Goal: Information Seeking & Learning: Learn about a topic

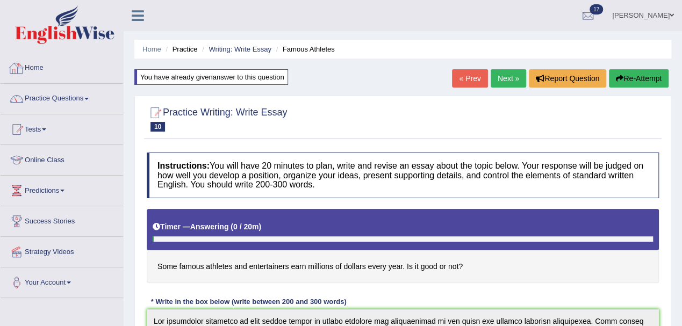
scroll to position [145, 0]
click at [65, 101] on link "Practice Questions" at bounding box center [62, 97] width 123 height 27
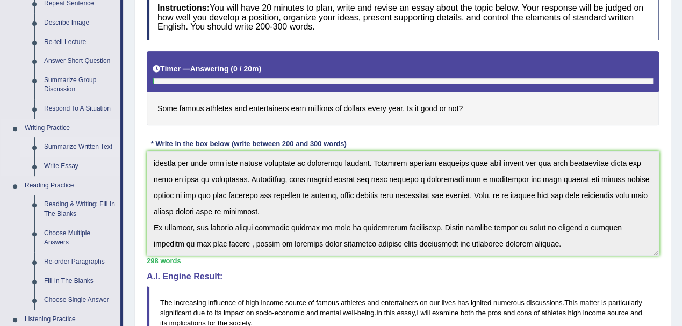
scroll to position [215, 0]
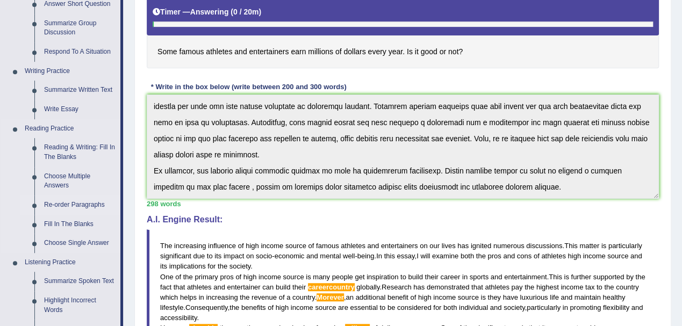
click at [62, 208] on link "Re-order Paragraphs" at bounding box center [79, 205] width 81 height 19
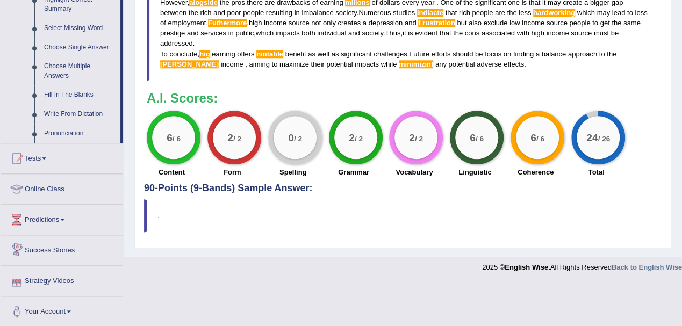
scroll to position [545, 0]
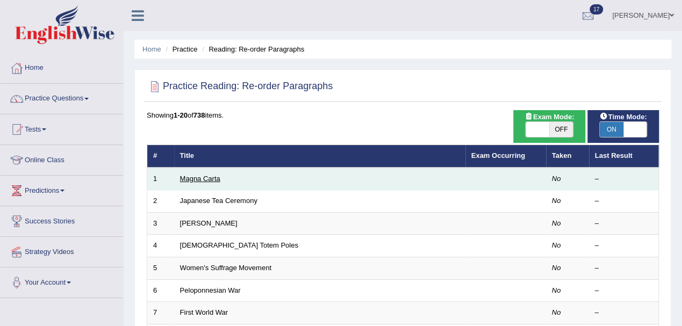
click at [195, 177] on link "Magna Carta" at bounding box center [200, 179] width 40 height 8
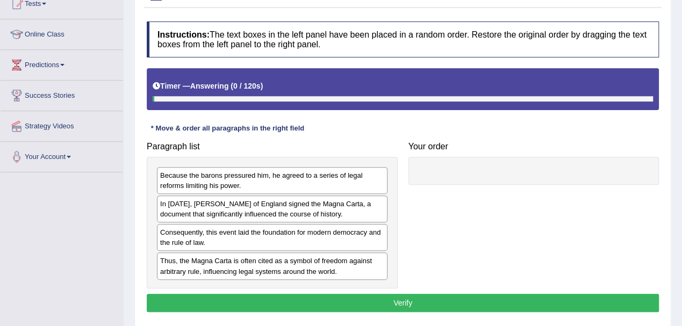
scroll to position [143, 0]
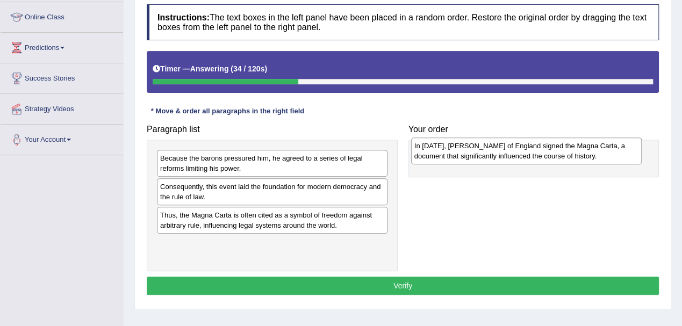
drag, startPoint x: 260, startPoint y: 191, endPoint x: 517, endPoint y: 152, distance: 260.6
click at [517, 152] on div "In 1215, King John of England signed the Magna Carta, a document that significa…" at bounding box center [526, 151] width 231 height 27
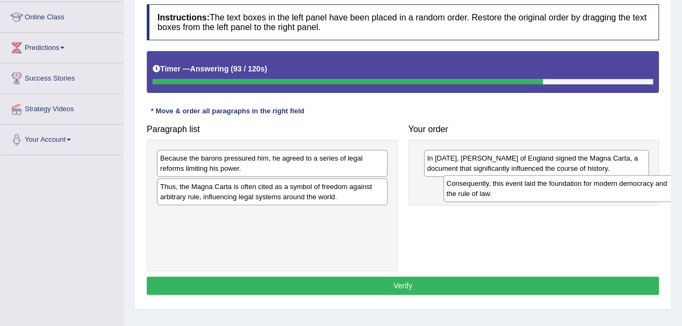
drag, startPoint x: 250, startPoint y: 190, endPoint x: 526, endPoint y: 191, distance: 276.3
click at [526, 191] on div "Consequently, this event laid the foundation for modern democracy and the rule …" at bounding box center [559, 188] width 231 height 27
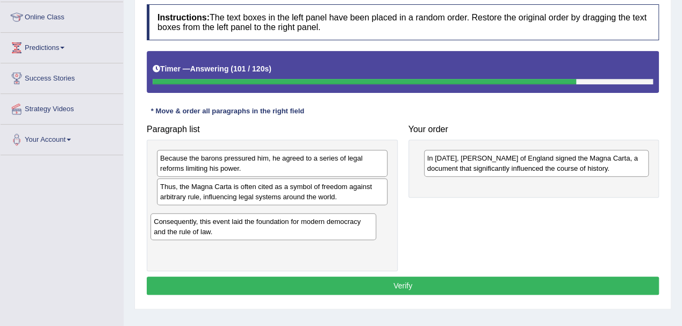
drag, startPoint x: 489, startPoint y: 191, endPoint x: 215, endPoint y: 222, distance: 276.4
click at [215, 222] on div "Consequently, this event laid the foundation for modern democracy and the rule …" at bounding box center [263, 226] width 225 height 27
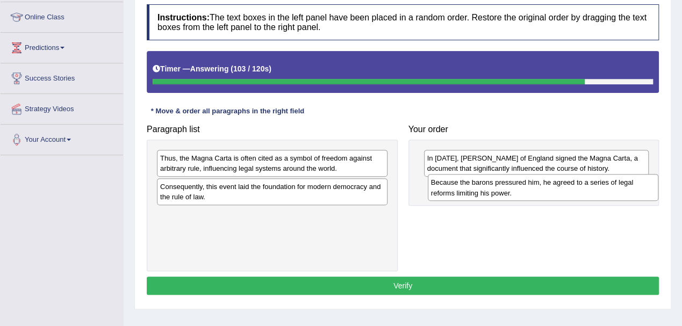
drag, startPoint x: 262, startPoint y: 162, endPoint x: 533, endPoint y: 187, distance: 272.1
click at [533, 187] on div "Because the barons pressured him, he agreed to a series of legal reforms limiti…" at bounding box center [543, 187] width 231 height 27
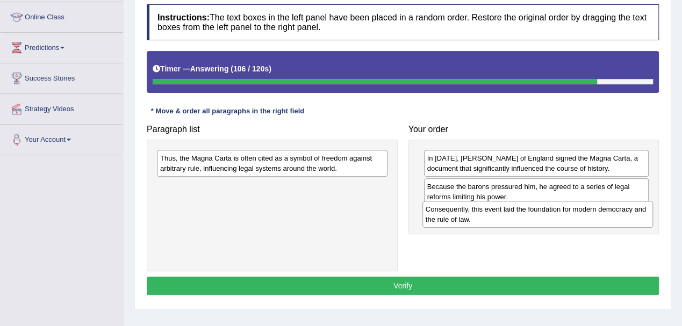
drag, startPoint x: 295, startPoint y: 195, endPoint x: 560, endPoint y: 218, distance: 266.6
click at [560, 218] on div "Consequently, this event laid the foundation for modern democracy and the rule …" at bounding box center [538, 214] width 231 height 27
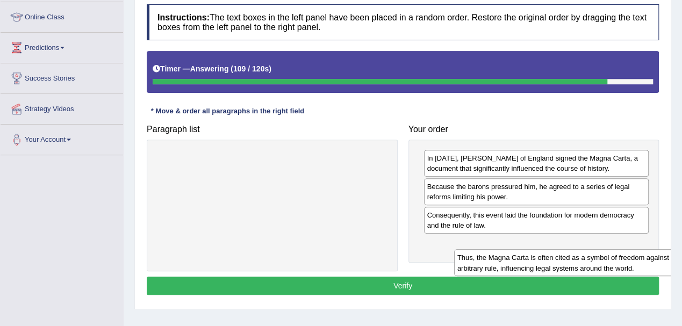
drag, startPoint x: 314, startPoint y: 160, endPoint x: 581, endPoint y: 251, distance: 282.2
click at [581, 251] on div "Thus, the Magna Carta is often cited as a symbol of freedom against arbitrary r…" at bounding box center [569, 262] width 231 height 27
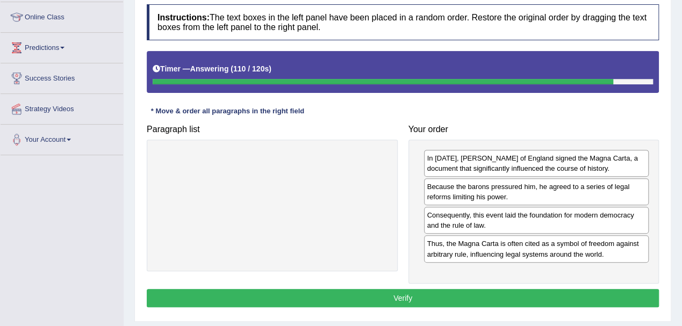
click at [470, 300] on button "Verify" at bounding box center [403, 298] width 512 height 18
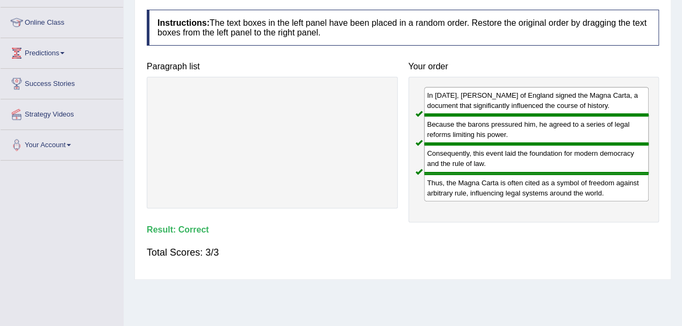
scroll to position [0, 0]
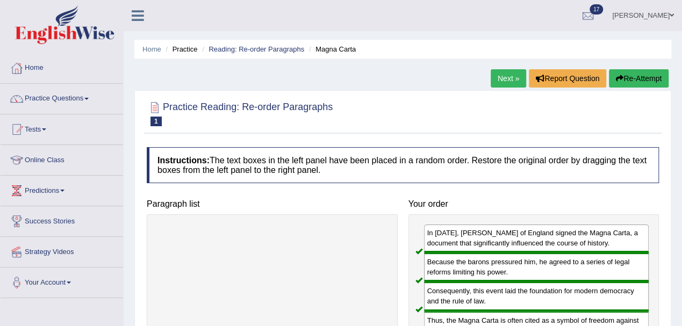
click at [504, 81] on link "Next »" at bounding box center [508, 78] width 35 height 18
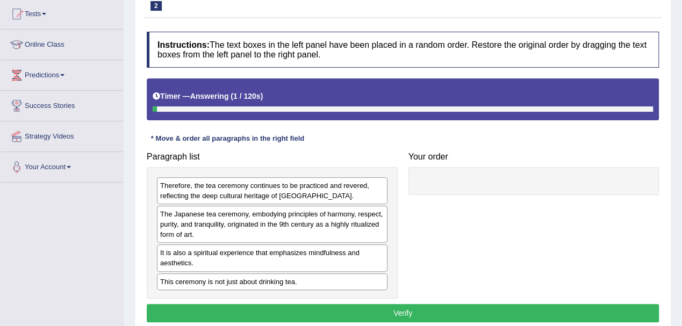
scroll to position [143, 0]
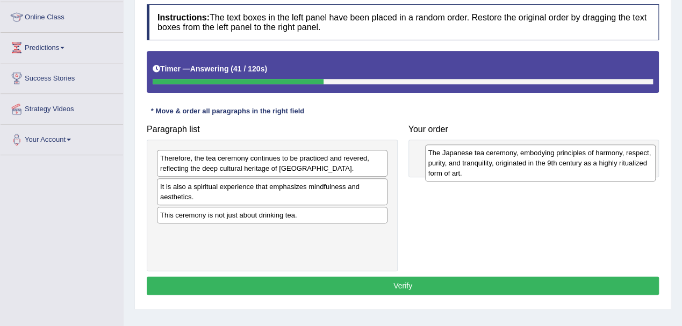
drag, startPoint x: 231, startPoint y: 196, endPoint x: 499, endPoint y: 162, distance: 270.4
click at [499, 162] on div "The Japanese tea ceremony, embodying principles of harmony, respect, purity, an…" at bounding box center [540, 163] width 231 height 37
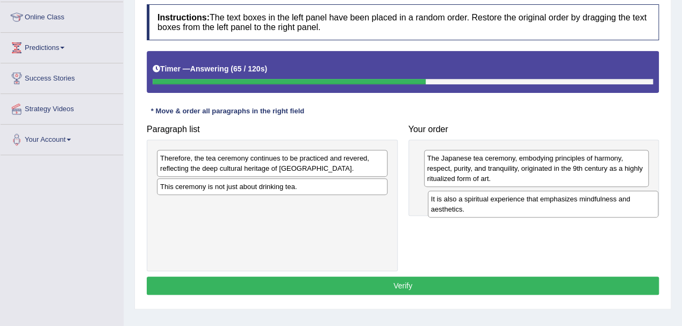
drag, startPoint x: 225, startPoint y: 192, endPoint x: 497, endPoint y: 204, distance: 272.3
click at [497, 204] on div "It is also a spiritual experience that emphasizes mindfulness and aesthetics." at bounding box center [543, 204] width 231 height 27
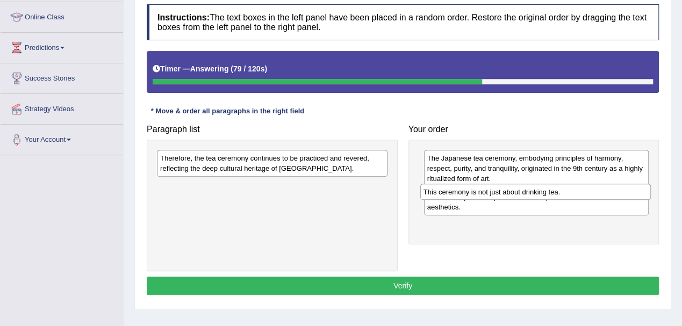
drag, startPoint x: 266, startPoint y: 188, endPoint x: 529, endPoint y: 194, distance: 263.5
click at [529, 194] on div "This ceremony is not just about drinking tea." at bounding box center [535, 192] width 231 height 16
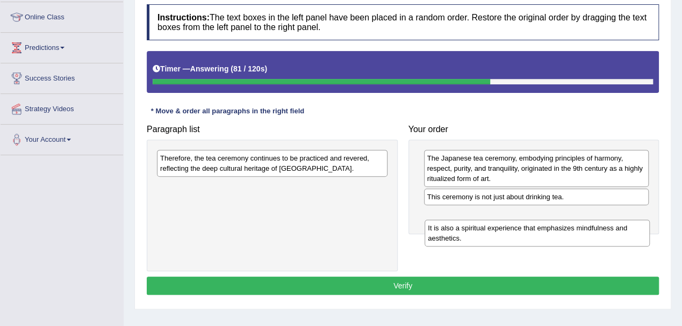
drag, startPoint x: 505, startPoint y: 199, endPoint x: 507, endPoint y: 220, distance: 21.6
click at [507, 220] on div "It is also a spiritual experience that emphasizes mindfulness and aesthetics." at bounding box center [537, 233] width 225 height 27
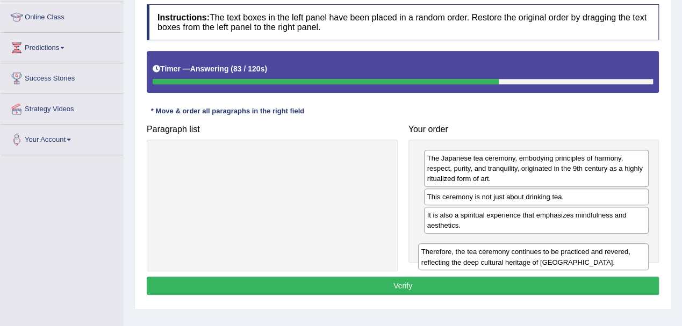
drag, startPoint x: 281, startPoint y: 162, endPoint x: 542, endPoint y: 251, distance: 276.3
click at [542, 251] on div "Therefore, the tea ceremony continues to be practiced and revered, reflecting t…" at bounding box center [533, 257] width 231 height 27
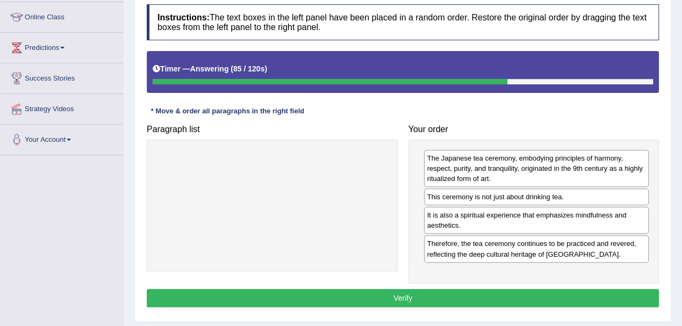
click at [389, 296] on button "Verify" at bounding box center [403, 298] width 512 height 18
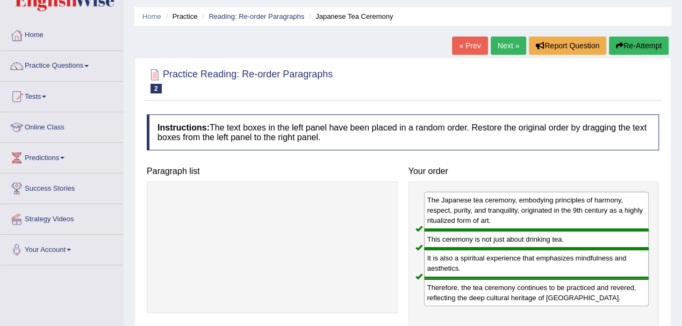
scroll to position [0, 0]
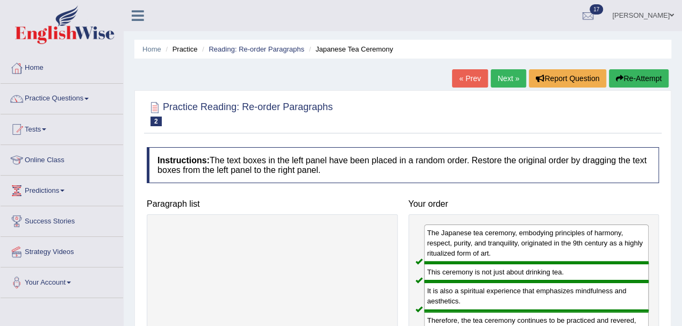
click at [506, 75] on link "Next »" at bounding box center [508, 78] width 35 height 18
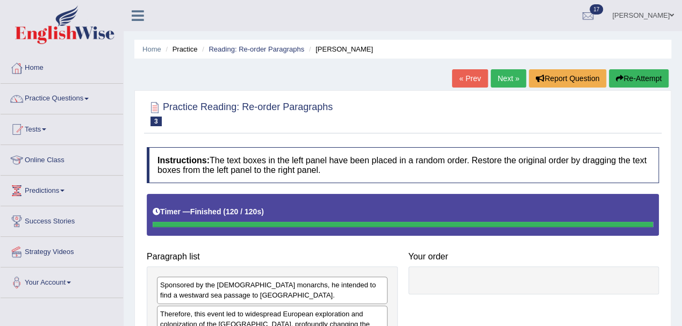
click at [636, 76] on button "Re-Attempt" at bounding box center [639, 78] width 60 height 18
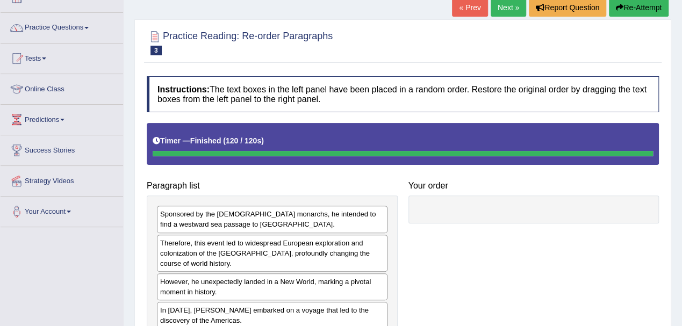
scroll to position [238, 0]
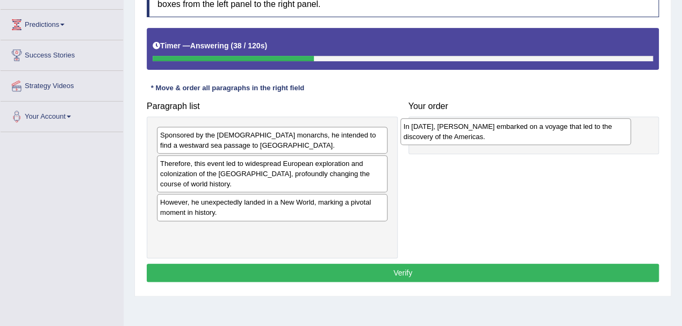
drag, startPoint x: 267, startPoint y: 231, endPoint x: 511, endPoint y: 128, distance: 264.5
click at [511, 128] on div "In [DATE], [PERSON_NAME] embarked on a voyage that led to the discovery of the …" at bounding box center [516, 131] width 231 height 27
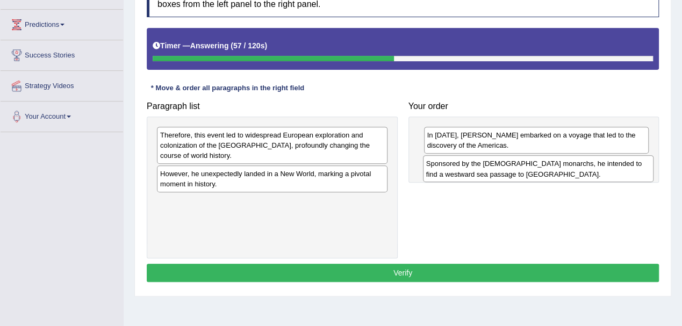
drag, startPoint x: 226, startPoint y: 142, endPoint x: 492, endPoint y: 172, distance: 267.7
click at [492, 172] on div "Sponsored by the Spanish monarchs, he intended to find a westward sea passage t…" at bounding box center [538, 168] width 231 height 27
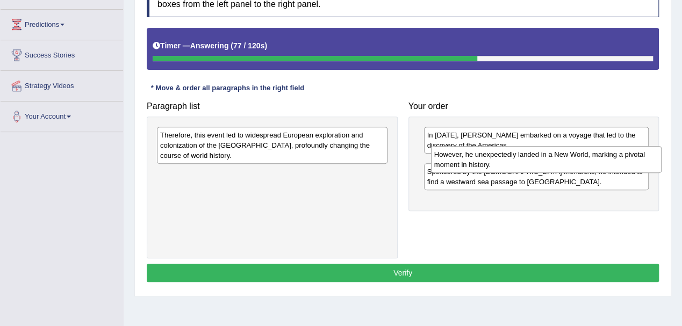
drag, startPoint x: 254, startPoint y: 180, endPoint x: 528, endPoint y: 160, distance: 274.9
click at [528, 160] on div "However, he unexpectedly landed in a New World, marking a pivotal moment in his…" at bounding box center [546, 159] width 231 height 27
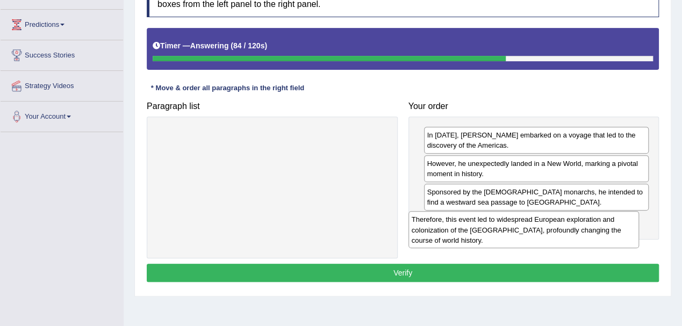
drag, startPoint x: 258, startPoint y: 141, endPoint x: 509, endPoint y: 226, distance: 265.6
click at [509, 226] on div "Therefore, this event led to widespread European exploration and colonization o…" at bounding box center [524, 229] width 231 height 37
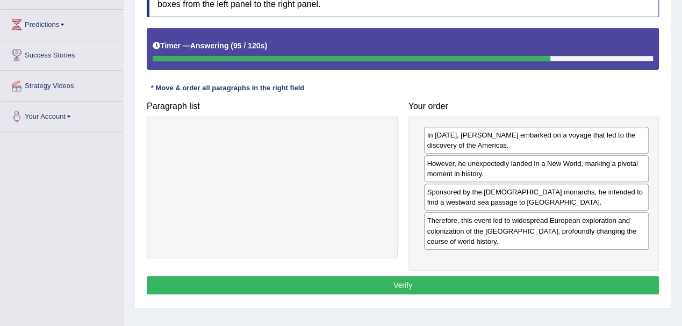
click at [417, 288] on button "Verify" at bounding box center [403, 285] width 512 height 18
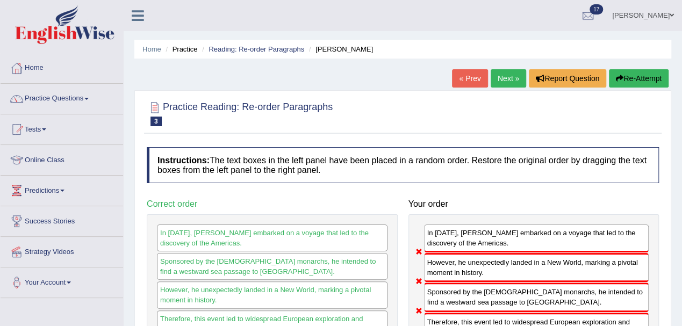
click at [512, 78] on link "Next »" at bounding box center [508, 78] width 35 height 18
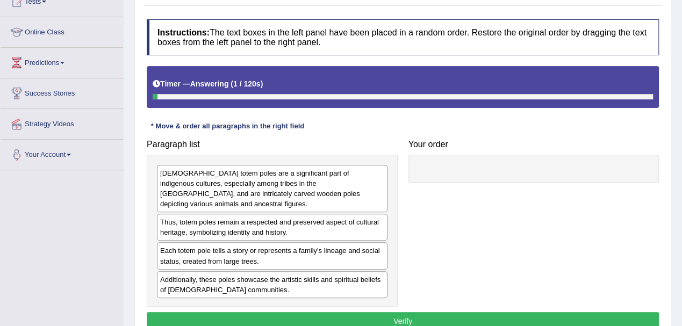
scroll to position [143, 0]
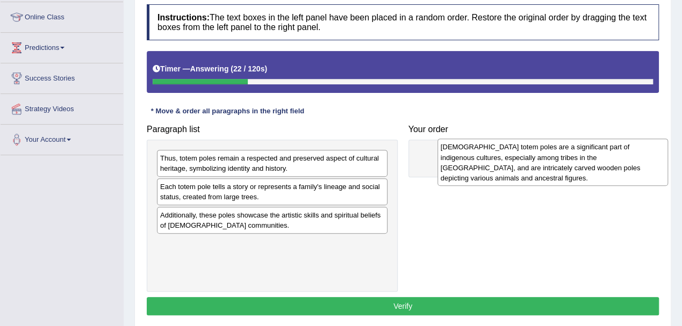
drag, startPoint x: 200, startPoint y: 166, endPoint x: 478, endPoint y: 155, distance: 278.7
click at [478, 155] on div "[DEMOGRAPHIC_DATA] totem poles are a significant part of indigenous cultures, e…" at bounding box center [553, 162] width 231 height 47
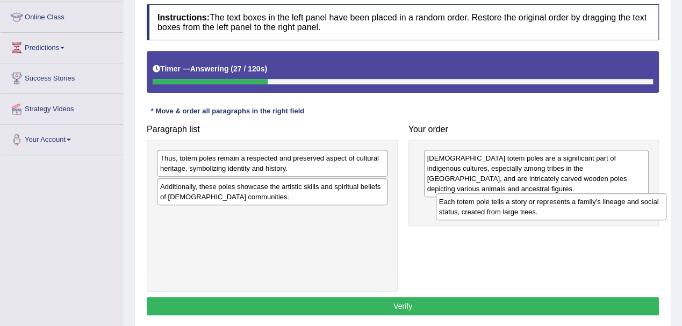
drag, startPoint x: 290, startPoint y: 194, endPoint x: 569, endPoint y: 209, distance: 279.4
click at [569, 209] on div "Each totem pole tells a story or represents a family's lineage and social statu…" at bounding box center [551, 207] width 231 height 27
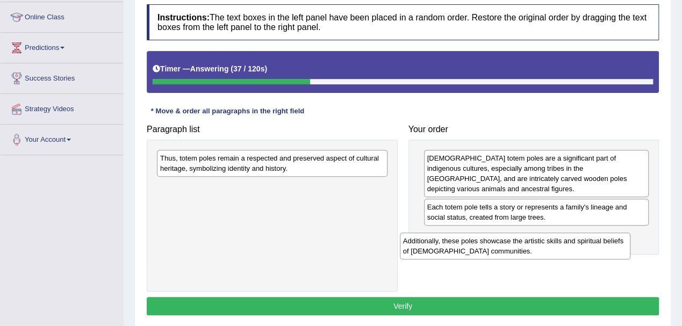
drag, startPoint x: 280, startPoint y: 190, endPoint x: 523, endPoint y: 245, distance: 249.1
click at [523, 245] on div "Additionally, these poles showcase the artistic skills and spiritual beliefs of…" at bounding box center [515, 246] width 231 height 27
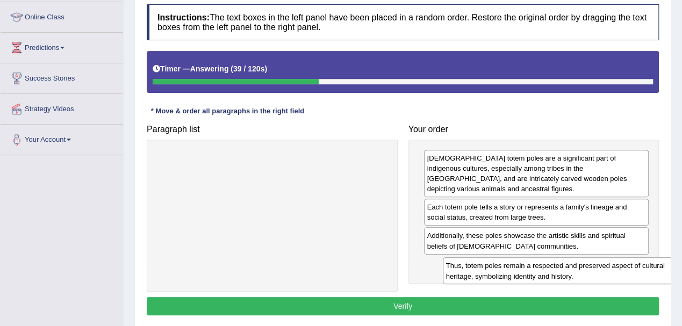
drag, startPoint x: 271, startPoint y: 166, endPoint x: 531, endPoint y: 271, distance: 280.2
click at [531, 271] on div "Thus, totem poles remain a respected and preserved aspect of cultural heritage,…" at bounding box center [558, 271] width 231 height 27
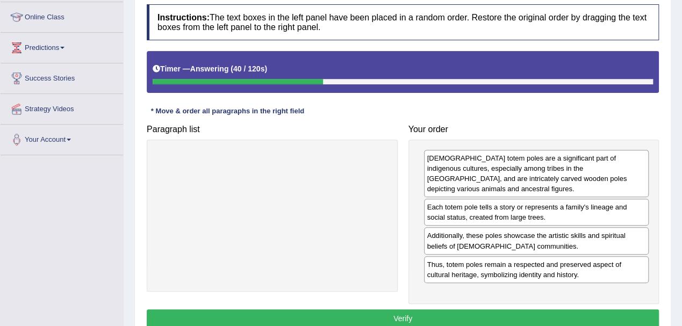
click at [423, 313] on button "Verify" at bounding box center [403, 319] width 512 height 18
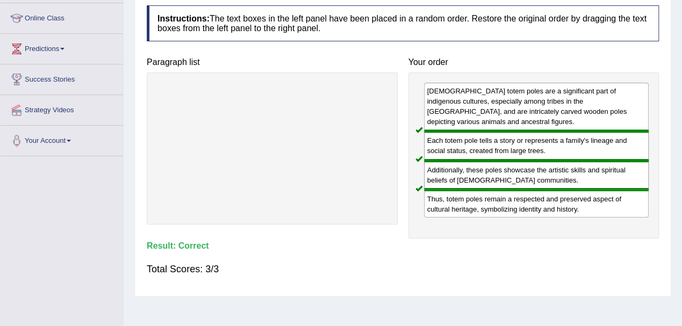
scroll to position [0, 0]
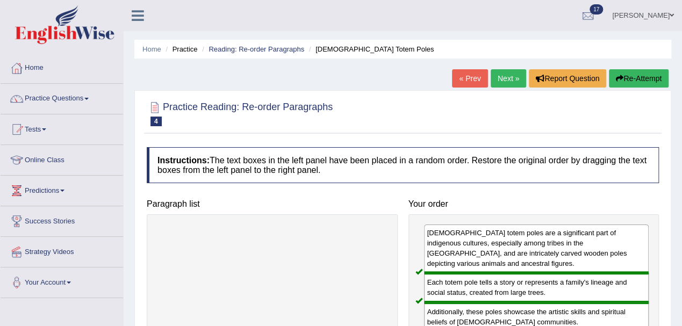
click at [513, 77] on link "Next »" at bounding box center [508, 78] width 35 height 18
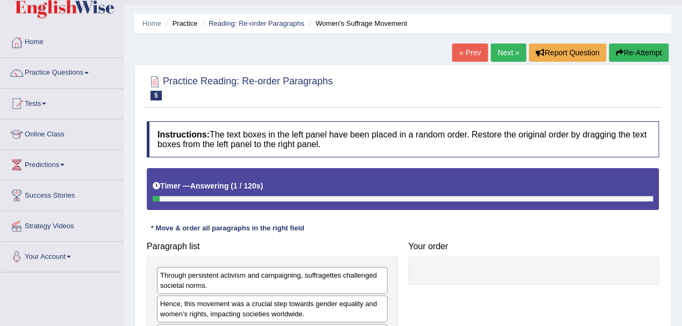
scroll to position [23, 0]
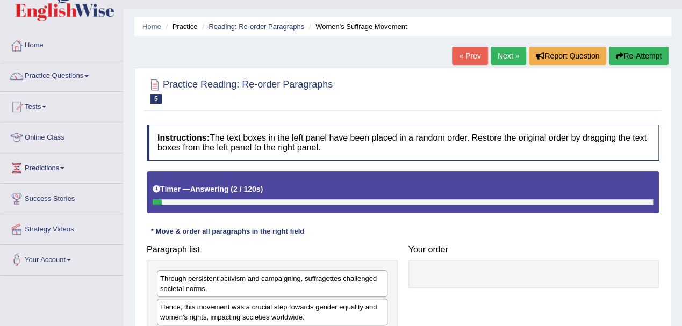
click at [470, 58] on link "« Prev" at bounding box center [469, 56] width 35 height 18
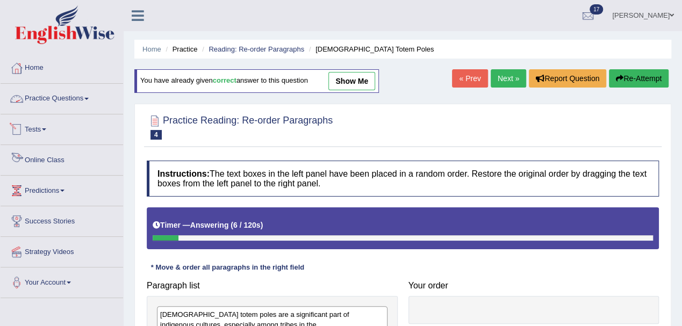
click at [43, 99] on link "Practice Questions" at bounding box center [62, 97] width 123 height 27
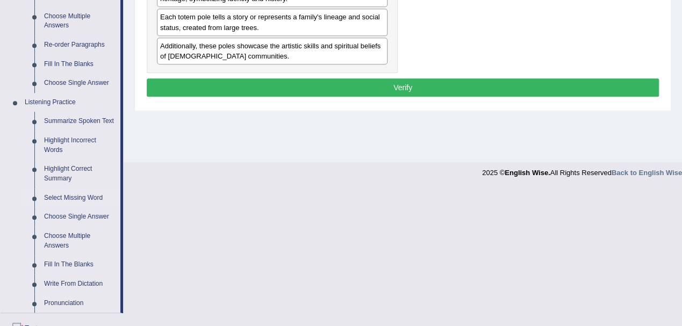
scroll to position [358, 0]
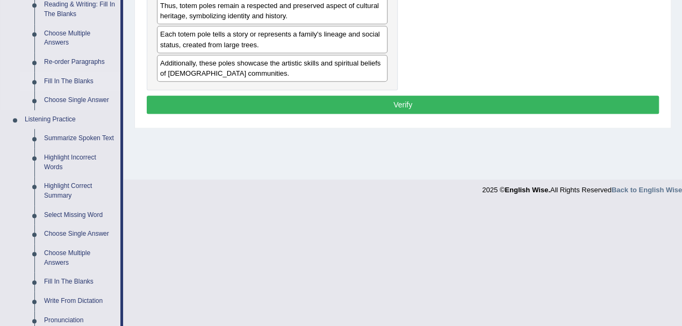
click at [75, 81] on link "Fill In The Blanks" at bounding box center [79, 81] width 81 height 19
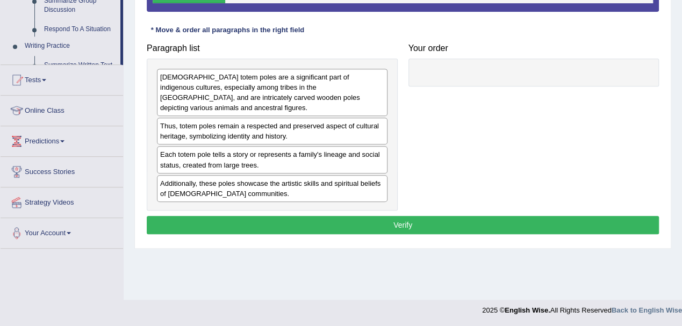
scroll to position [545, 0]
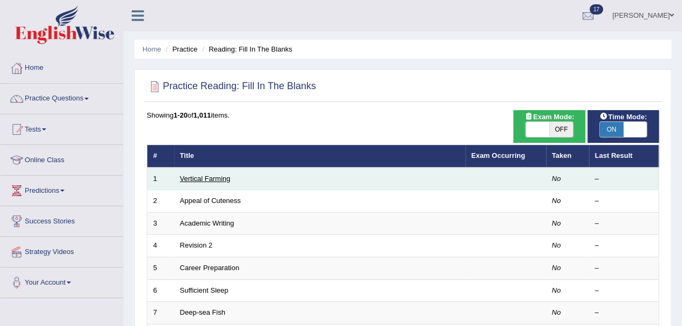
click at [188, 175] on link "Vertical Farming" at bounding box center [205, 179] width 51 height 8
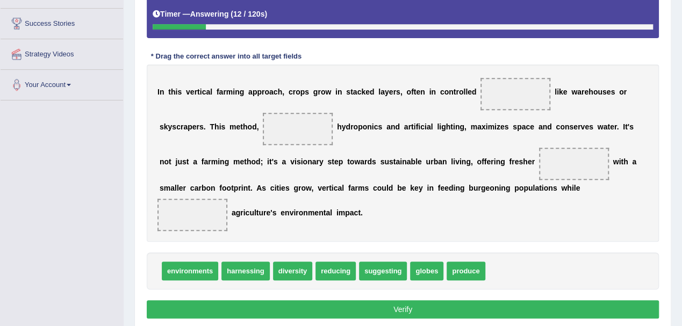
scroll to position [215, 0]
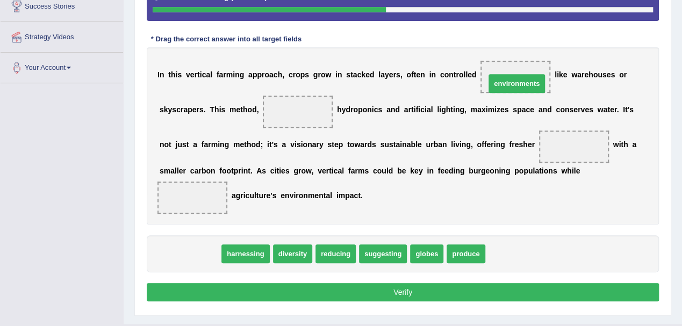
drag, startPoint x: 199, startPoint y: 254, endPoint x: 525, endPoint y: 83, distance: 367.9
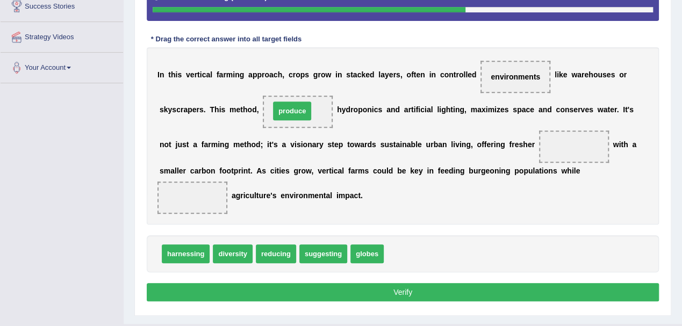
drag, startPoint x: 409, startPoint y: 251, endPoint x: 295, endPoint y: 108, distance: 182.9
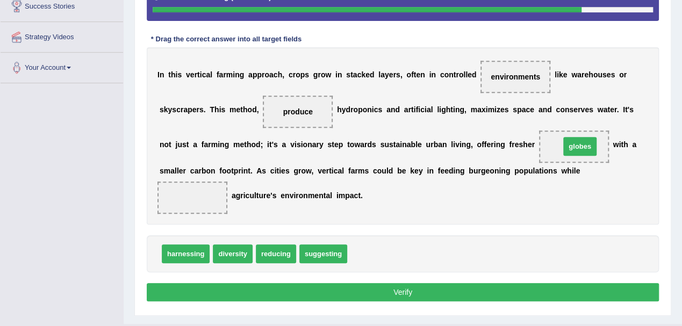
drag, startPoint x: 370, startPoint y: 256, endPoint x: 583, endPoint y: 148, distance: 238.5
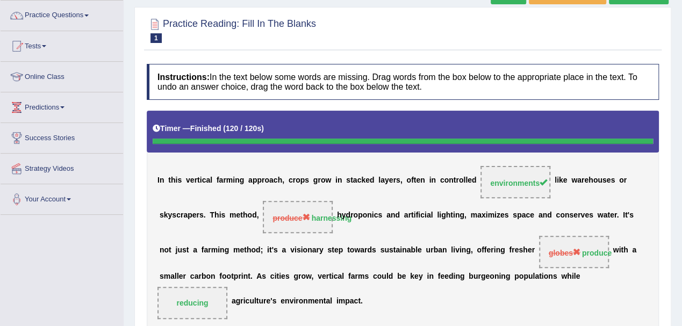
scroll to position [23, 0]
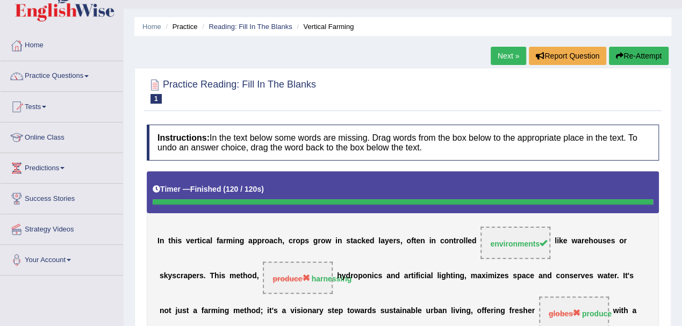
click at [633, 54] on button "Re-Attempt" at bounding box center [639, 56] width 60 height 18
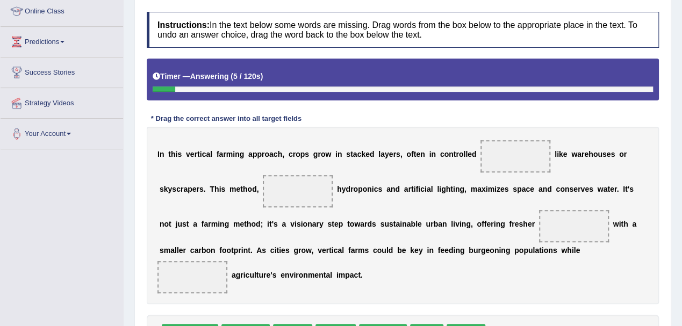
scroll to position [166, 0]
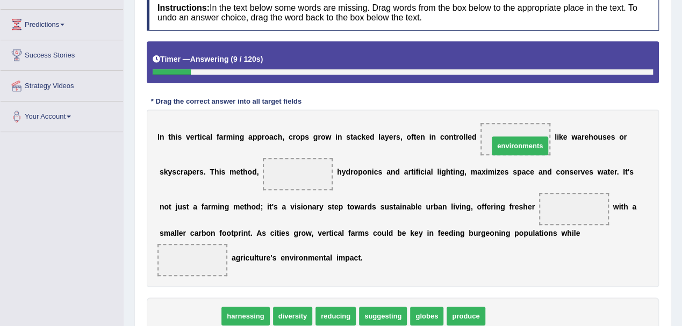
drag, startPoint x: 197, startPoint y: 310, endPoint x: 529, endPoint y: 138, distance: 373.7
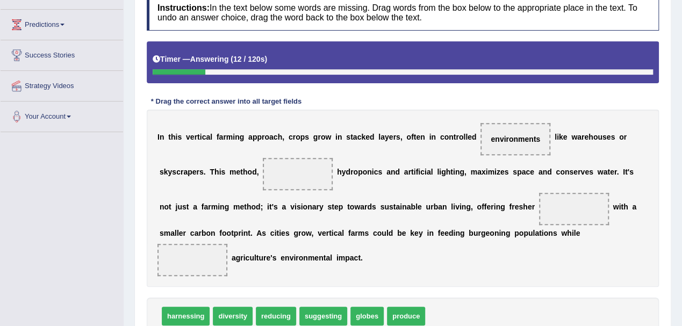
scroll to position [238, 0]
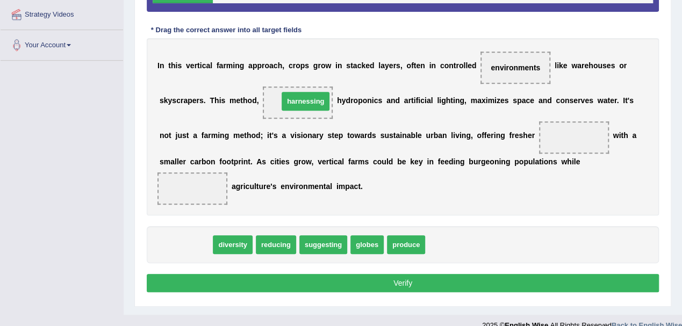
drag, startPoint x: 185, startPoint y: 241, endPoint x: 305, endPoint y: 97, distance: 187.4
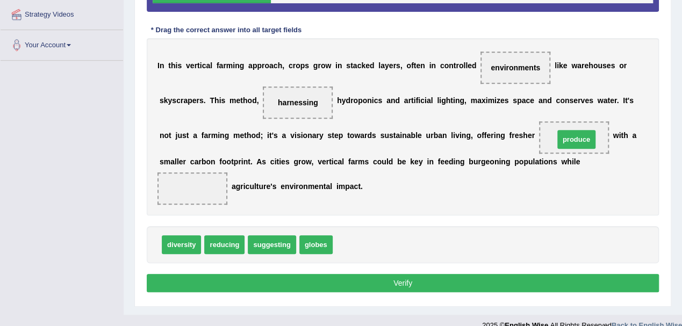
drag, startPoint x: 353, startPoint y: 242, endPoint x: 574, endPoint y: 136, distance: 245.5
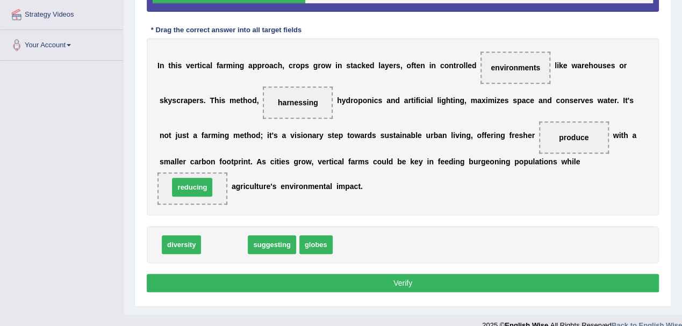
drag, startPoint x: 226, startPoint y: 239, endPoint x: 191, endPoint y: 181, distance: 67.3
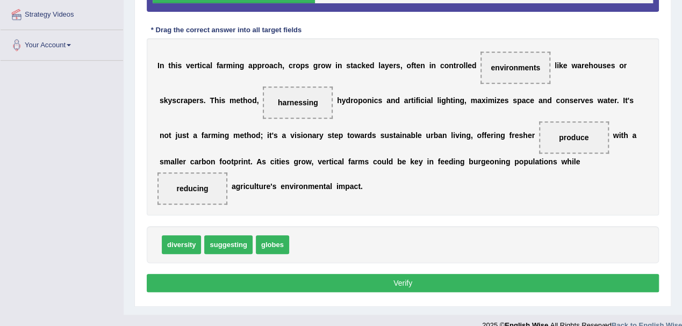
click at [334, 283] on button "Verify" at bounding box center [403, 283] width 512 height 18
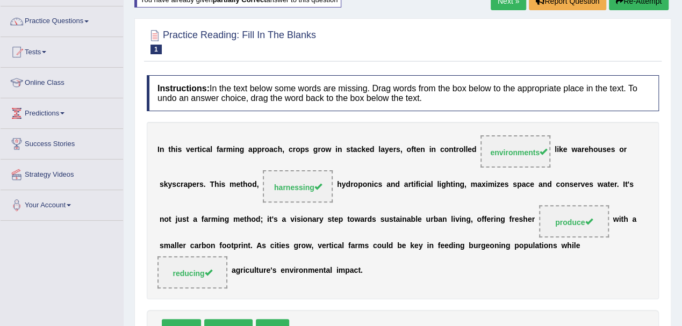
scroll to position [23, 0]
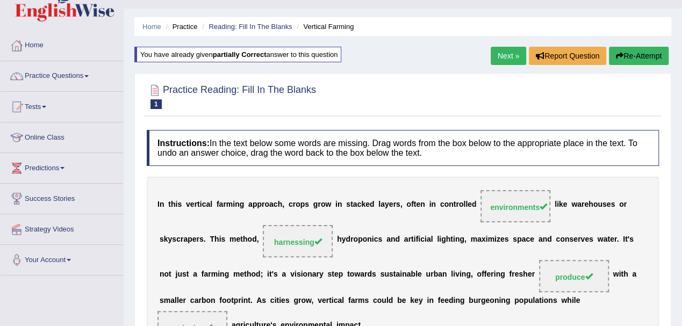
click at [509, 56] on link "Next »" at bounding box center [508, 56] width 35 height 18
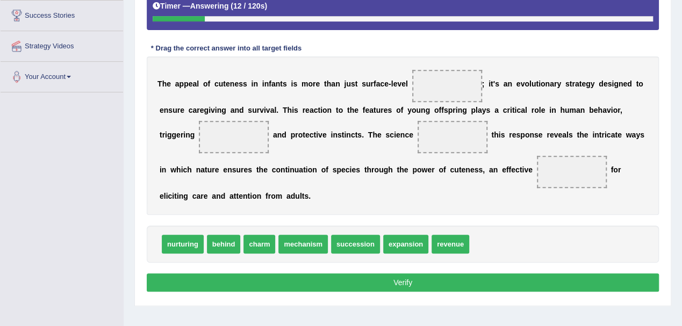
scroll to position [215, 0]
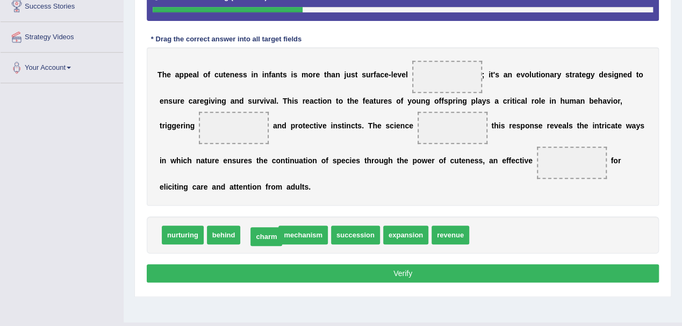
drag, startPoint x: 257, startPoint y: 235, endPoint x: 264, endPoint y: 237, distance: 7.2
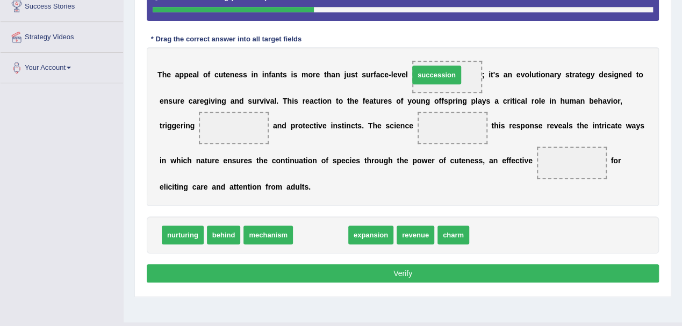
drag, startPoint x: 319, startPoint y: 233, endPoint x: 435, endPoint y: 73, distance: 197.9
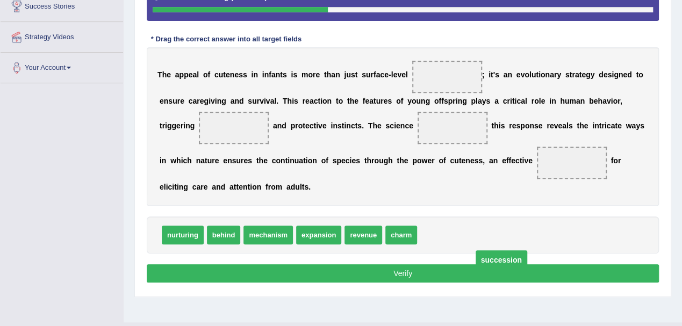
drag, startPoint x: 466, startPoint y: 119, endPoint x: 498, endPoint y: 260, distance: 145.2
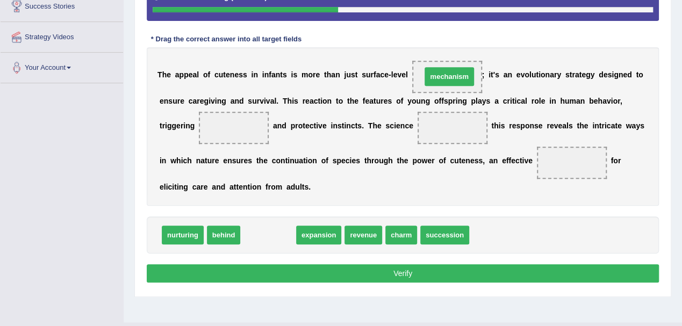
drag, startPoint x: 276, startPoint y: 237, endPoint x: 457, endPoint y: 78, distance: 240.4
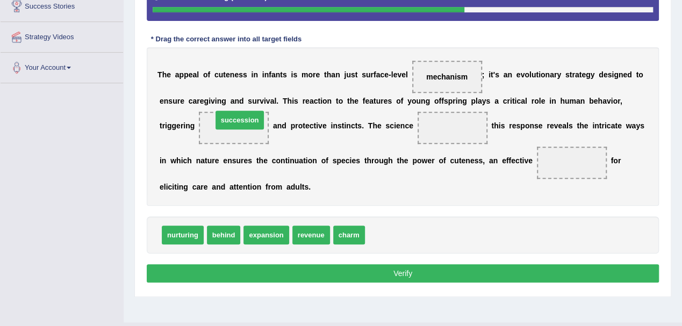
drag, startPoint x: 399, startPoint y: 235, endPoint x: 241, endPoint y: 127, distance: 190.7
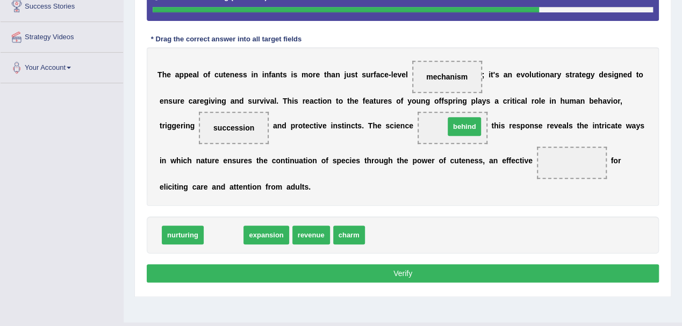
drag, startPoint x: 231, startPoint y: 236, endPoint x: 472, endPoint y: 127, distance: 264.2
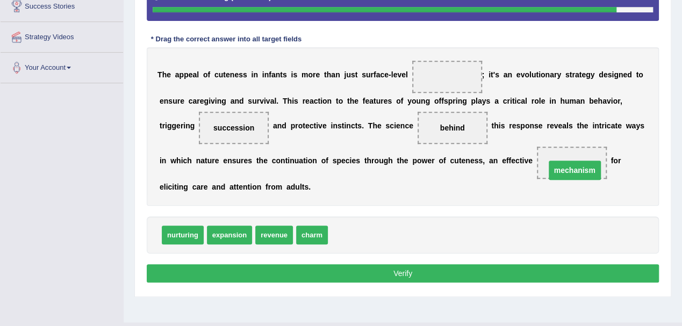
drag, startPoint x: 442, startPoint y: 76, endPoint x: 569, endPoint y: 170, distance: 158.4
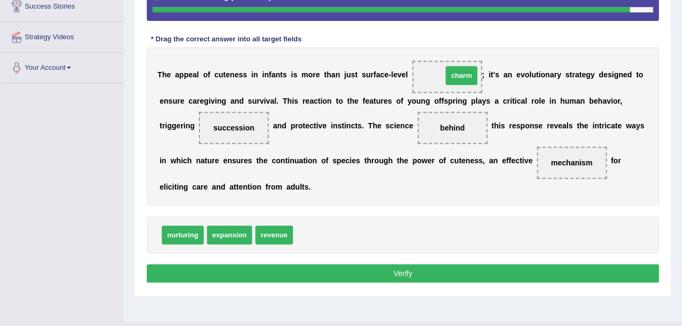
drag, startPoint x: 316, startPoint y: 235, endPoint x: 466, endPoint y: 75, distance: 218.7
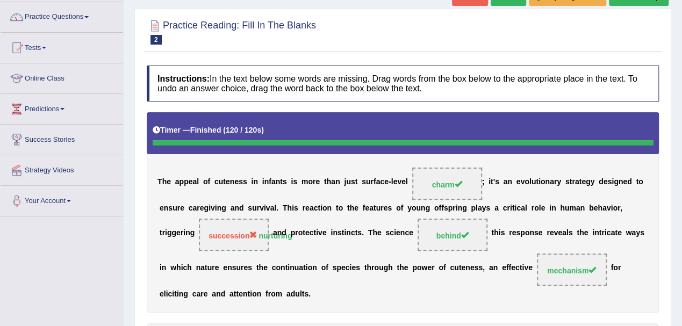
scroll to position [23, 0]
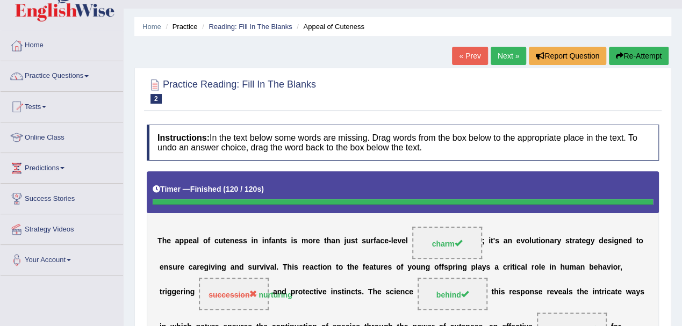
click at [502, 57] on link "Next »" at bounding box center [508, 56] width 35 height 18
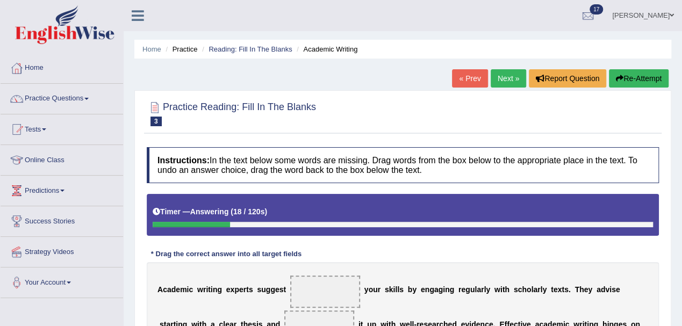
click at [627, 77] on button "Re-Attempt" at bounding box center [639, 78] width 60 height 18
click at [644, 83] on button "Re-Attempt" at bounding box center [639, 78] width 60 height 18
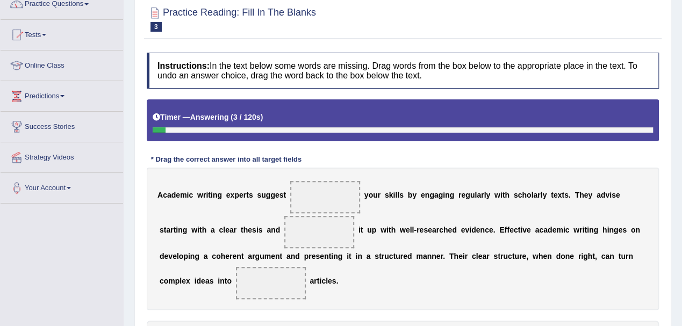
scroll to position [166, 0]
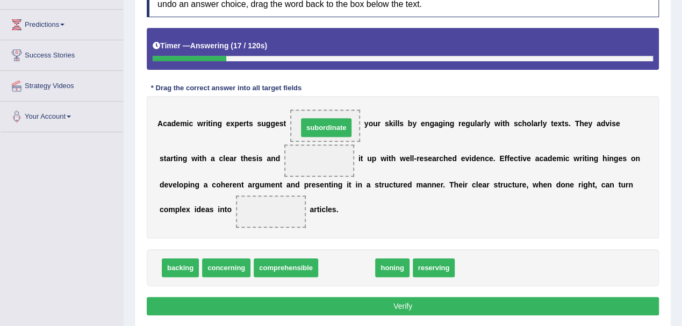
drag, startPoint x: 341, startPoint y: 268, endPoint x: 321, endPoint y: 127, distance: 141.8
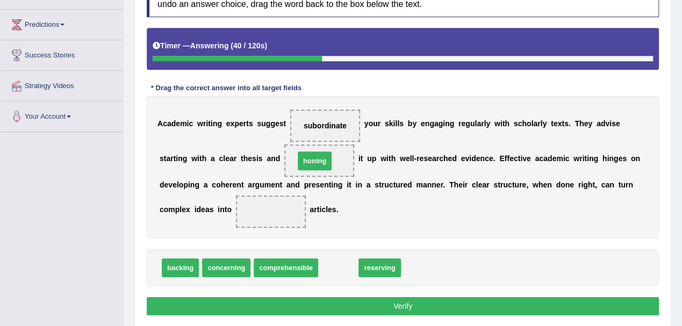
drag, startPoint x: 346, startPoint y: 269, endPoint x: 323, endPoint y: 161, distance: 110.1
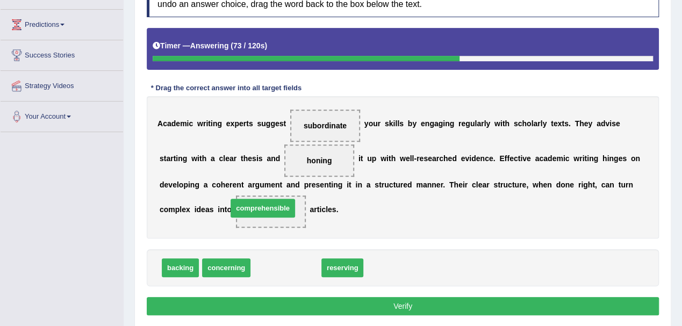
drag, startPoint x: 290, startPoint y: 267, endPoint x: 267, endPoint y: 208, distance: 64.0
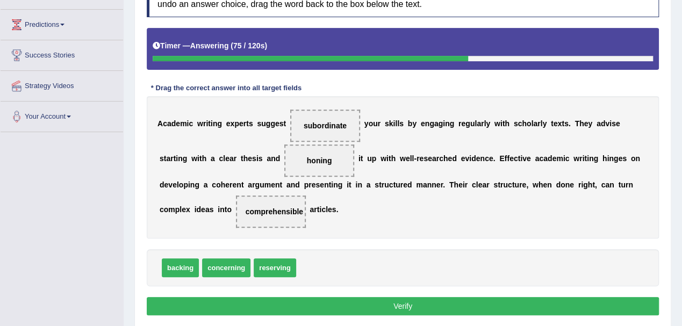
click at [300, 301] on button "Verify" at bounding box center [403, 306] width 512 height 18
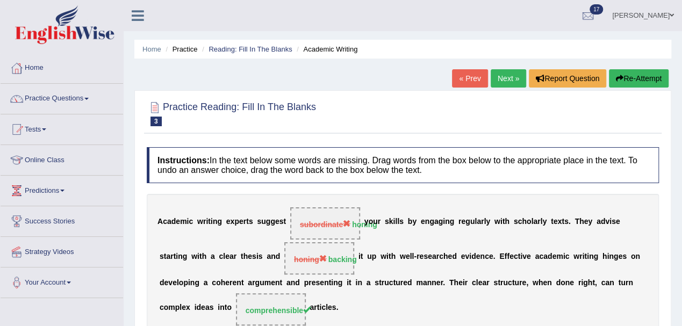
scroll to position [0, 0]
click at [505, 81] on link "Next »" at bounding box center [508, 78] width 35 height 18
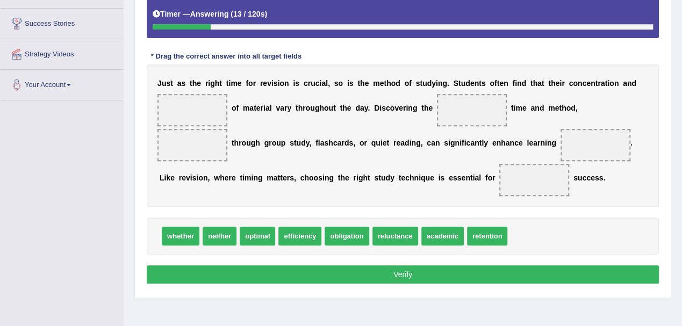
scroll to position [215, 0]
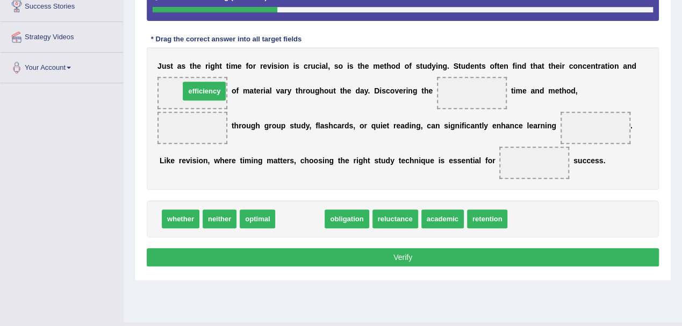
drag, startPoint x: 305, startPoint y: 222, endPoint x: 214, endPoint y: 99, distance: 152.5
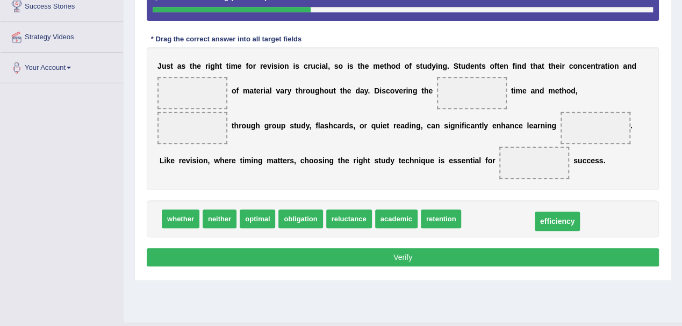
drag, startPoint x: 198, startPoint y: 90, endPoint x: 528, endPoint y: 219, distance: 353.7
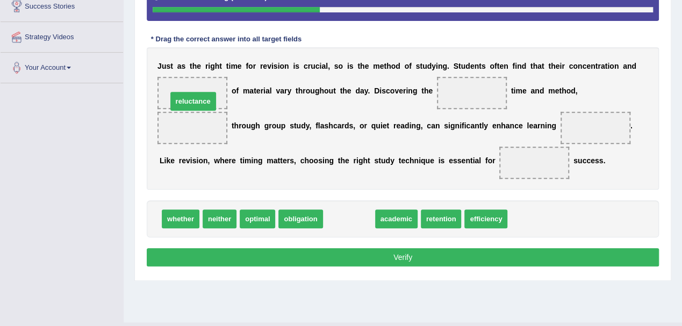
drag, startPoint x: 345, startPoint y: 219, endPoint x: 189, endPoint y: 101, distance: 195.4
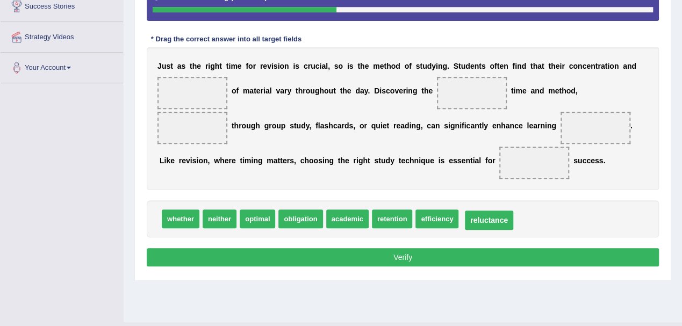
drag, startPoint x: 246, startPoint y: 108, endPoint x: 482, endPoint y: 217, distance: 259.8
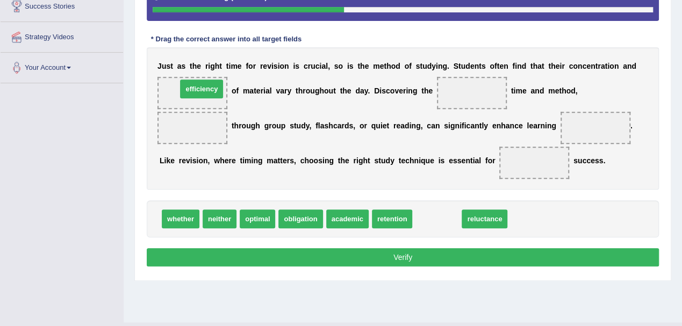
drag, startPoint x: 439, startPoint y: 220, endPoint x: 203, endPoint y: 90, distance: 269.0
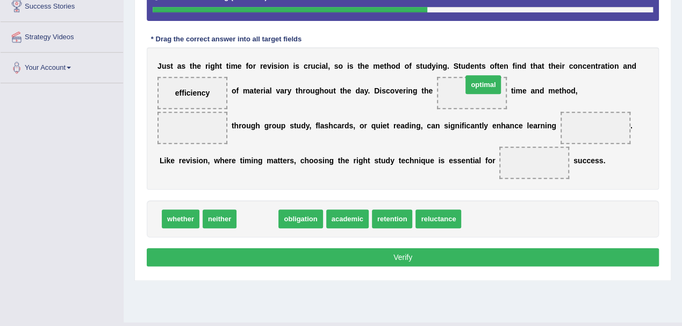
drag, startPoint x: 257, startPoint y: 218, endPoint x: 483, endPoint y: 83, distance: 262.8
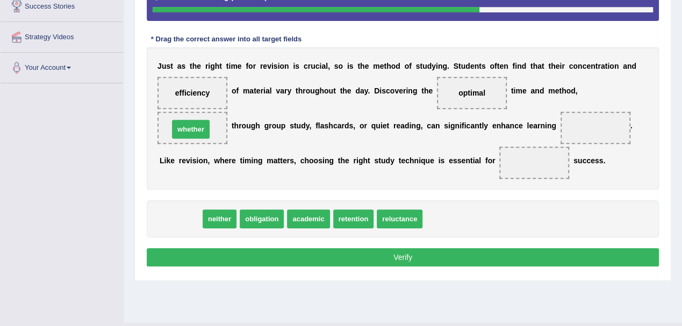
drag, startPoint x: 180, startPoint y: 218, endPoint x: 190, endPoint y: 128, distance: 91.0
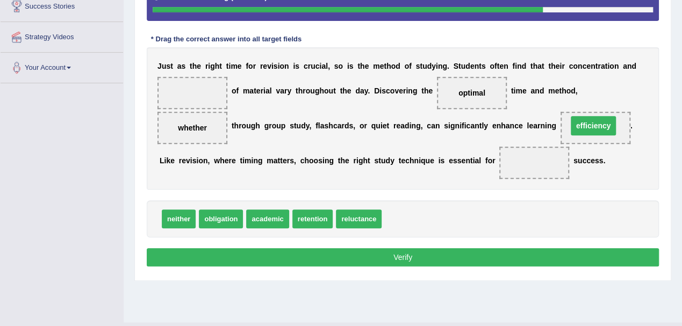
drag, startPoint x: 197, startPoint y: 91, endPoint x: 599, endPoint y: 124, distance: 402.9
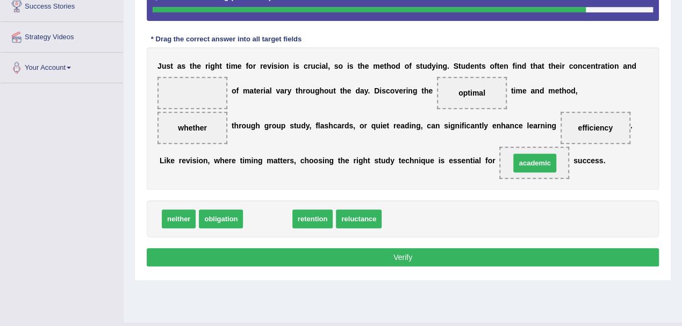
drag, startPoint x: 266, startPoint y: 218, endPoint x: 533, endPoint y: 165, distance: 272.6
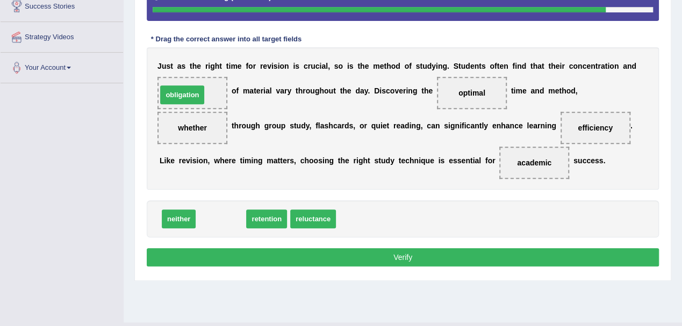
drag, startPoint x: 218, startPoint y: 218, endPoint x: 180, endPoint y: 94, distance: 130.1
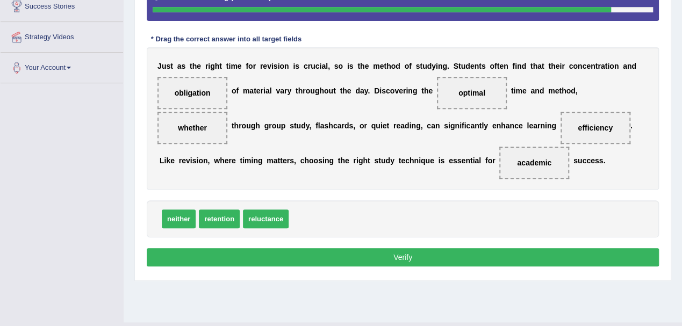
click at [291, 255] on button "Verify" at bounding box center [403, 257] width 512 height 18
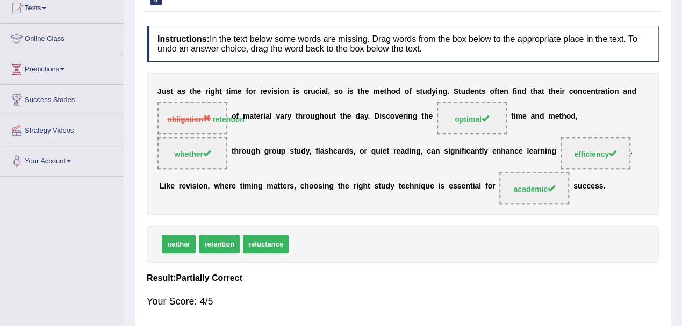
scroll to position [0, 0]
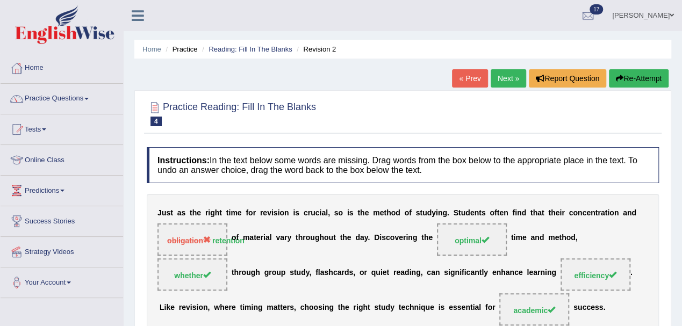
click at [509, 80] on link "Next »" at bounding box center [508, 78] width 35 height 18
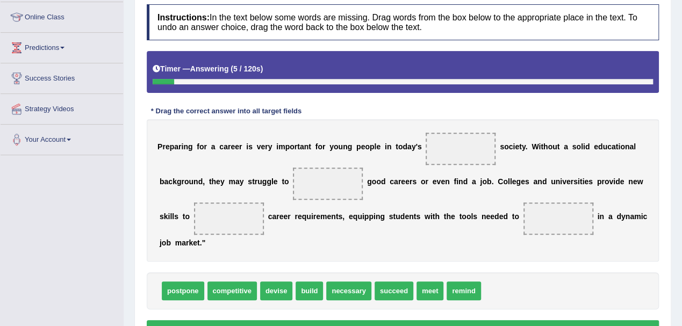
scroll to position [215, 0]
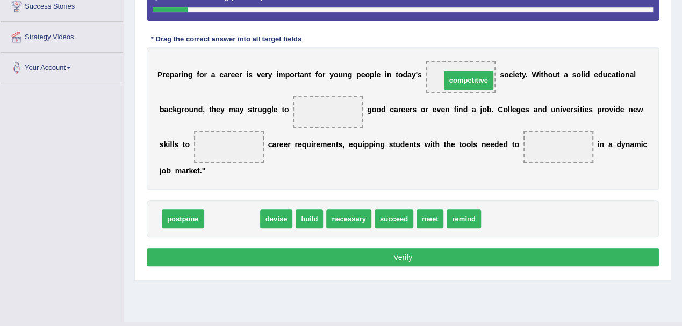
drag, startPoint x: 234, startPoint y: 218, endPoint x: 471, endPoint y: 79, distance: 274.2
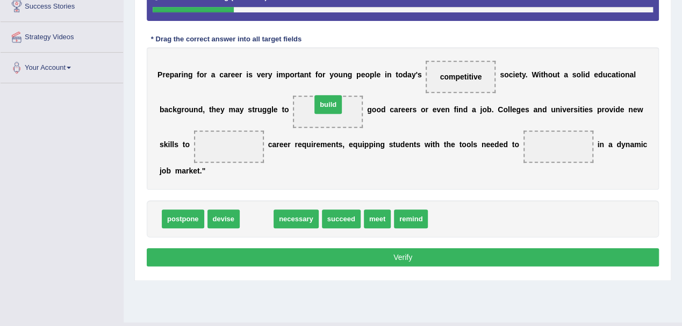
drag, startPoint x: 259, startPoint y: 220, endPoint x: 330, endPoint y: 110, distance: 131.1
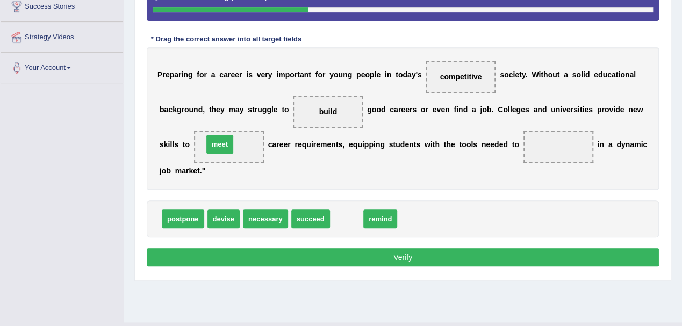
drag, startPoint x: 347, startPoint y: 215, endPoint x: 220, endPoint y: 140, distance: 147.3
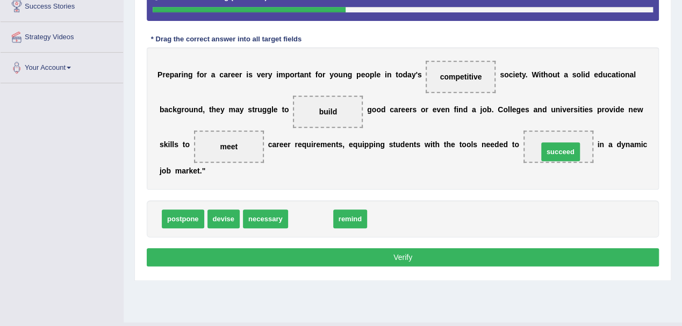
drag, startPoint x: 308, startPoint y: 218, endPoint x: 557, endPoint y: 148, distance: 258.6
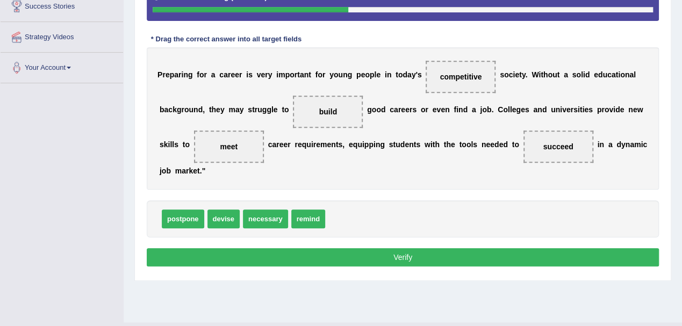
click at [375, 255] on button "Verify" at bounding box center [403, 257] width 512 height 18
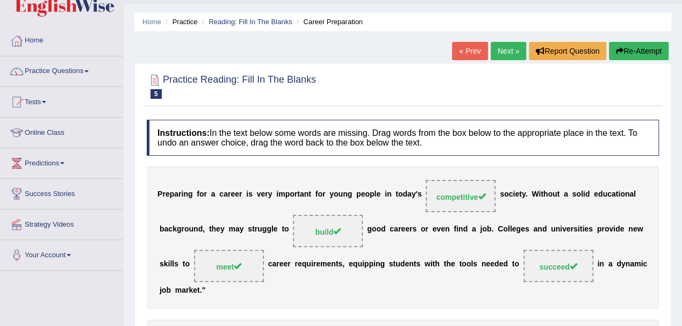
scroll to position [0, 0]
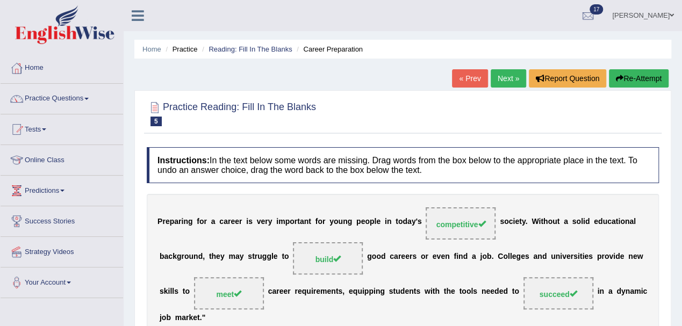
click at [502, 78] on link "Next »" at bounding box center [508, 78] width 35 height 18
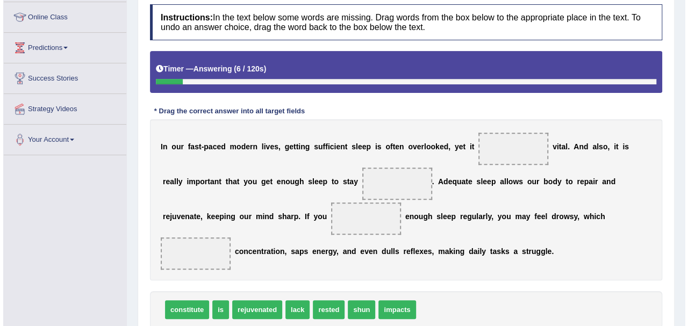
scroll to position [215, 0]
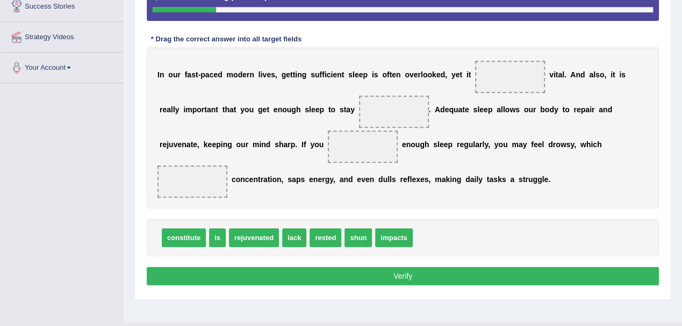
drag, startPoint x: 206, startPoint y: 241, endPoint x: 516, endPoint y: 83, distance: 347.7
click at [516, 83] on div "Instructions: In the text below some words are missing. Drag words from the box…" at bounding box center [403, 110] width 518 height 367
drag, startPoint x: 214, startPoint y: 235, endPoint x: 506, endPoint y: 79, distance: 331.0
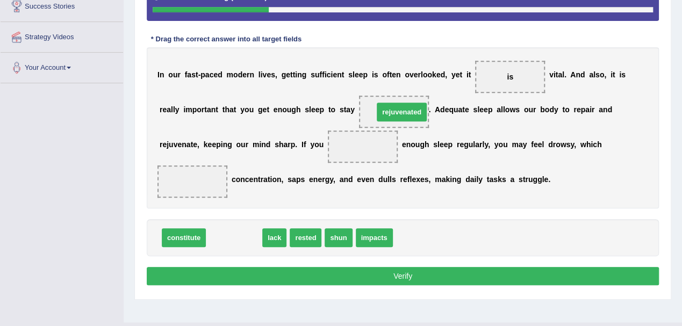
drag, startPoint x: 238, startPoint y: 238, endPoint x: 405, endPoint y: 112, distance: 209.2
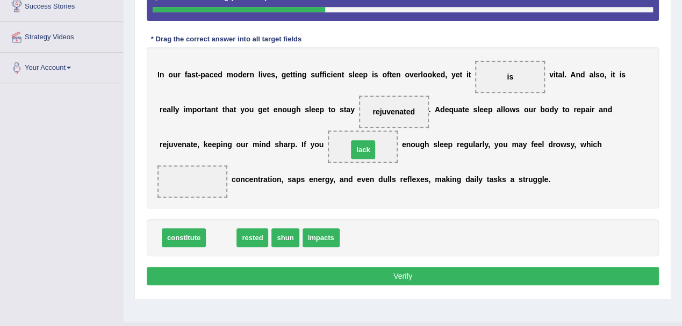
drag, startPoint x: 219, startPoint y: 239, endPoint x: 361, endPoint y: 151, distance: 167.1
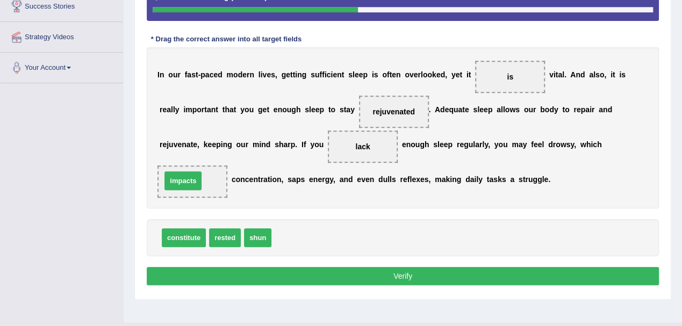
drag, startPoint x: 293, startPoint y: 235, endPoint x: 183, endPoint y: 178, distance: 124.1
click at [330, 274] on button "Verify" at bounding box center [403, 276] width 512 height 18
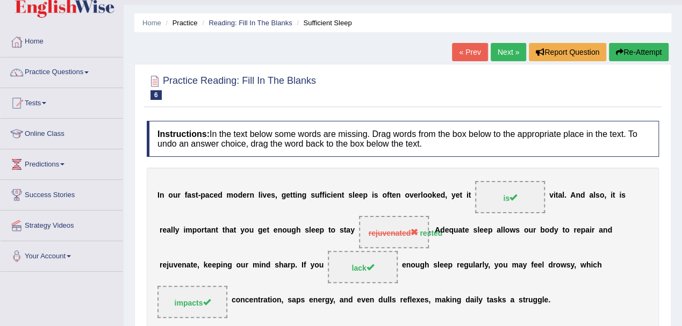
scroll to position [0, 0]
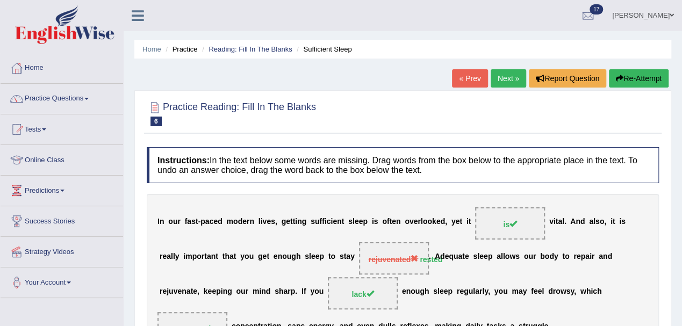
click at [509, 83] on link "Next »" at bounding box center [508, 78] width 35 height 18
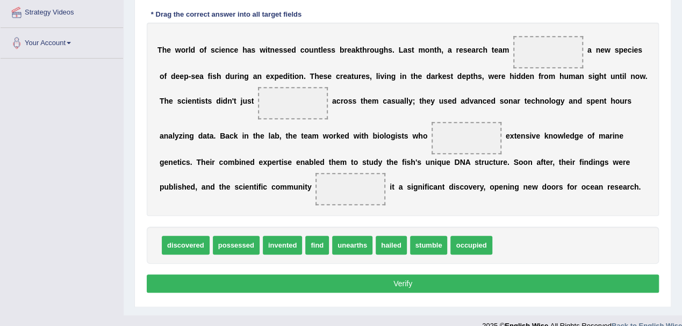
scroll to position [254, 0]
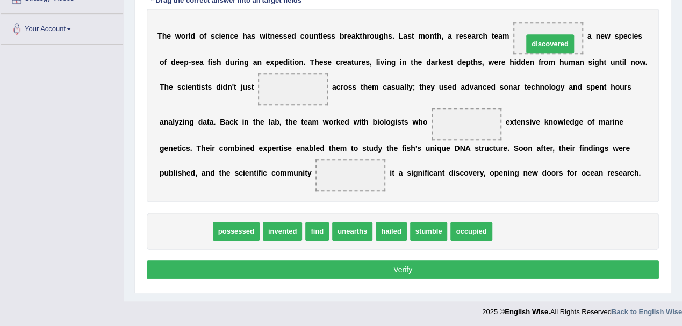
drag, startPoint x: 183, startPoint y: 230, endPoint x: 547, endPoint y: 42, distance: 410.0
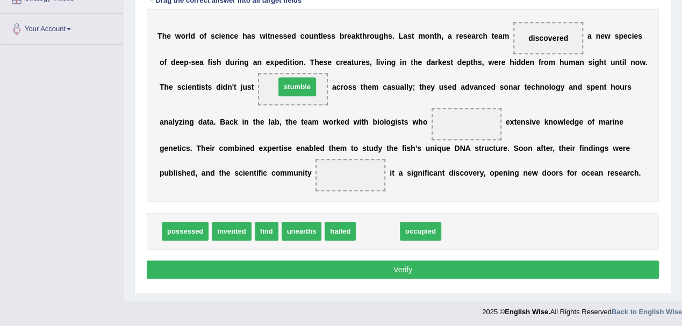
drag, startPoint x: 377, startPoint y: 230, endPoint x: 297, endPoint y: 85, distance: 165.6
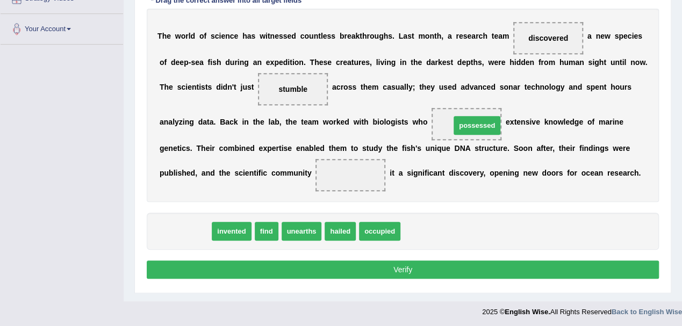
drag, startPoint x: 183, startPoint y: 233, endPoint x: 475, endPoint y: 127, distance: 310.6
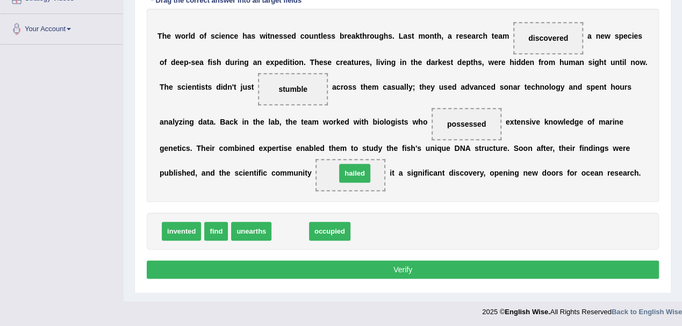
drag, startPoint x: 289, startPoint y: 229, endPoint x: 354, endPoint y: 171, distance: 86.8
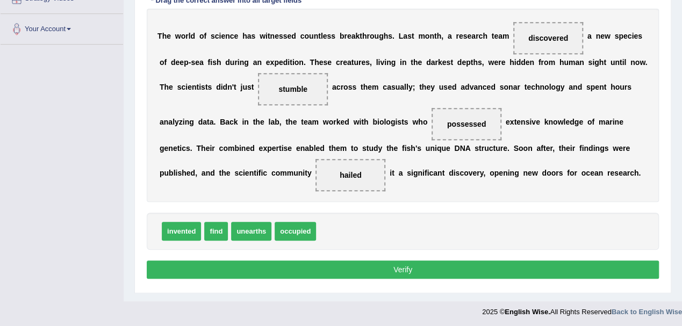
click at [360, 263] on button "Verify" at bounding box center [403, 270] width 512 height 18
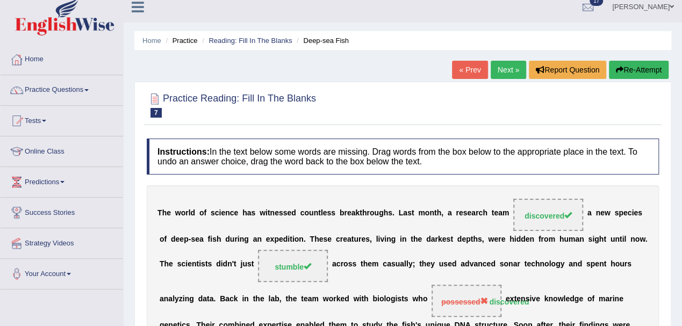
scroll to position [0, 0]
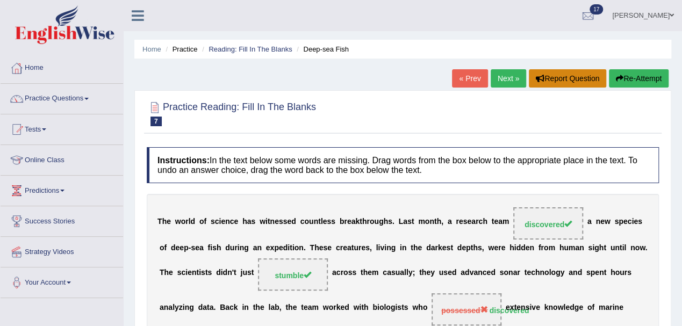
click at [552, 75] on button "Report Question" at bounding box center [567, 78] width 77 height 18
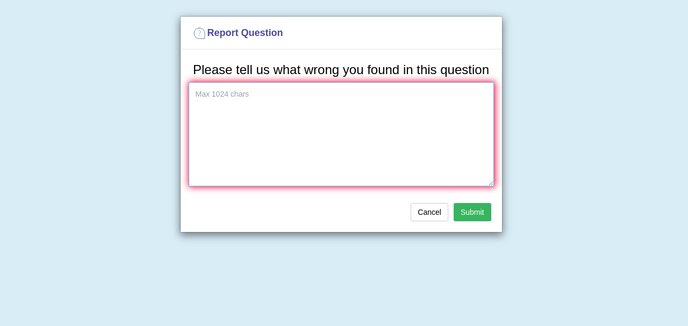
click at [266, 94] on textarea at bounding box center [341, 134] width 305 height 104
type textarea "The third one should be possessed knowledge"
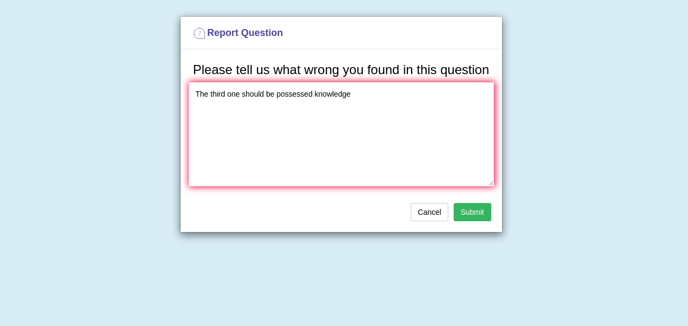
click at [473, 210] on button "Submit" at bounding box center [473, 212] width 38 height 18
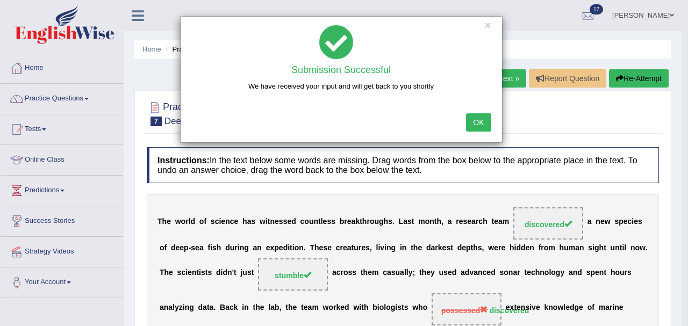
click at [476, 125] on button "OK" at bounding box center [478, 122] width 25 height 18
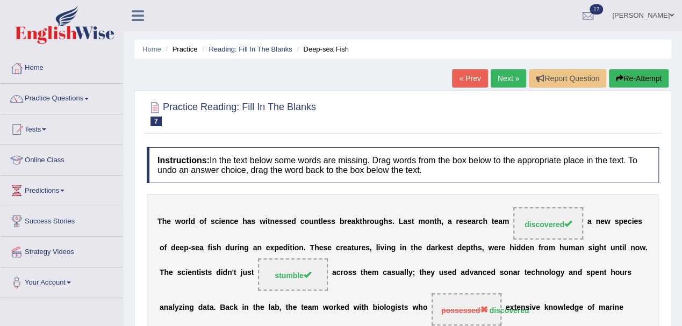
click at [505, 81] on link "Next »" at bounding box center [508, 78] width 35 height 18
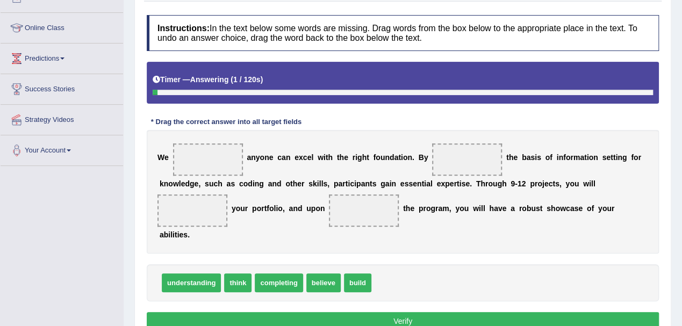
scroll to position [143, 0]
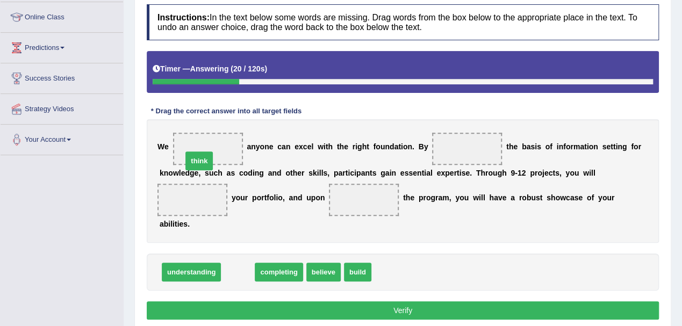
drag, startPoint x: 235, startPoint y: 256, endPoint x: 197, endPoint y: 145, distance: 117.3
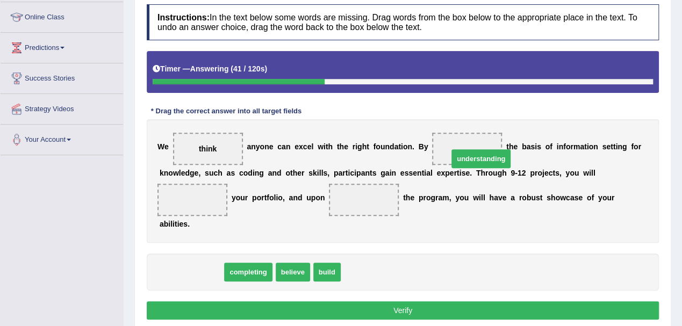
drag, startPoint x: 204, startPoint y: 258, endPoint x: 494, endPoint y: 144, distance: 311.2
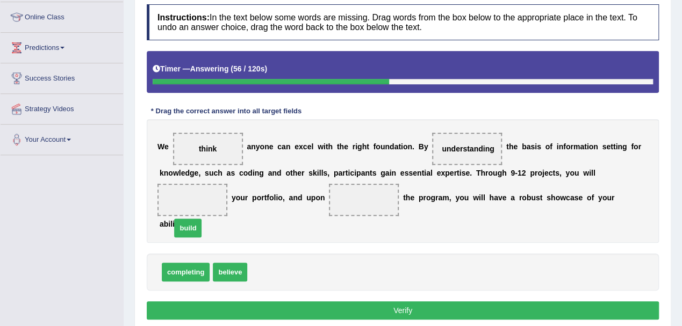
drag, startPoint x: 267, startPoint y: 255, endPoint x: 190, endPoint y: 210, distance: 88.4
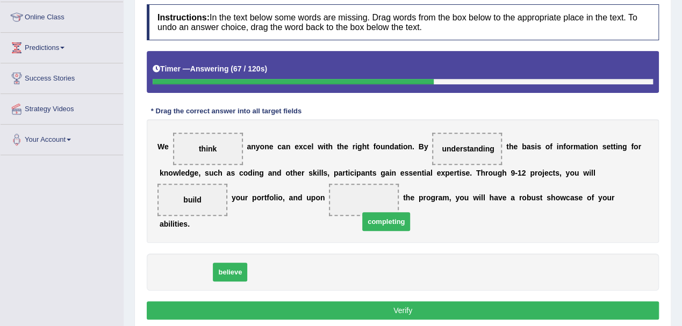
drag, startPoint x: 185, startPoint y: 256, endPoint x: 386, endPoint y: 205, distance: 206.9
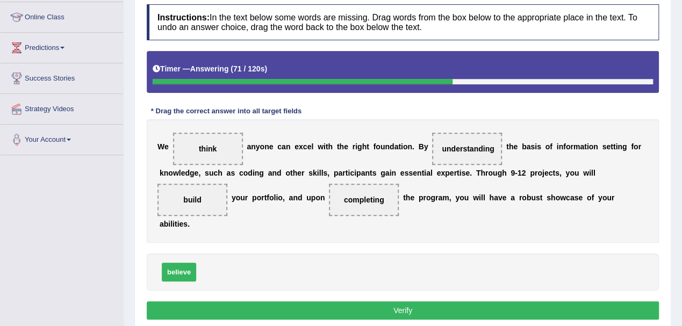
click at [366, 302] on button "Verify" at bounding box center [403, 311] width 512 height 18
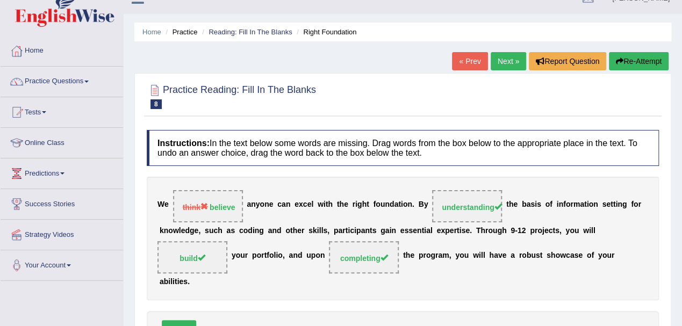
scroll to position [0, 0]
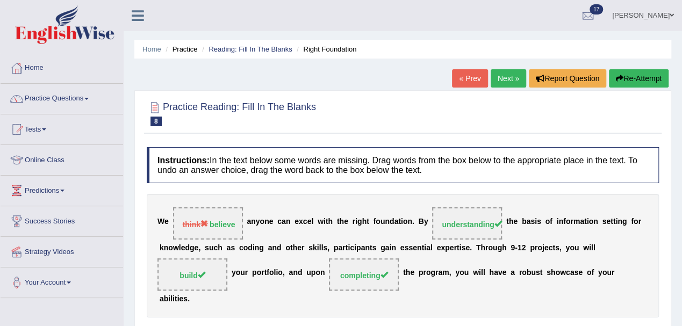
click at [503, 82] on link "Next »" at bounding box center [508, 78] width 35 height 18
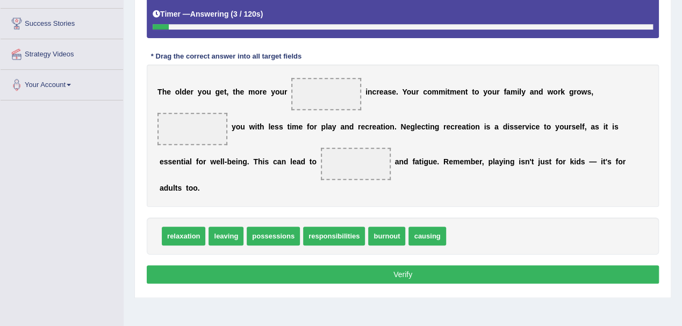
scroll to position [215, 0]
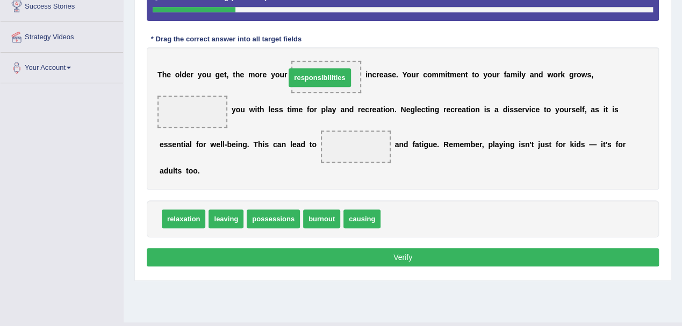
drag, startPoint x: 413, startPoint y: 218, endPoint x: 320, endPoint y: 76, distance: 169.0
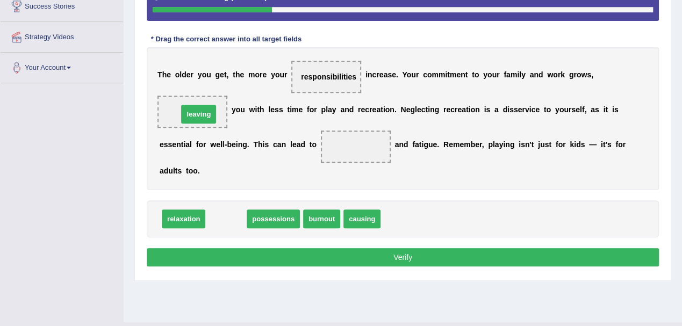
drag, startPoint x: 224, startPoint y: 219, endPoint x: 196, endPoint y: 114, distance: 108.4
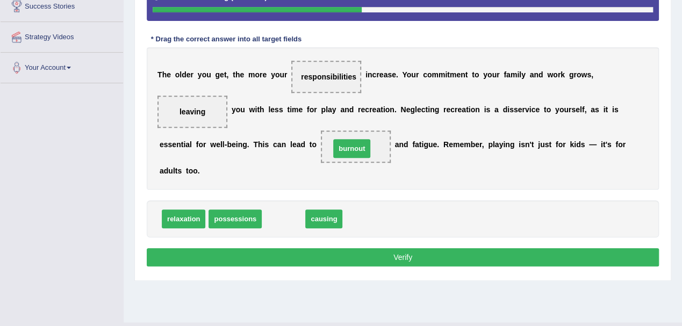
drag, startPoint x: 284, startPoint y: 219, endPoint x: 354, endPoint y: 147, distance: 100.0
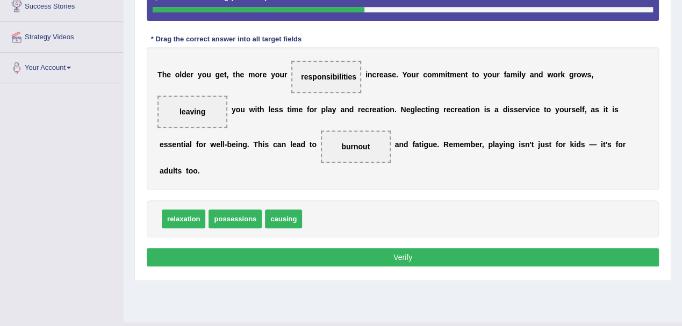
click at [344, 241] on div "Instructions: In the text below some words are missing. Drag words from the box…" at bounding box center [403, 101] width 518 height 348
click at [344, 248] on button "Verify" at bounding box center [403, 257] width 512 height 18
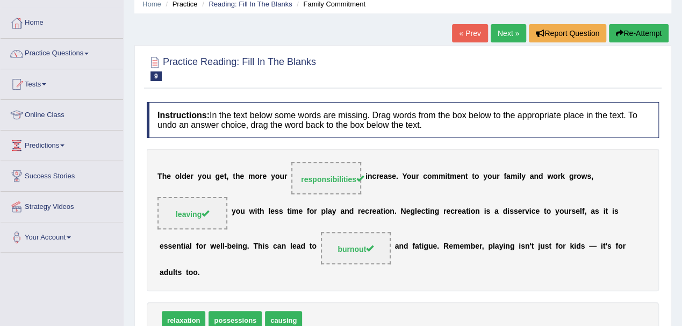
scroll to position [0, 0]
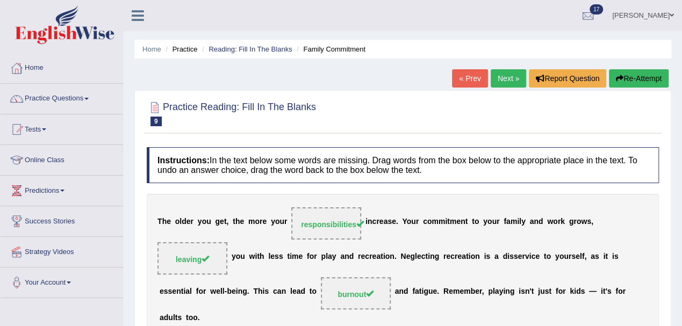
click at [513, 81] on link "Next »" at bounding box center [508, 78] width 35 height 18
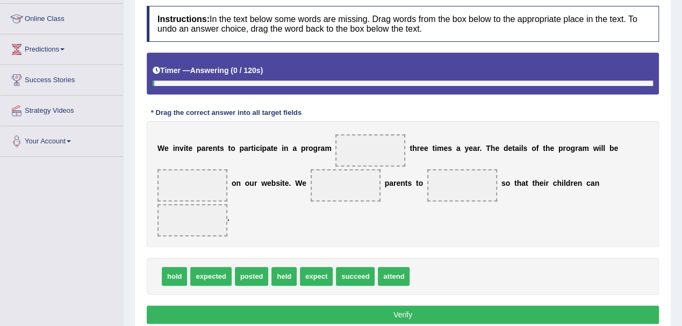
scroll to position [143, 0]
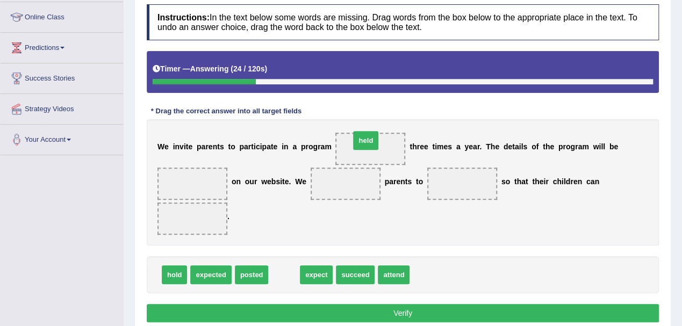
drag, startPoint x: 283, startPoint y: 276, endPoint x: 365, endPoint y: 149, distance: 150.9
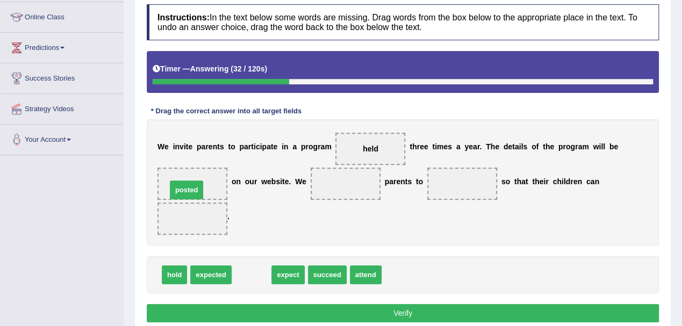
drag, startPoint x: 253, startPoint y: 272, endPoint x: 188, endPoint y: 187, distance: 107.4
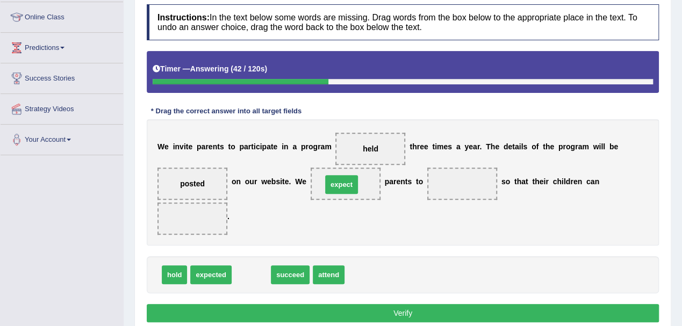
drag, startPoint x: 252, startPoint y: 274, endPoint x: 343, endPoint y: 184, distance: 127.7
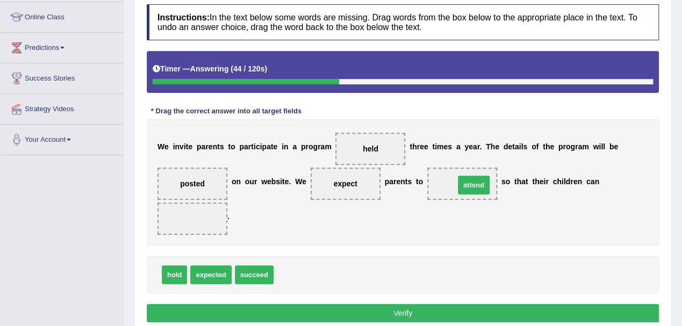
drag, startPoint x: 293, startPoint y: 272, endPoint x: 474, endPoint y: 182, distance: 202.2
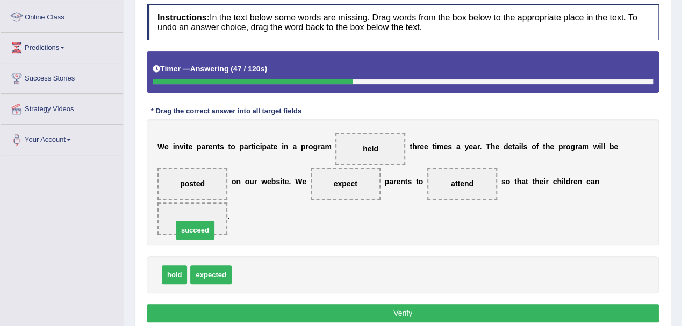
drag, startPoint x: 253, startPoint y: 271, endPoint x: 191, endPoint y: 223, distance: 77.8
click at [336, 315] on button "Verify" at bounding box center [403, 313] width 512 height 18
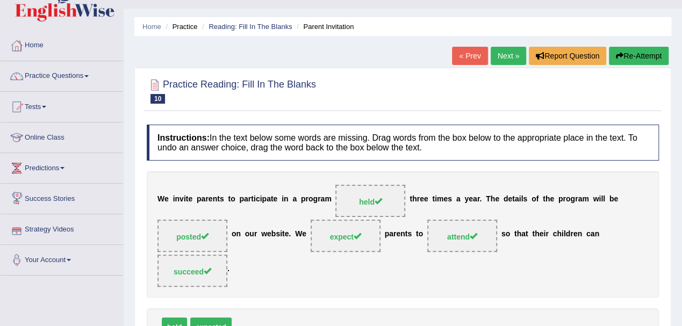
scroll to position [0, 0]
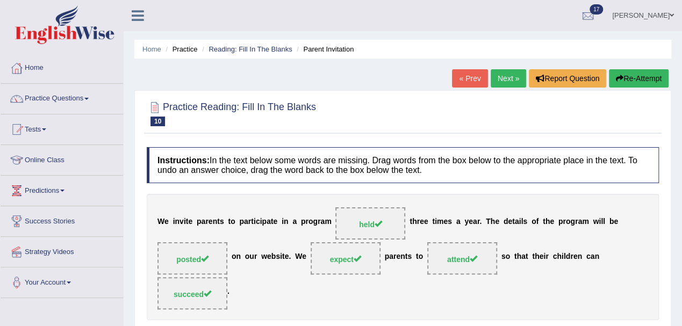
click at [511, 81] on link "Next »" at bounding box center [508, 78] width 35 height 18
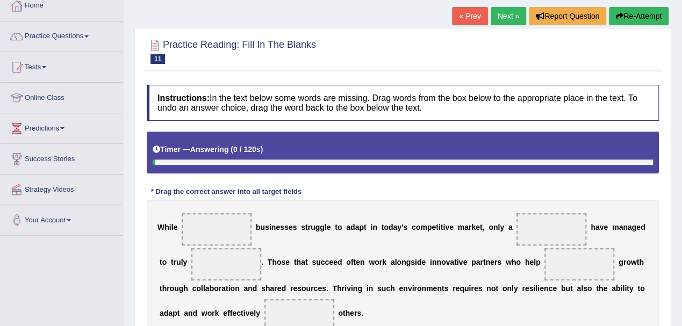
scroll to position [72, 0]
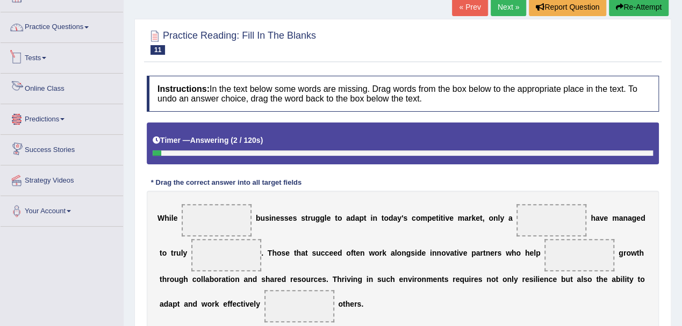
click at [51, 28] on link "Practice Questions" at bounding box center [62, 25] width 123 height 27
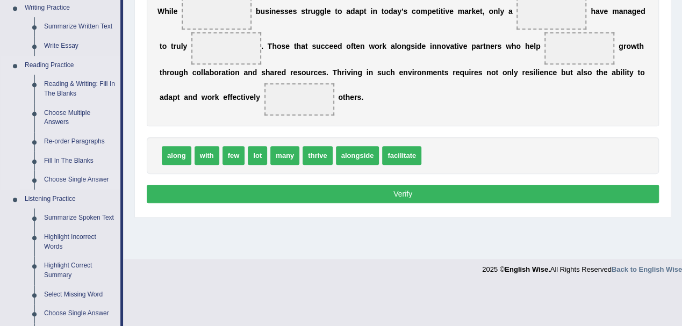
scroll to position [358, 0]
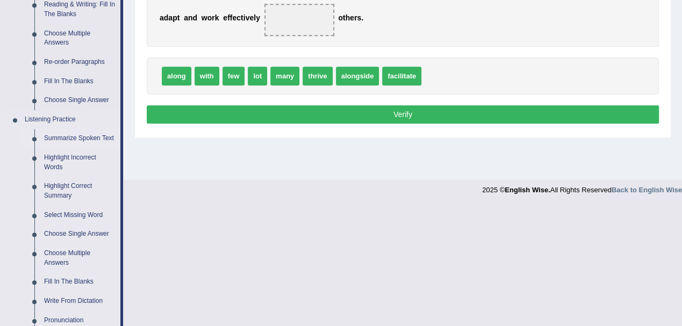
click at [60, 137] on link "Summarize Spoken Text" at bounding box center [79, 138] width 81 height 19
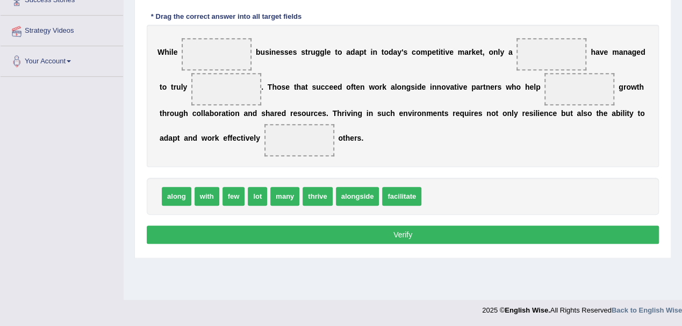
scroll to position [190, 0]
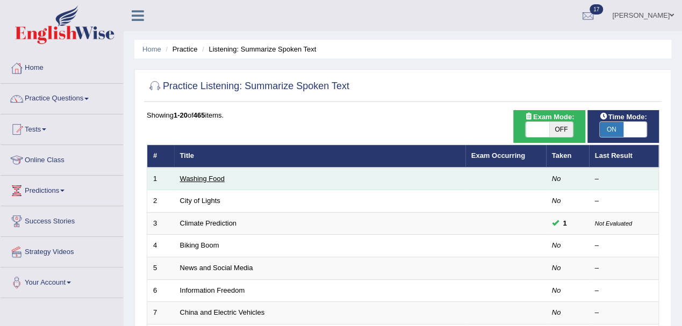
click at [199, 176] on link "Washing Food" at bounding box center [202, 179] width 45 height 8
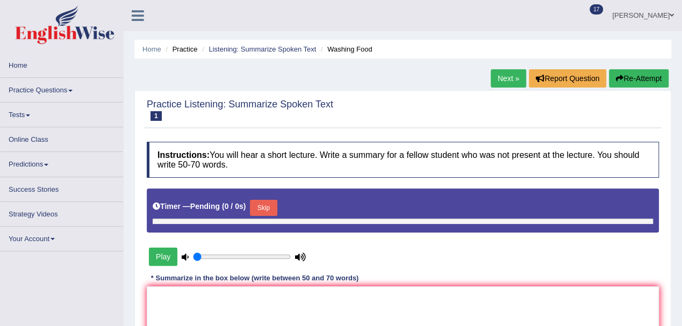
type input "1"
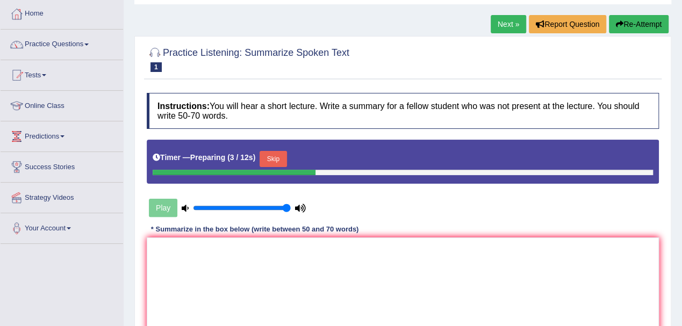
scroll to position [72, 0]
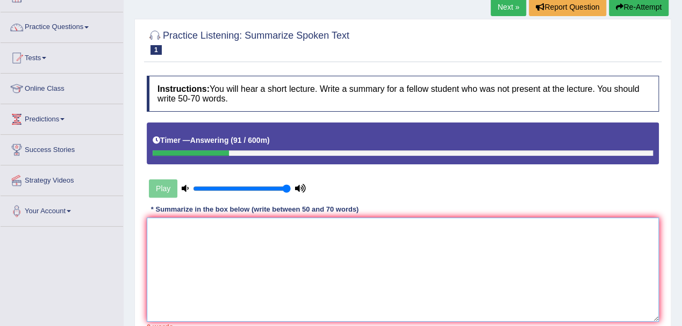
click at [355, 239] on textarea at bounding box center [403, 270] width 512 height 104
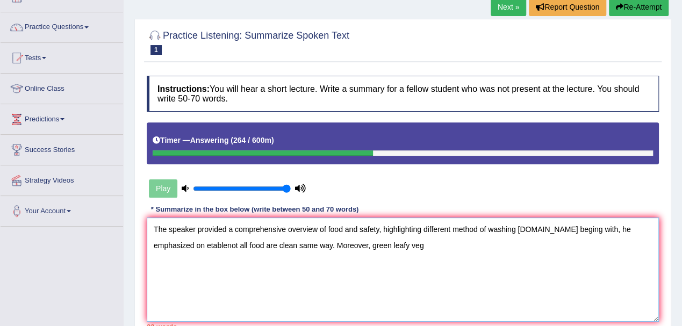
click at [361, 244] on textarea "The speaker provided a comprehensive overview of food and safety, highlighting …" at bounding box center [403, 270] width 512 height 104
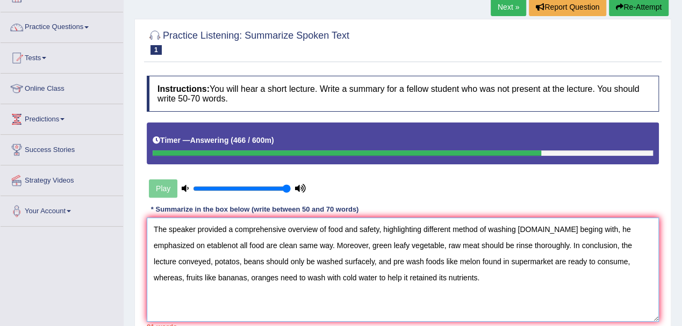
click at [287, 229] on textarea "The speaker provided a comprehensive overview of food and safety, highlighting …" at bounding box center [403, 270] width 512 height 104
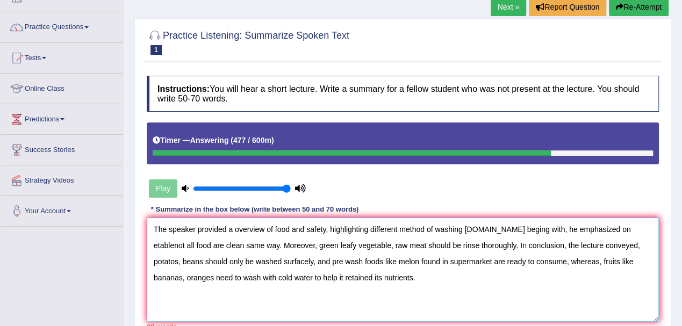
click at [529, 228] on textarea "The speaker provided a overview of food and safety, highlighting different meth…" at bounding box center [403, 270] width 512 height 104
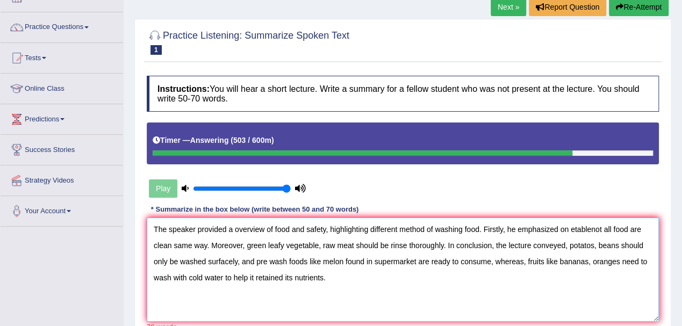
click at [593, 229] on textarea "The speaker provided a overview of food and safety, highlighting different meth…" at bounding box center [403, 270] width 512 height 104
drag, startPoint x: 508, startPoint y: 228, endPoint x: 640, endPoint y: 226, distance: 132.3
click at [640, 226] on textarea "The speaker provided a overview of food and safety, highlighting different meth…" at bounding box center [403, 270] width 512 height 104
drag, startPoint x: 207, startPoint y: 244, endPoint x: 153, endPoint y: 241, distance: 54.4
click at [153, 241] on textarea "The speaker provided a overview of food and safety, highlighting different meth…" at bounding box center [403, 270] width 512 height 104
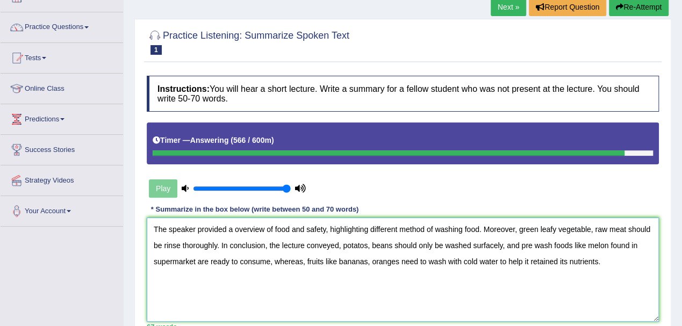
click at [235, 230] on textarea "The speaker provided a overview of food and safety, highlighting different meth…" at bounding box center [403, 270] width 512 height 104
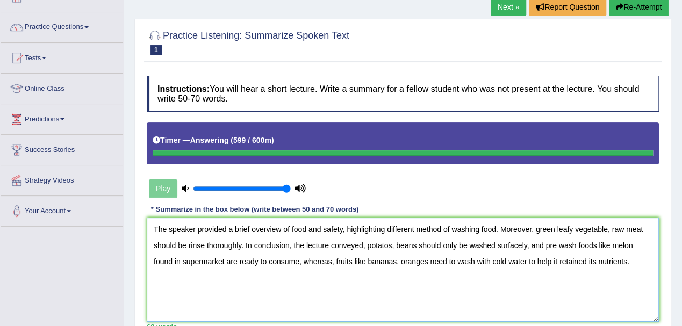
type textarea "The speaker provided a brief overview of food and safety, highlighting differen…"
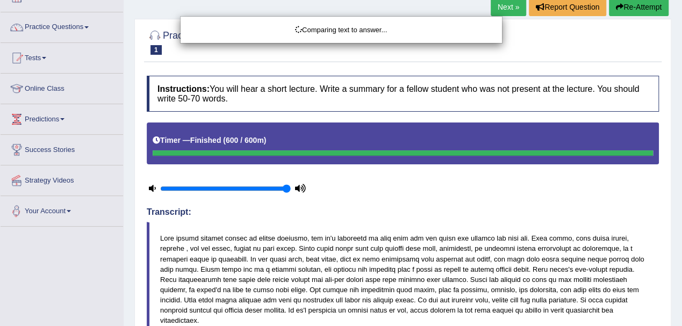
scroll to position [372, 0]
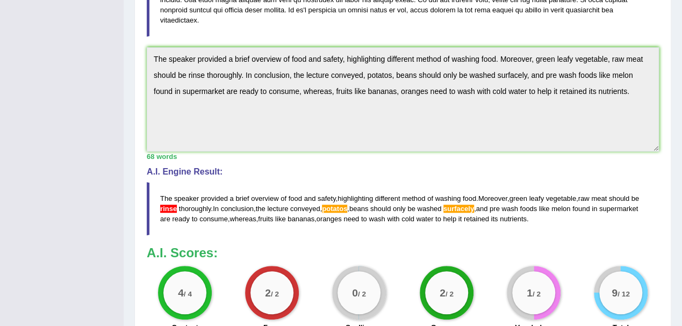
click at [344, 209] on span "potatos" at bounding box center [334, 209] width 25 height 8
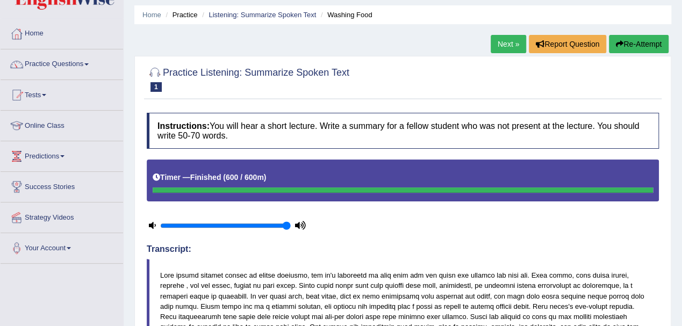
scroll to position [0, 0]
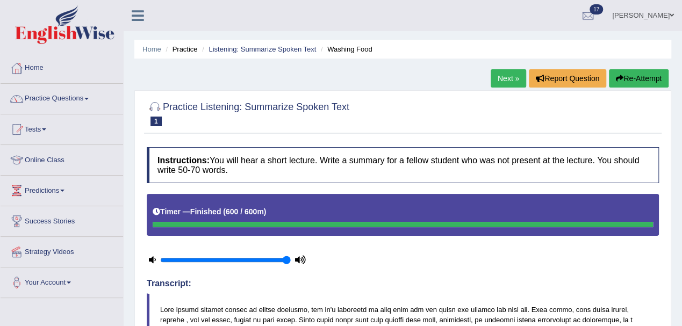
click at [499, 80] on link "Next »" at bounding box center [508, 78] width 35 height 18
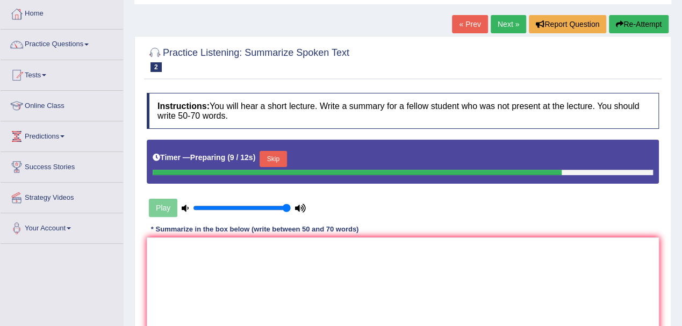
scroll to position [72, 0]
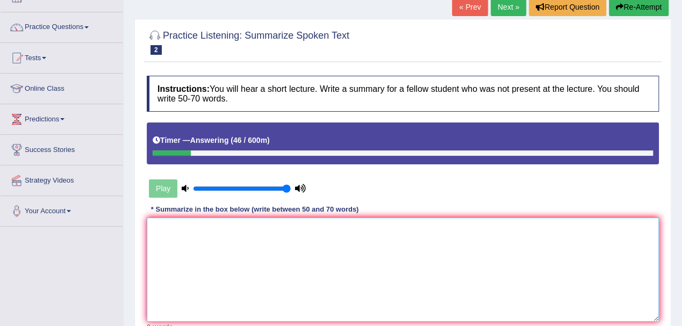
click at [269, 218] on textarea at bounding box center [403, 270] width 512 height 104
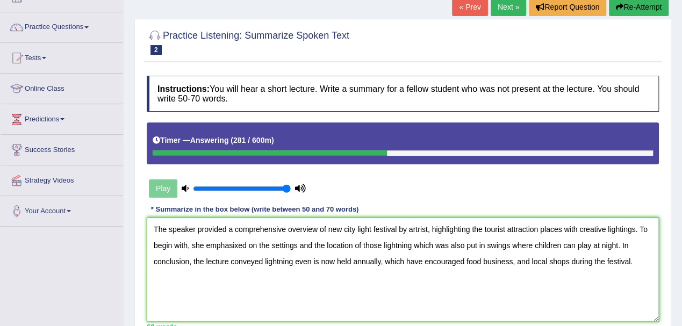
click at [237, 245] on textarea "The speaker provided a comprehensive overview of new city light festival by art…" at bounding box center [403, 270] width 512 height 104
click at [309, 261] on textarea "The speaker provided a comprehensive overview of new city light festival by art…" at bounding box center [403, 270] width 512 height 104
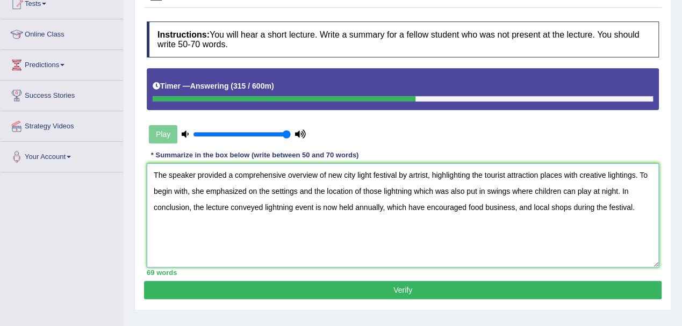
scroll to position [143, 0]
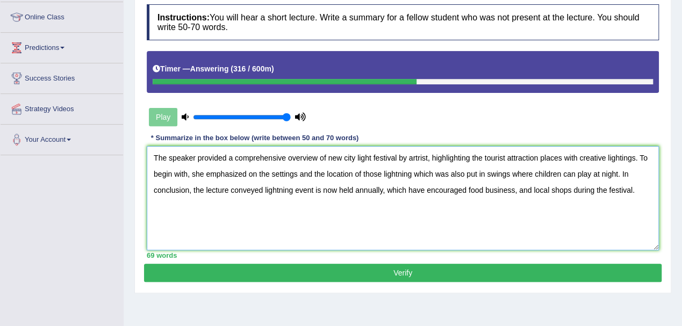
type textarea "The speaker provided a comprehensive overview of new city light festival by art…"
click at [415, 272] on button "Verify" at bounding box center [403, 273] width 518 height 18
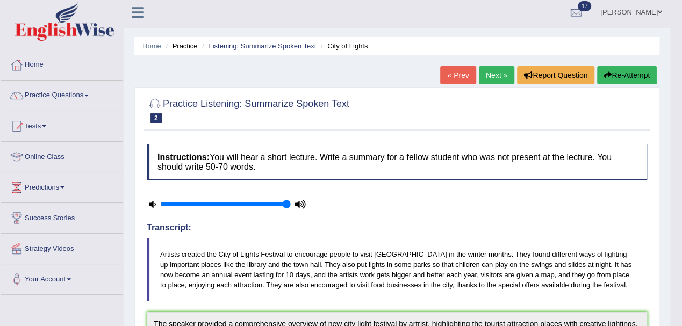
scroll to position [0, 0]
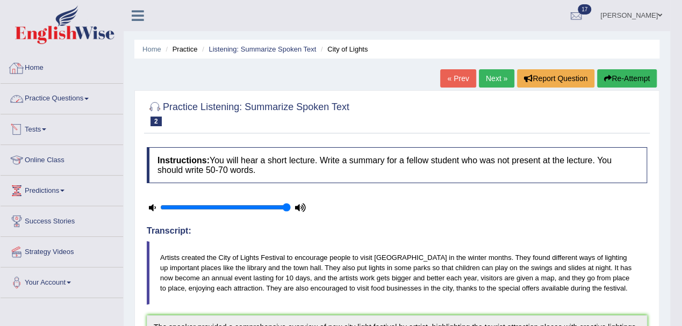
click at [75, 98] on link "Practice Questions" at bounding box center [62, 97] width 123 height 27
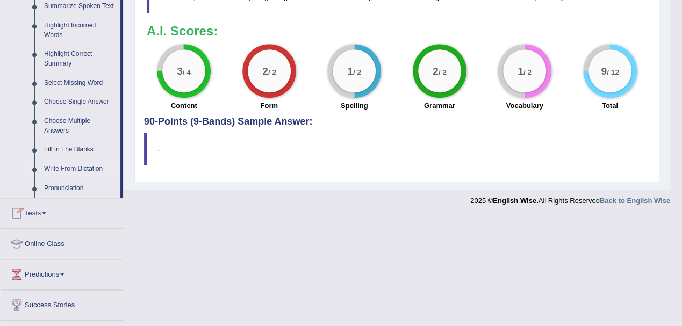
scroll to position [473, 0]
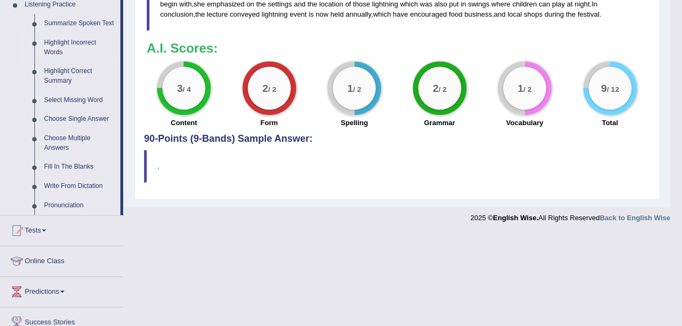
click at [60, 42] on link "Highlight Incorrect Words" at bounding box center [79, 47] width 81 height 28
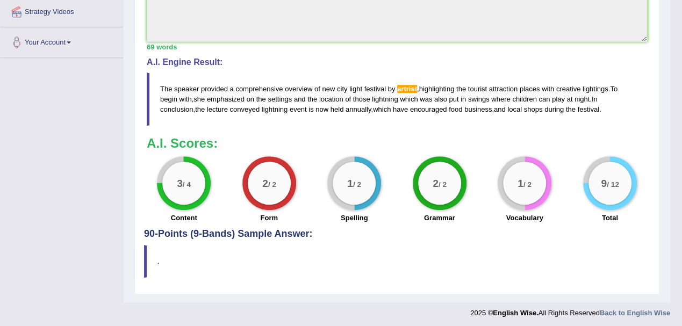
scroll to position [544, 0]
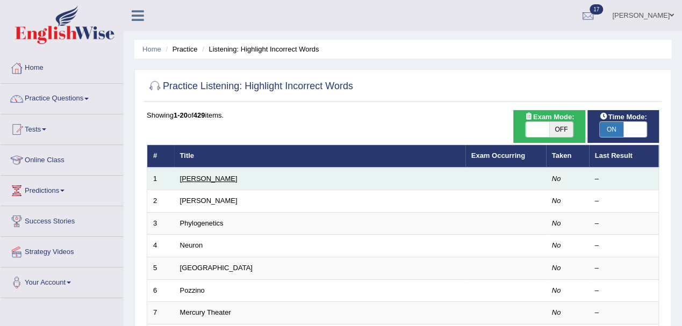
click at [194, 177] on link "[PERSON_NAME]" at bounding box center [209, 179] width 58 height 8
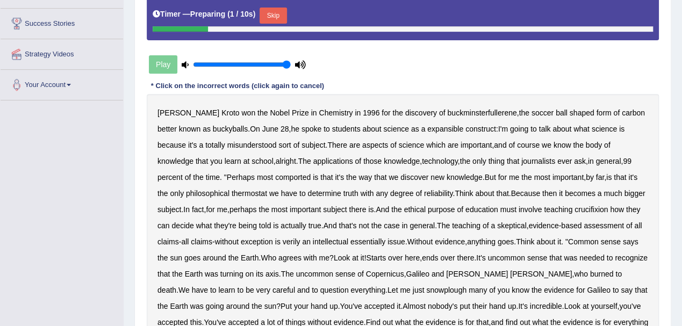
scroll to position [215, 0]
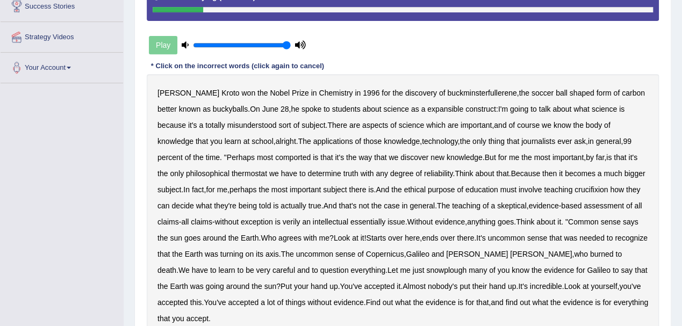
click at [429, 109] on b "expansible" at bounding box center [445, 109] width 36 height 9
click at [275, 159] on b "comported" at bounding box center [292, 157] width 35 height 9
click at [232, 175] on b "thermostat" at bounding box center [249, 173] width 35 height 9
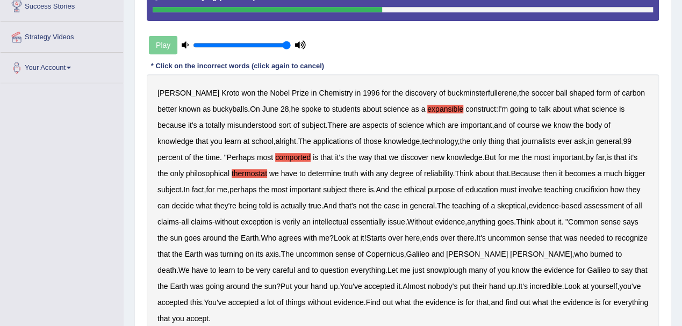
click at [600, 189] on b "crucifixion" at bounding box center [591, 189] width 33 height 9
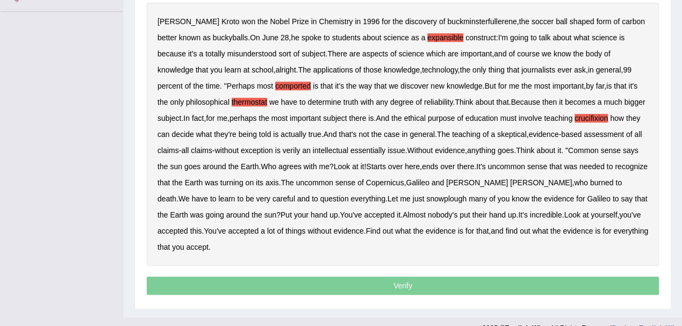
click at [291, 151] on b "verily" at bounding box center [292, 150] width 18 height 9
click at [373, 153] on b "essentially" at bounding box center [368, 150] width 35 height 9
click at [426, 200] on b "snowplough" at bounding box center [446, 199] width 40 height 9
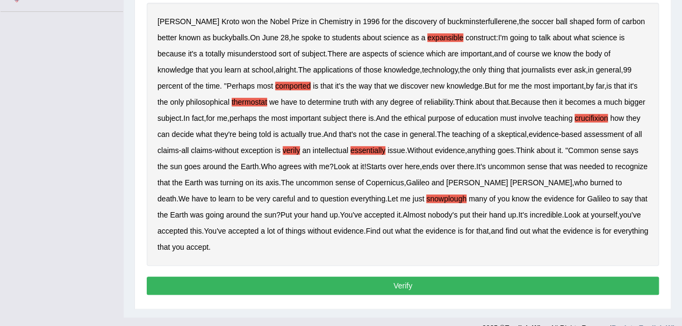
click at [300, 287] on button "Verify" at bounding box center [403, 286] width 512 height 18
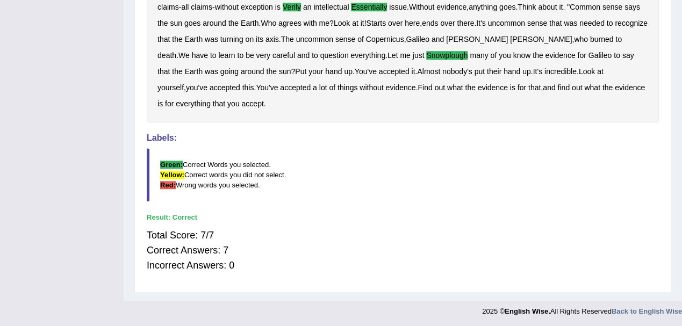
scroll to position [3, 0]
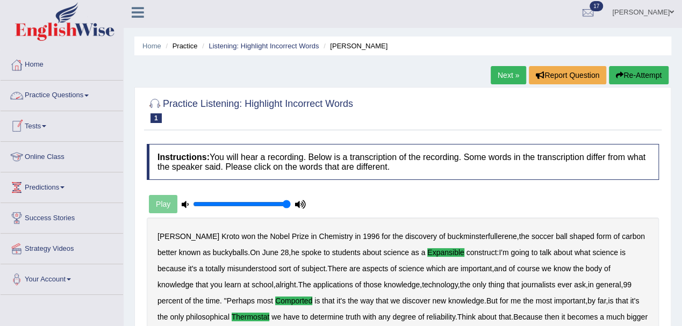
click at [61, 95] on link "Practice Questions" at bounding box center [62, 94] width 123 height 27
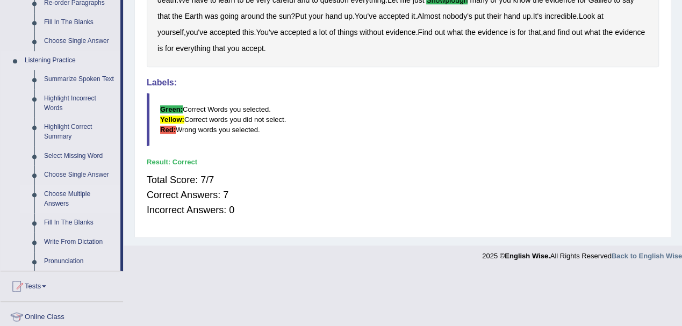
scroll to position [433, 0]
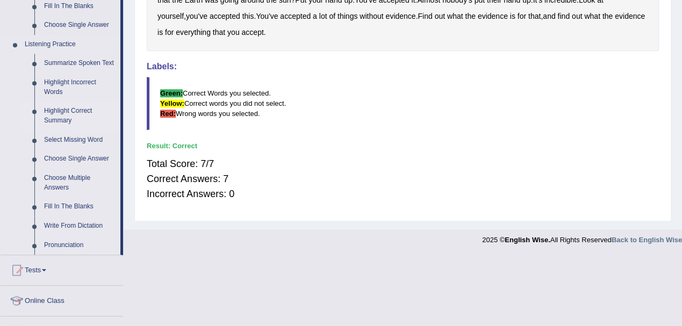
click at [60, 112] on link "Highlight Correct Summary" at bounding box center [79, 116] width 81 height 28
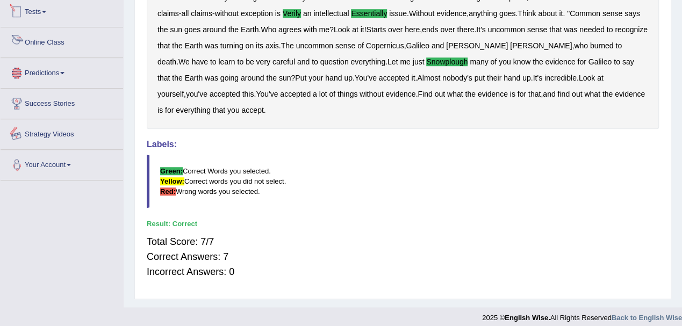
scroll to position [362, 0]
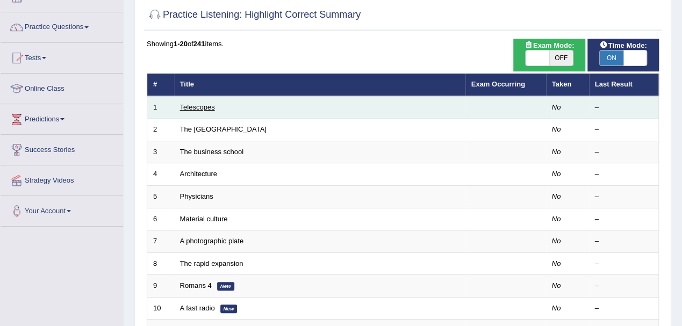
click at [191, 108] on link "Telescopes" at bounding box center [197, 107] width 35 height 8
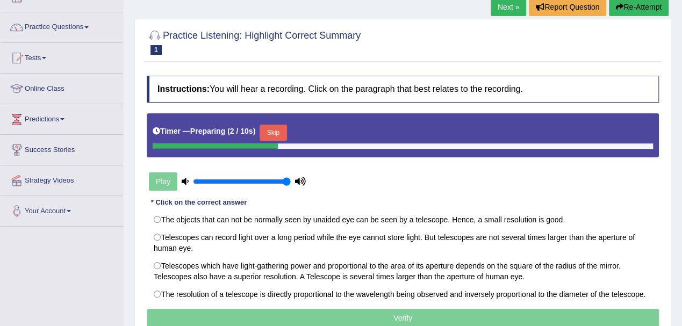
scroll to position [143, 0]
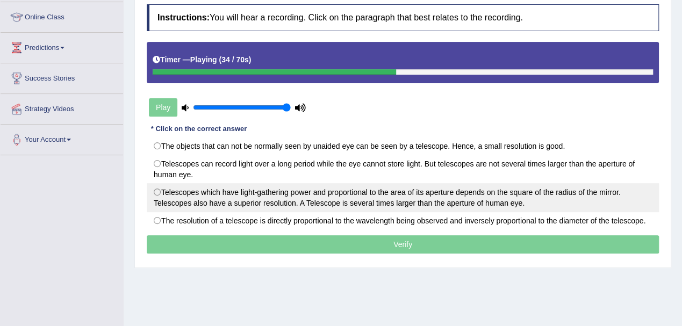
click at [159, 192] on label "Telescopes which have light-gathering power and proportional to the area of its…" at bounding box center [403, 197] width 512 height 29
radio input "true"
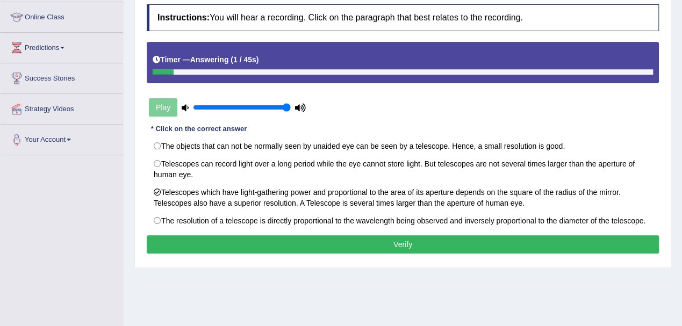
click at [227, 241] on button "Verify" at bounding box center [403, 244] width 512 height 18
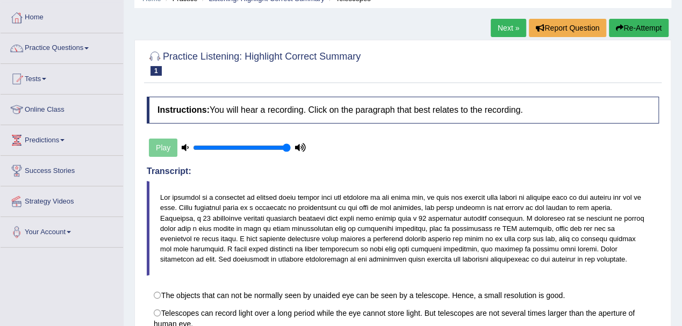
scroll to position [23, 0]
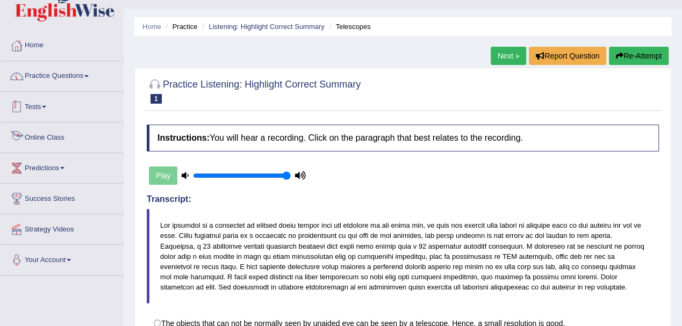
click at [61, 72] on link "Practice Questions" at bounding box center [62, 74] width 123 height 27
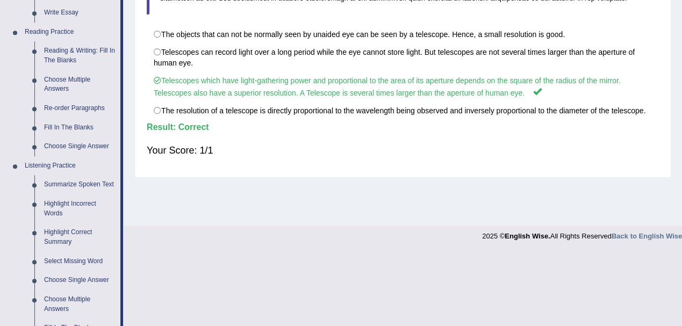
scroll to position [453, 0]
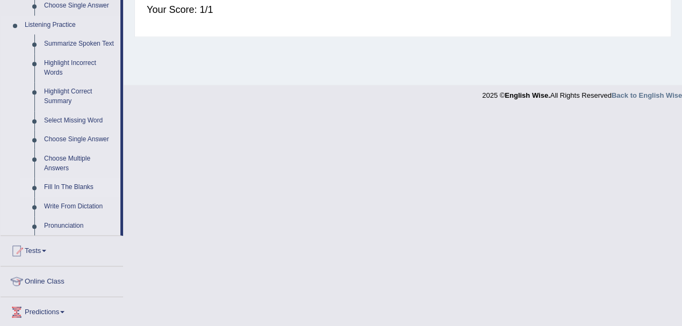
click at [67, 187] on link "Fill In The Blanks" at bounding box center [79, 187] width 81 height 19
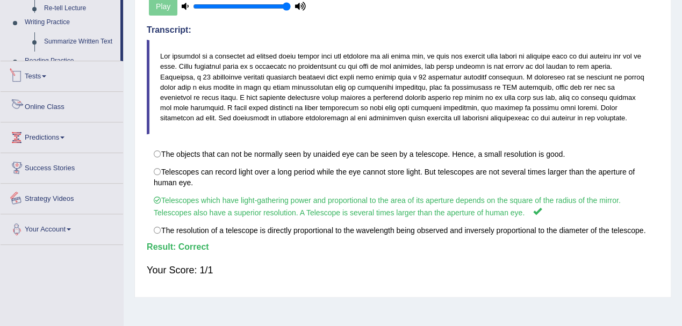
scroll to position [238, 0]
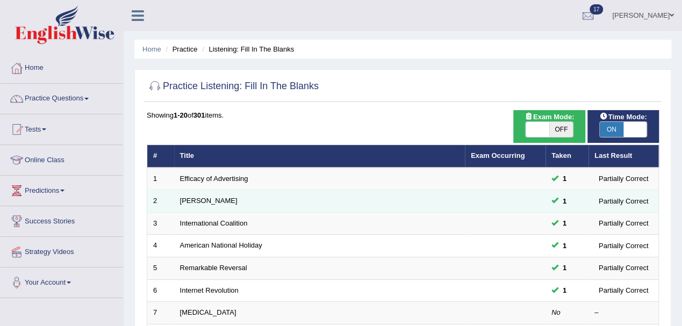
scroll to position [72, 0]
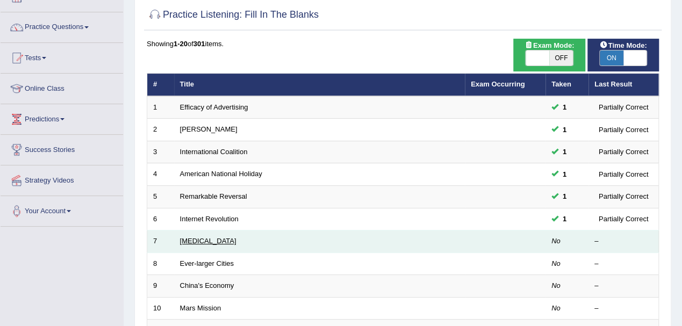
click at [184, 240] on link "[MEDICAL_DATA]" at bounding box center [208, 241] width 56 height 8
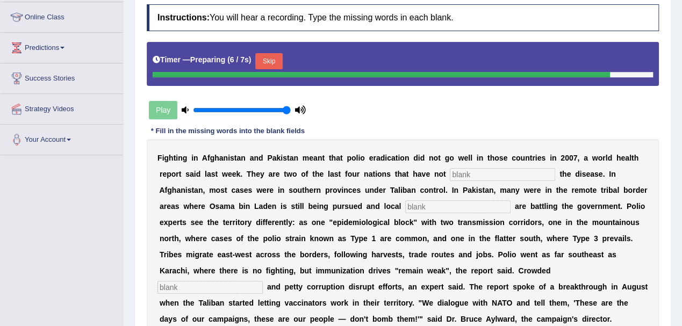
scroll to position [215, 0]
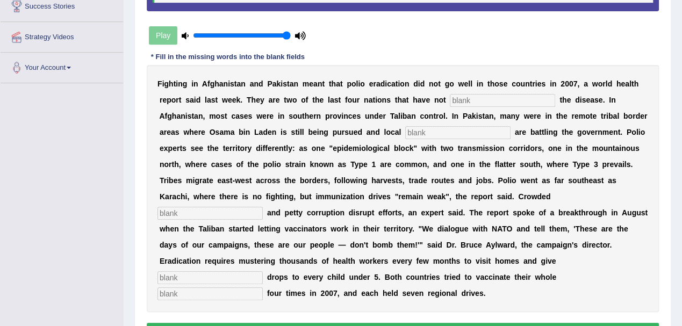
click at [219, 292] on input "text" at bounding box center [210, 294] width 105 height 13
type input "Populations"
click at [475, 98] on input "text" at bounding box center [502, 100] width 105 height 13
click at [472, 99] on input "elimated" at bounding box center [502, 100] width 105 height 13
type input "eliminate"
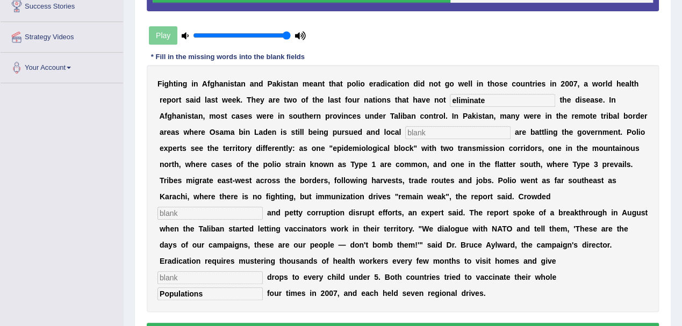
click at [419, 131] on input "text" at bounding box center [457, 132] width 105 height 13
type input "militians"
click at [239, 212] on input "text" at bounding box center [210, 213] width 105 height 13
type input "slum"
click at [222, 278] on input "text" at bounding box center [210, 278] width 105 height 13
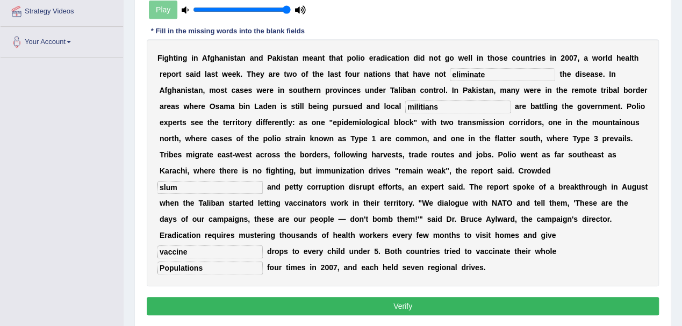
scroll to position [277, 0]
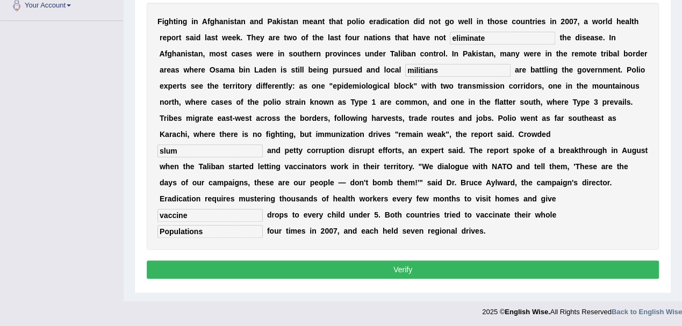
type input "vaccine"
click at [290, 262] on button "Verify" at bounding box center [403, 270] width 512 height 18
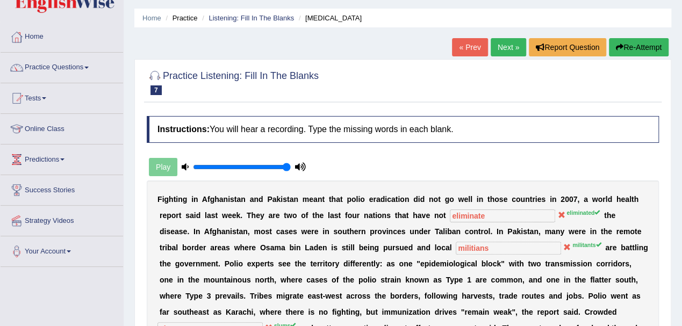
scroll to position [0, 0]
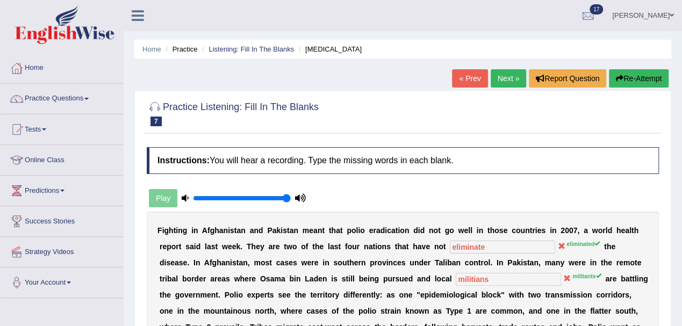
click at [513, 77] on link "Next »" at bounding box center [508, 78] width 35 height 18
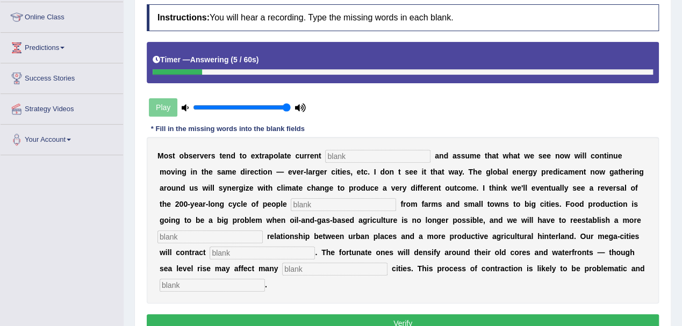
click at [215, 291] on div "M o s t o b s e r v e r s t e n d t o e x t r a p o l a t e c u r r e n t a n d…" at bounding box center [403, 220] width 512 height 167
click at [231, 284] on input "text" at bounding box center [212, 285] width 105 height 13
type input "disorderly"
click at [337, 155] on input "text" at bounding box center [377, 156] width 105 height 13
type input "trends"
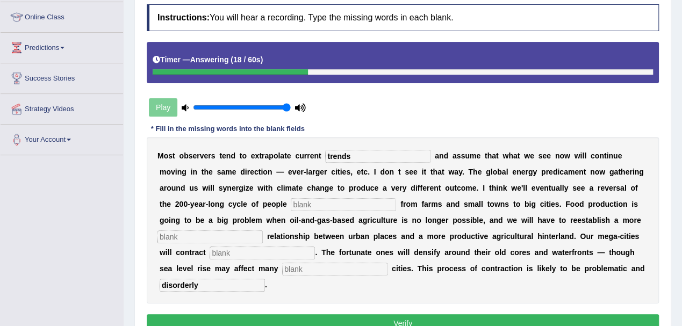
click at [320, 203] on input "text" at bounding box center [343, 204] width 105 height 13
type input "moving"
click at [244, 234] on input "text" at bounding box center [210, 237] width 105 height 13
type input "meaningful"
click at [225, 252] on input "text" at bounding box center [262, 253] width 105 height 13
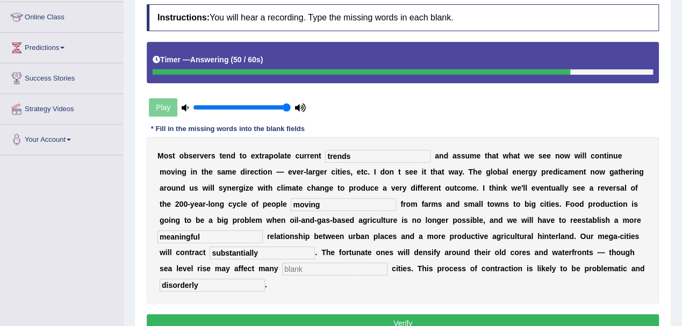
type input "substantially"
click at [303, 268] on input "text" at bounding box center [334, 269] width 105 height 13
type input "harbour"
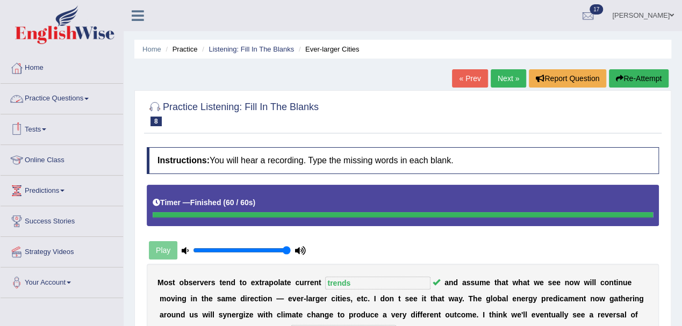
click at [71, 100] on link "Practice Questions" at bounding box center [62, 97] width 123 height 27
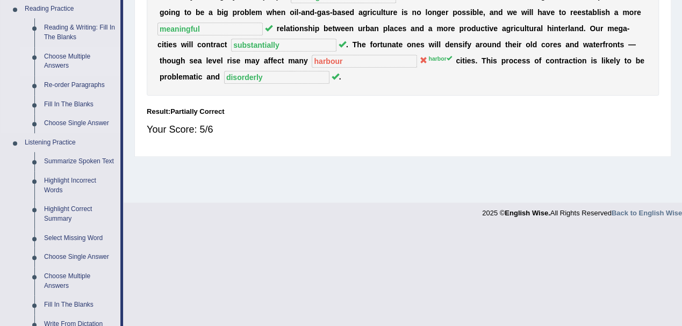
scroll to position [545, 0]
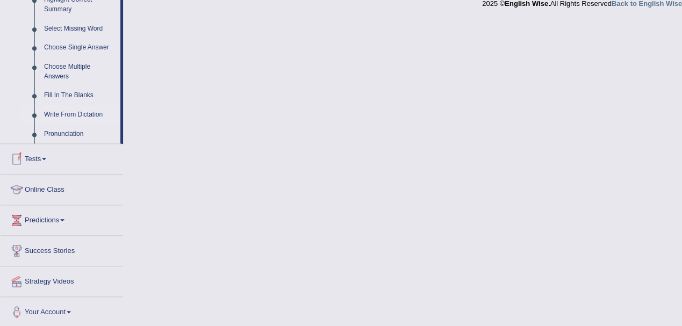
click at [77, 115] on link "Write From Dictation" at bounding box center [79, 114] width 81 height 19
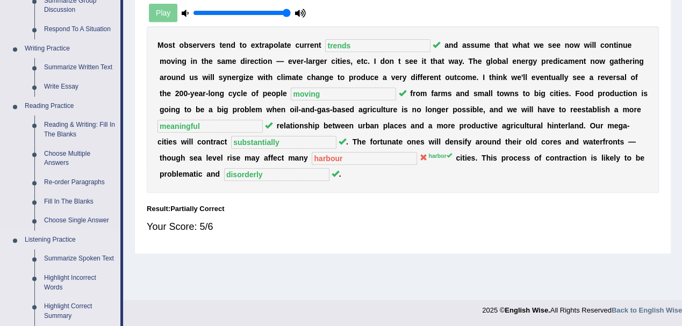
scroll to position [538, 0]
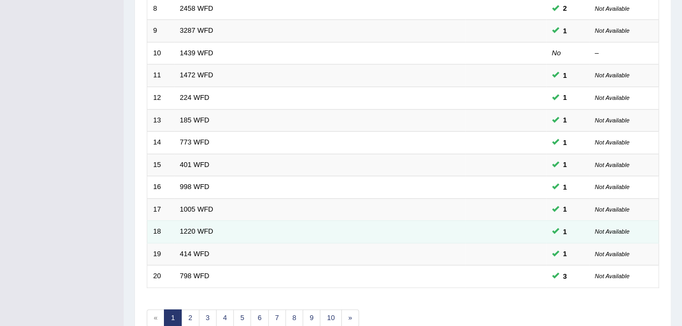
scroll to position [358, 0]
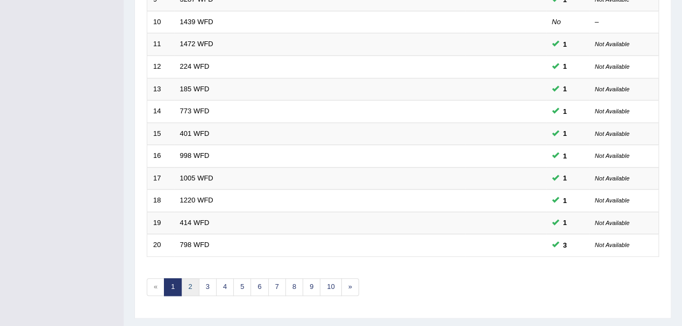
click at [190, 284] on link "2" at bounding box center [190, 287] width 18 height 18
click at [206, 285] on link "3" at bounding box center [208, 287] width 18 height 18
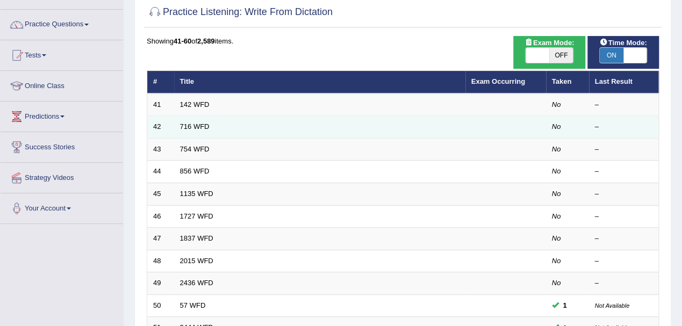
scroll to position [72, 0]
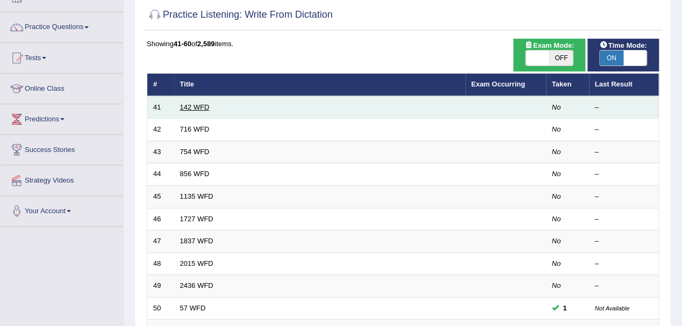
click at [200, 108] on link "142 WFD" at bounding box center [195, 107] width 30 height 8
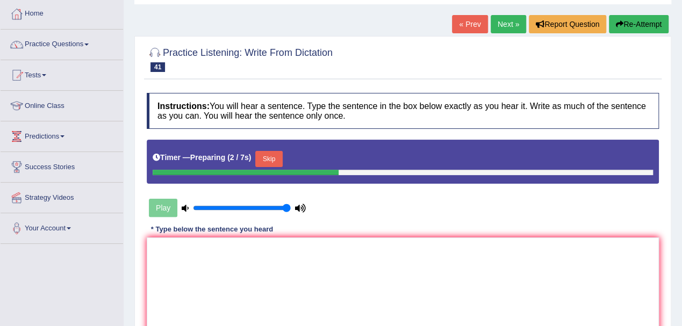
scroll to position [72, 0]
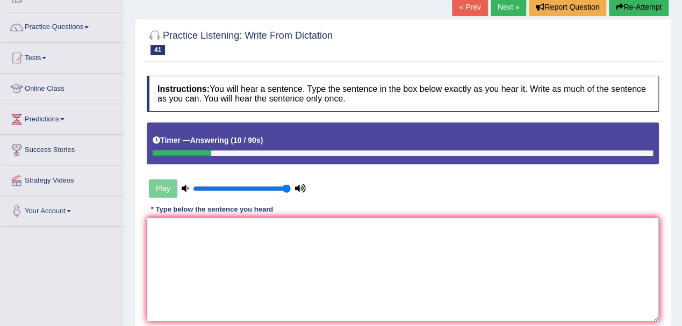
click at [288, 260] on textarea at bounding box center [403, 270] width 512 height 104
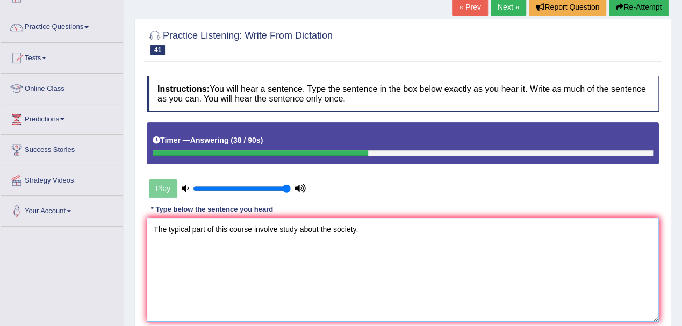
click at [277, 229] on textarea "The typical part of this course involve study about the society." at bounding box center [403, 270] width 512 height 104
click at [282, 227] on textarea "The typical part of this course involves study about the society." at bounding box center [403, 270] width 512 height 104
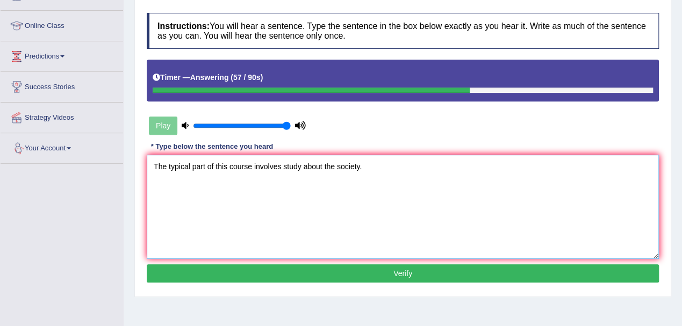
scroll to position [143, 0]
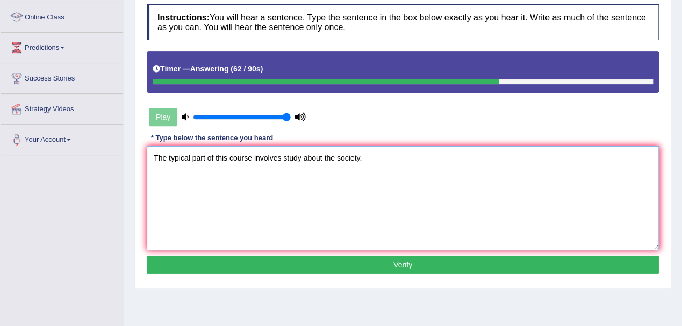
click at [281, 156] on textarea "The typical part of this course involves study about the society." at bounding box center [403, 198] width 512 height 104
type textarea "The typical part of this course involves the study about the society."
click at [314, 260] on button "Verify" at bounding box center [403, 265] width 512 height 18
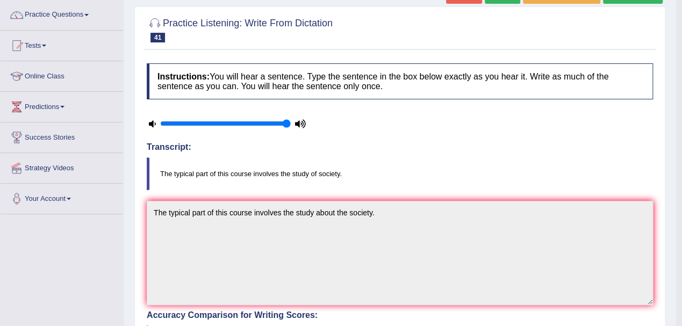
scroll to position [40, 0]
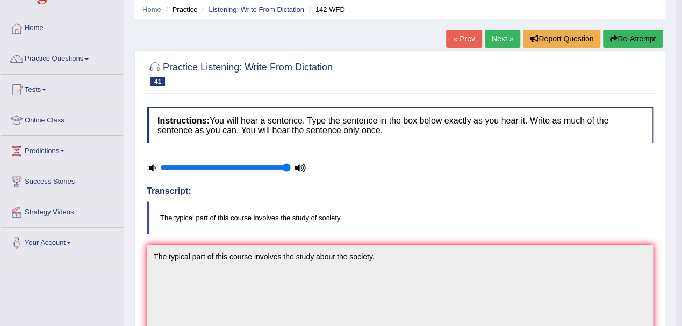
click at [504, 40] on link "Next »" at bounding box center [502, 39] width 35 height 18
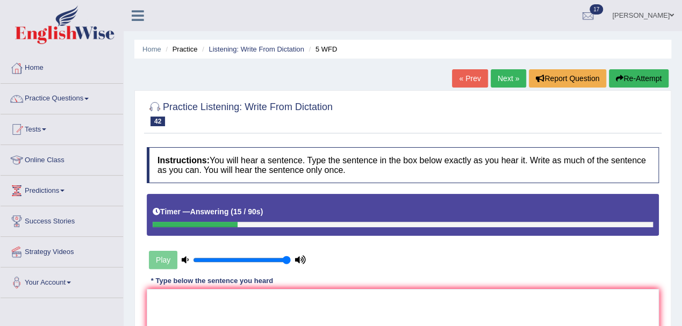
click at [633, 80] on button "Re-Attempt" at bounding box center [639, 78] width 60 height 18
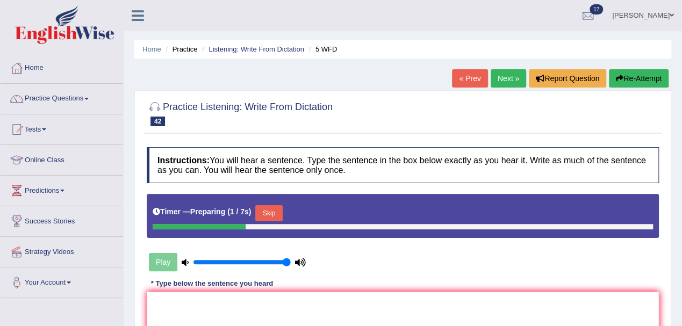
click at [276, 209] on button "Skip" at bounding box center [268, 213] width 27 height 16
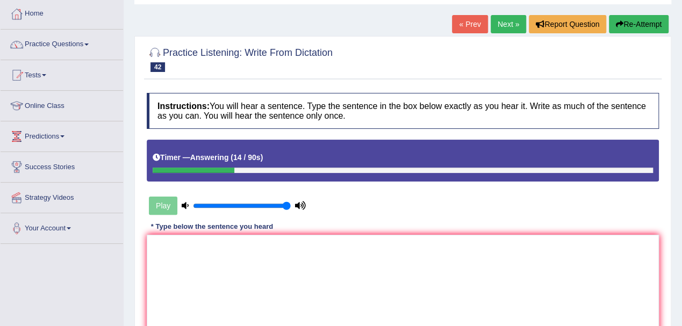
scroll to position [72, 0]
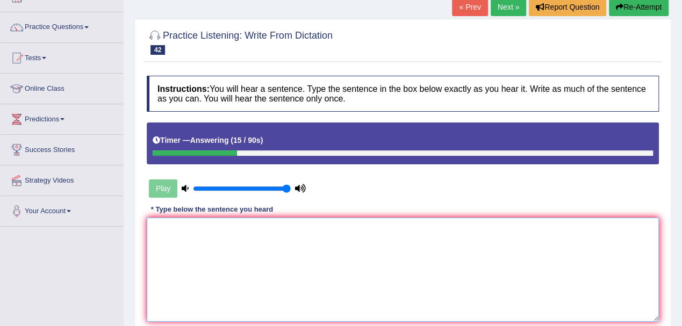
click at [205, 244] on textarea at bounding box center [403, 270] width 512 height 104
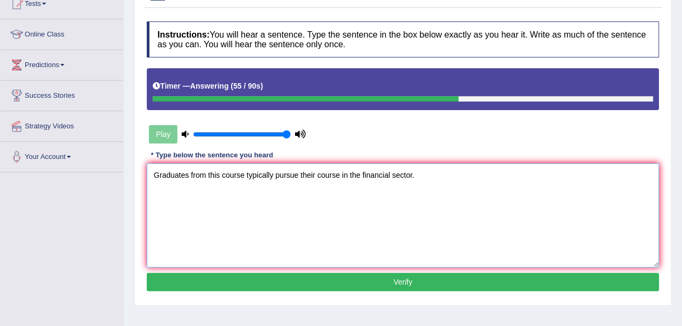
scroll to position [143, 0]
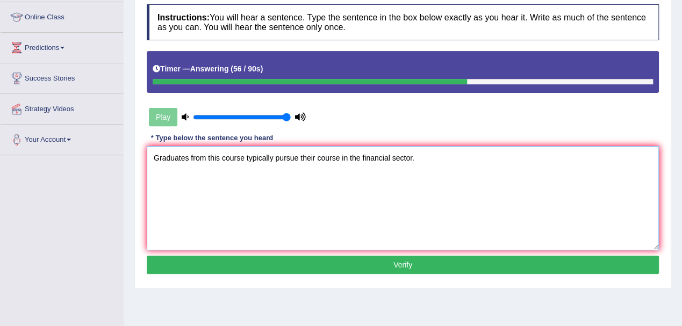
type textarea "Graduates from this course typically pursue their course in the financial secto…"
click at [390, 262] on button "Verify" at bounding box center [403, 265] width 512 height 18
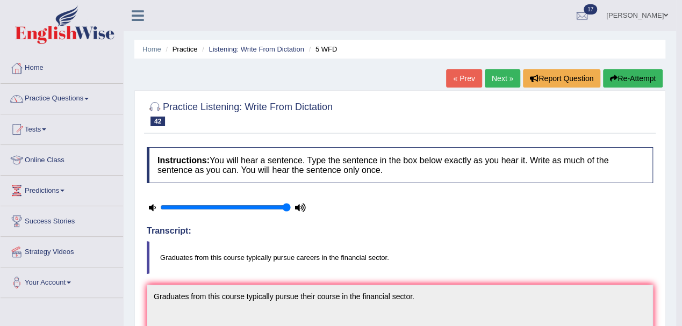
scroll to position [0, 0]
click at [35, 131] on link "Tests" at bounding box center [62, 128] width 123 height 27
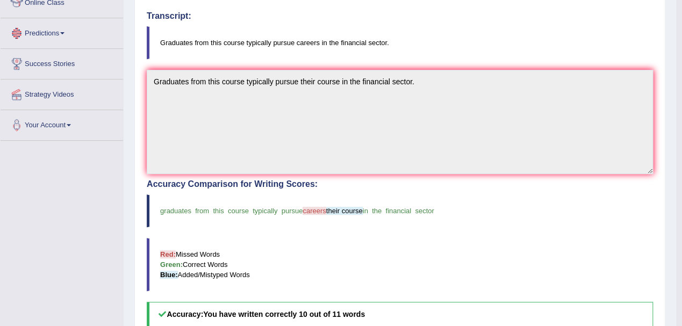
scroll to position [72, 0]
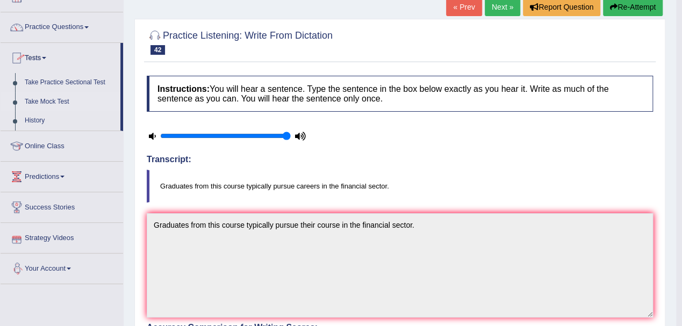
click at [43, 101] on link "Take Mock Test" at bounding box center [70, 101] width 101 height 19
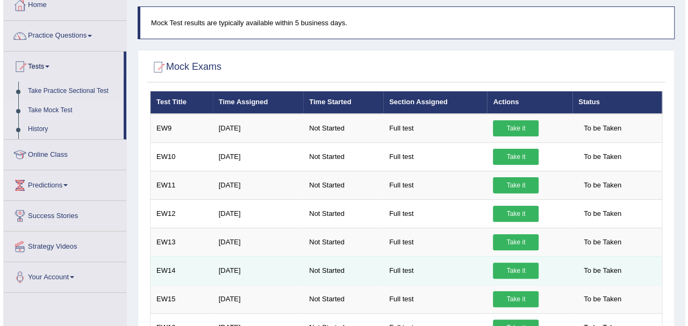
scroll to position [39, 0]
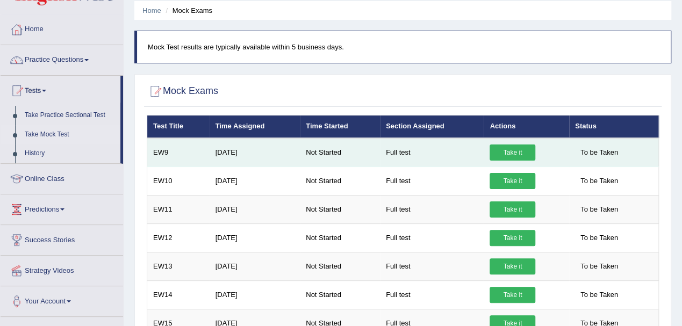
click at [508, 152] on link "Take it" at bounding box center [513, 153] width 46 height 16
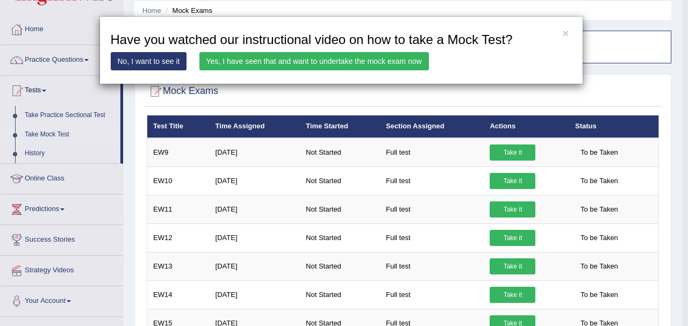
click at [320, 59] on link "Yes, I have seen that and want to undertake the mock exam now" at bounding box center [314, 61] width 230 height 18
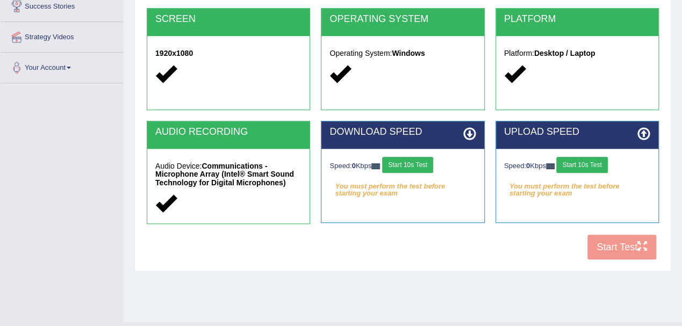
click at [416, 160] on button "Start 10s Test" at bounding box center [407, 165] width 51 height 16
click at [585, 165] on button "Start 10s Test" at bounding box center [581, 165] width 51 height 16
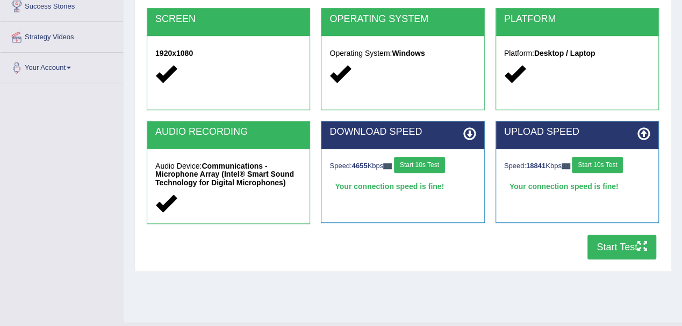
click at [615, 244] on button "Start Test" at bounding box center [622, 247] width 69 height 25
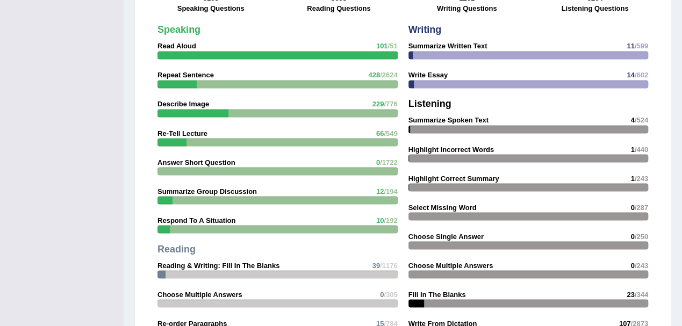
scroll to position [788, 0]
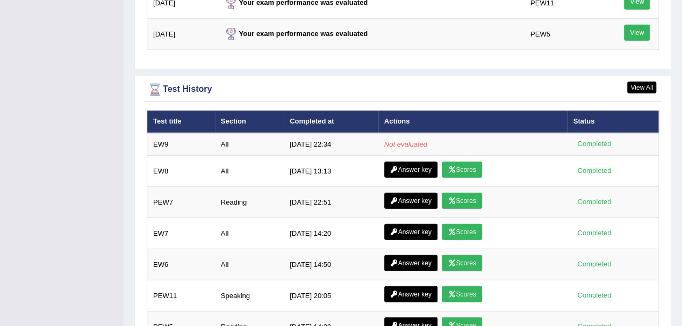
scroll to position [1433, 0]
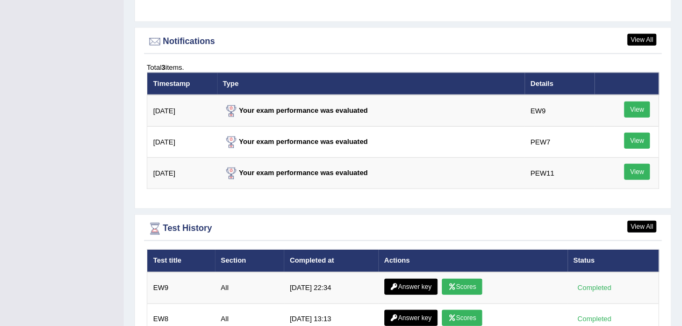
scroll to position [1433, 0]
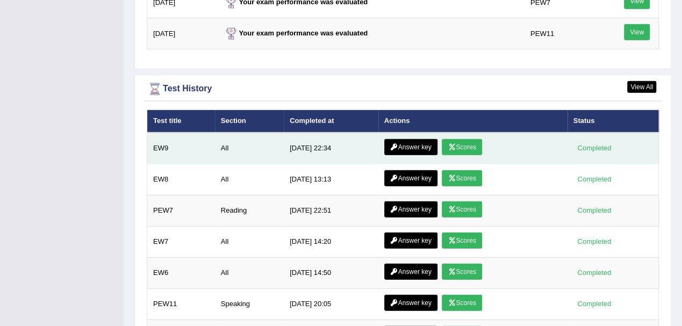
click at [461, 139] on link "Scores" at bounding box center [462, 147] width 40 height 16
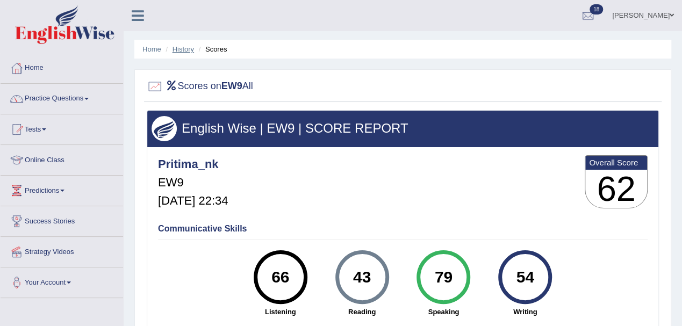
click at [176, 51] on link "History" at bounding box center [184, 49] width 22 height 8
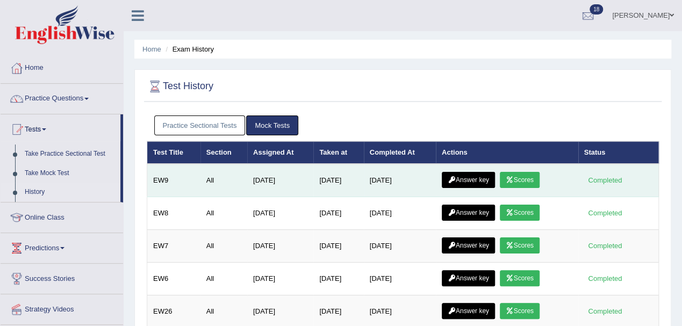
click at [530, 179] on link "Scores" at bounding box center [520, 180] width 40 height 16
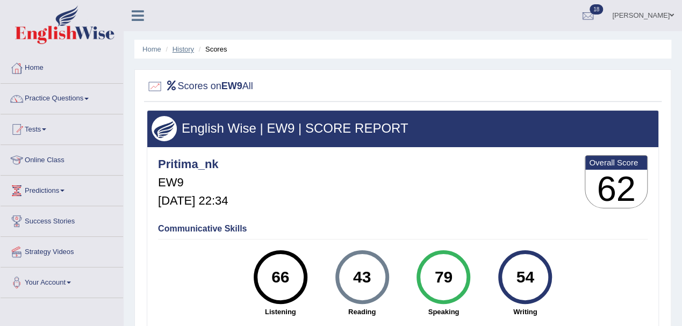
click at [178, 47] on link "History" at bounding box center [184, 49] width 22 height 8
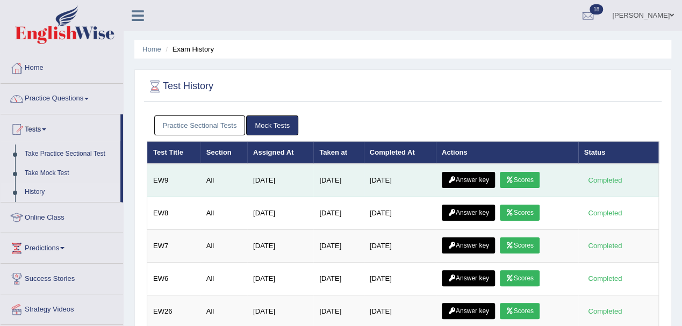
click at [482, 179] on link "Answer key" at bounding box center [468, 180] width 53 height 16
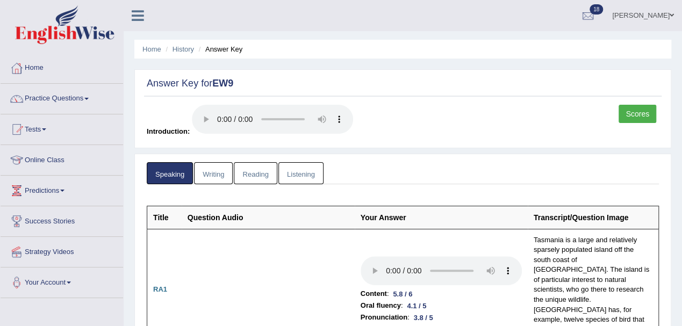
click at [210, 170] on link "Writing" at bounding box center [213, 173] width 39 height 22
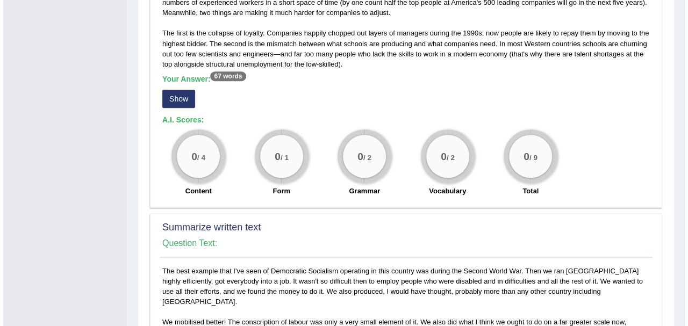
scroll to position [430, 0]
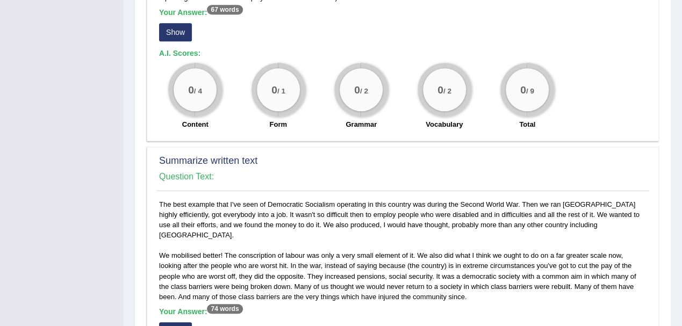
click at [176, 23] on button "Show" at bounding box center [175, 32] width 33 height 18
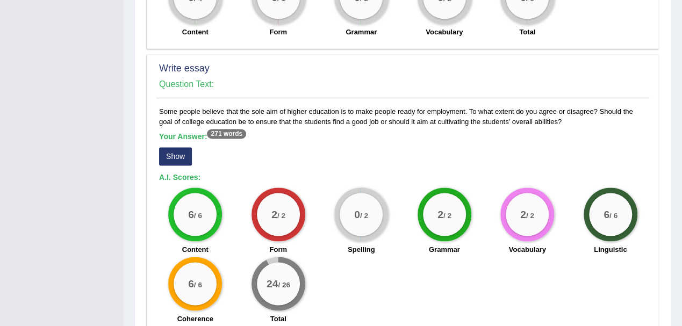
scroll to position [860, 0]
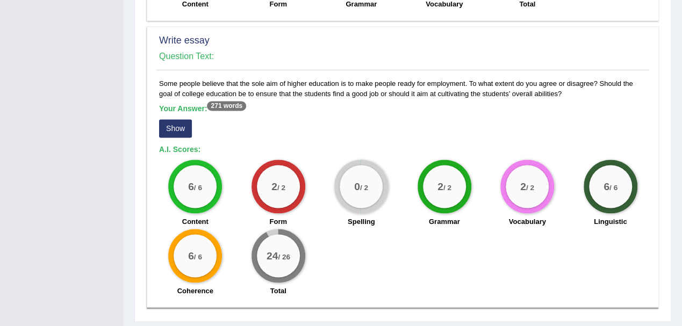
click at [177, 119] on button "Show" at bounding box center [175, 128] width 33 height 18
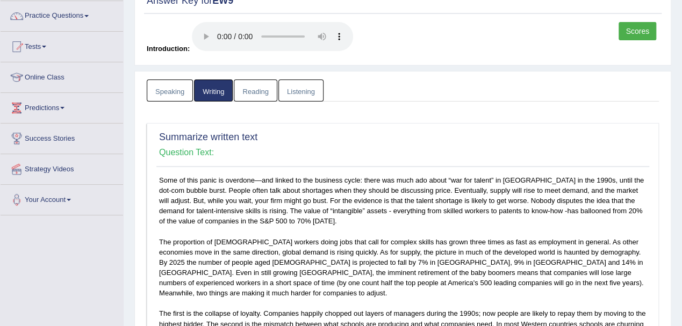
scroll to position [72, 0]
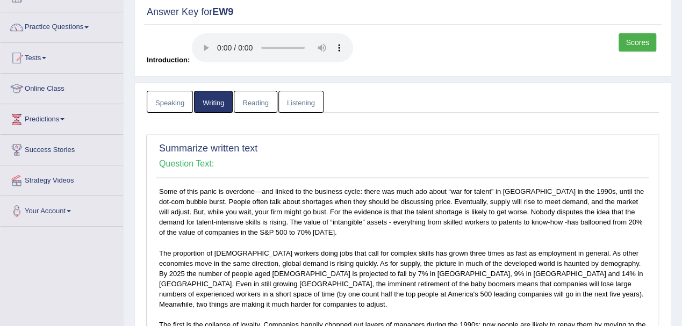
click at [248, 104] on link "Reading" at bounding box center [255, 102] width 43 height 22
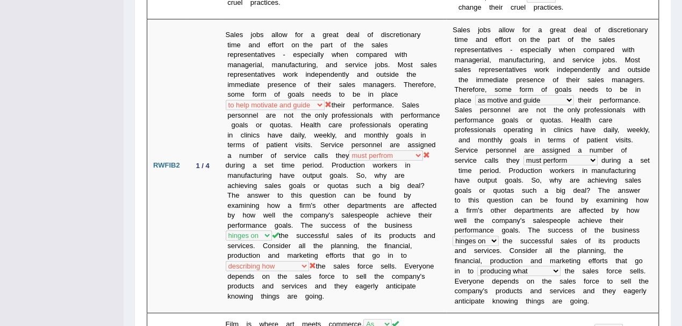
scroll to position [0, 0]
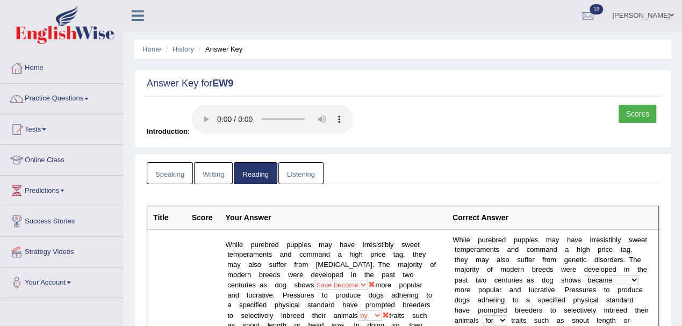
click at [298, 174] on link "Listening" at bounding box center [300, 173] width 45 height 22
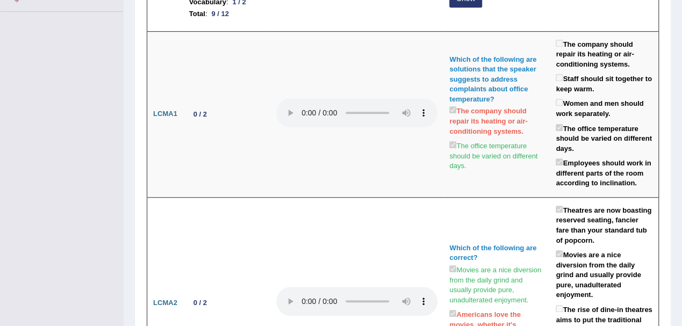
scroll to position [143, 0]
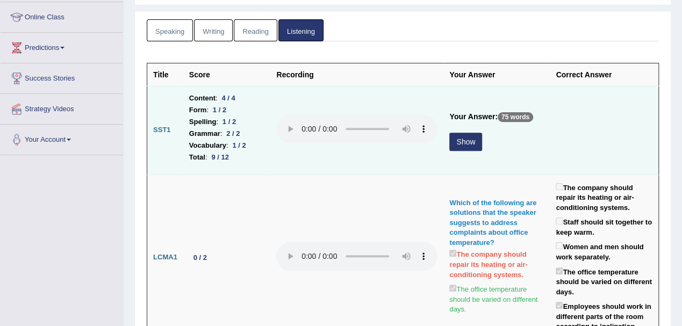
click at [459, 139] on button "Show" at bounding box center [465, 142] width 33 height 18
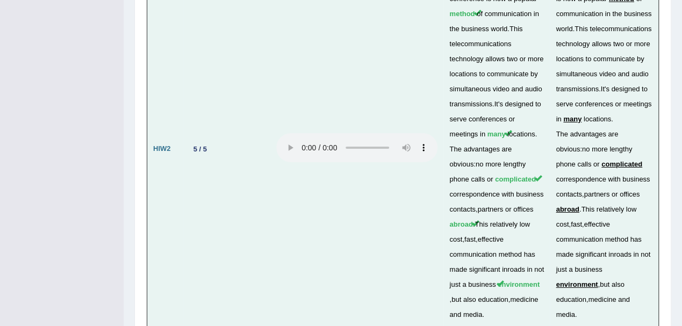
scroll to position [3871, 0]
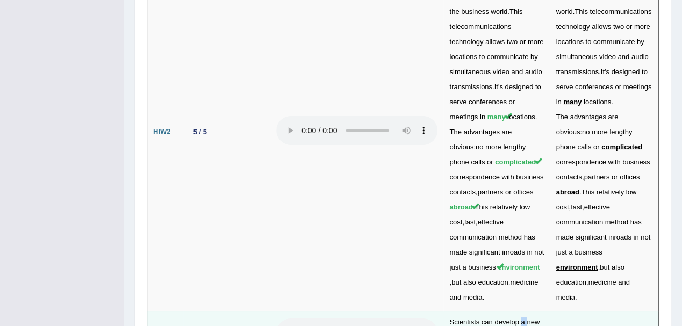
drag, startPoint x: 524, startPoint y: 200, endPoint x: 517, endPoint y: 200, distance: 6.5
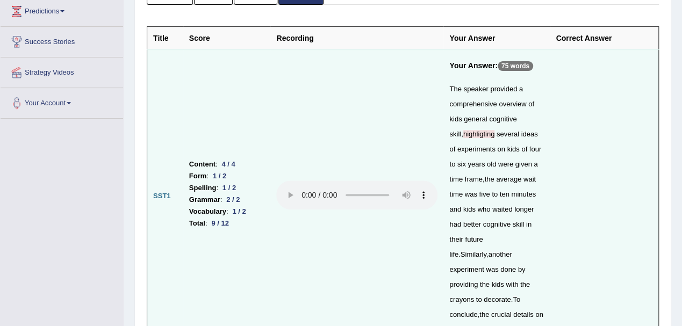
scroll to position [0, 0]
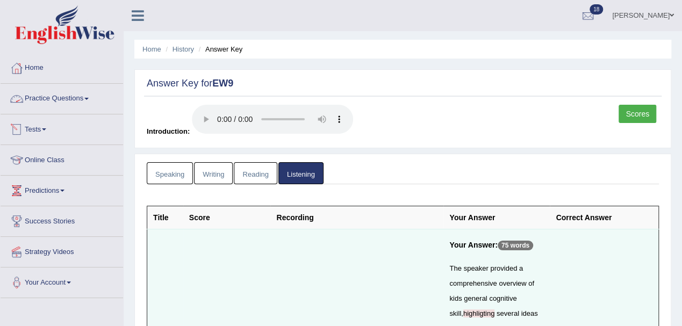
click at [32, 101] on link "Practice Questions" at bounding box center [62, 97] width 123 height 27
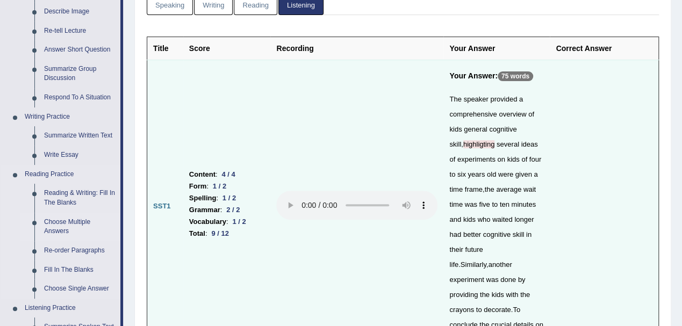
scroll to position [215, 0]
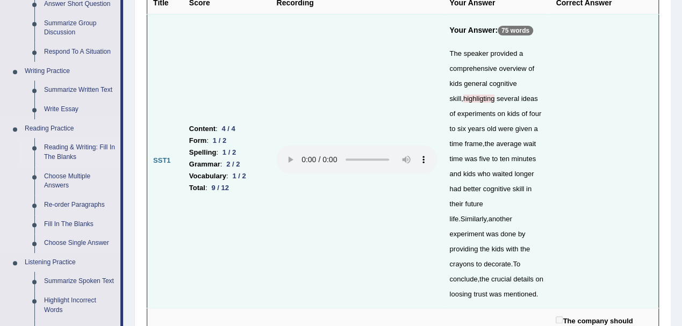
click at [66, 146] on link "Reading & Writing: Fill In The Blanks" at bounding box center [79, 152] width 81 height 28
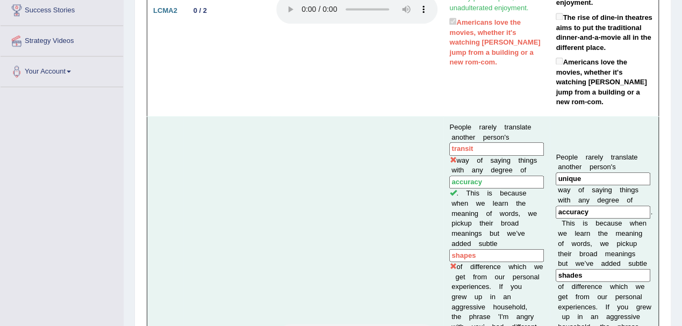
scroll to position [746, 0]
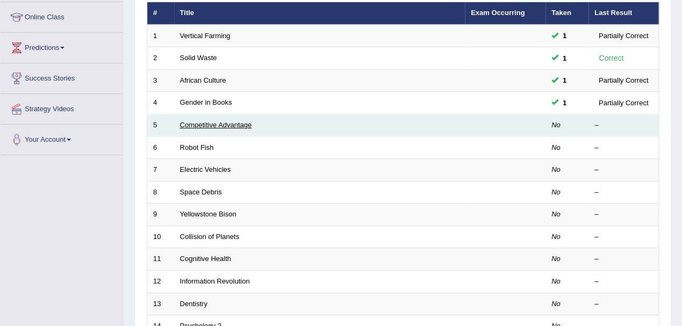
click at [222, 126] on link "Competitive Advantage" at bounding box center [216, 125] width 72 height 8
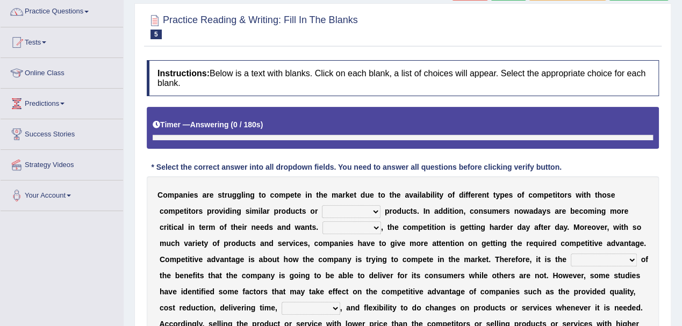
scroll to position [143, 0]
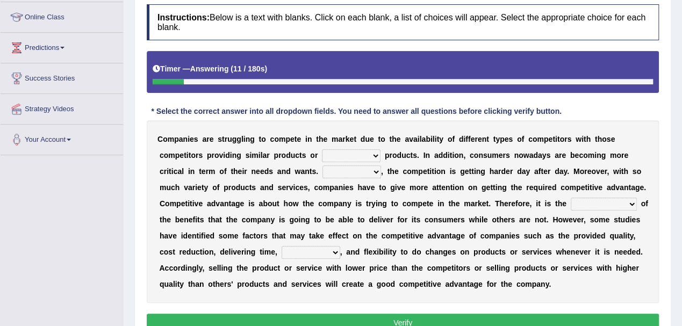
click at [362, 156] on select "constitution restitution substitution institution" at bounding box center [351, 155] width 59 height 13
select select "substitution"
click at [322, 149] on select "constitution restitution substitution institution" at bounding box center [351, 155] width 59 height 13
click at [359, 172] on select "However Instead Additionally Therefore" at bounding box center [352, 172] width 59 height 13
select select "Therefore"
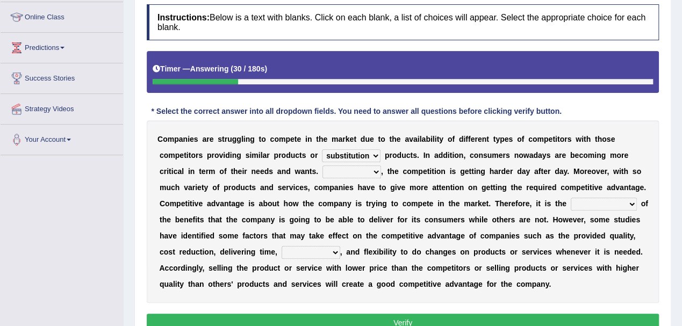
click at [323, 166] on select "However Instead Additionally Therefore" at bounding box center [352, 172] width 59 height 13
click at [608, 200] on select "dissemination ordination determination incarnation" at bounding box center [604, 204] width 66 height 13
select select "determination"
click at [571, 198] on select "dissemination ordination determination incarnation" at bounding box center [604, 204] width 66 height 13
click at [622, 209] on select "dissemination ordination determination incarnation" at bounding box center [604, 204] width 66 height 13
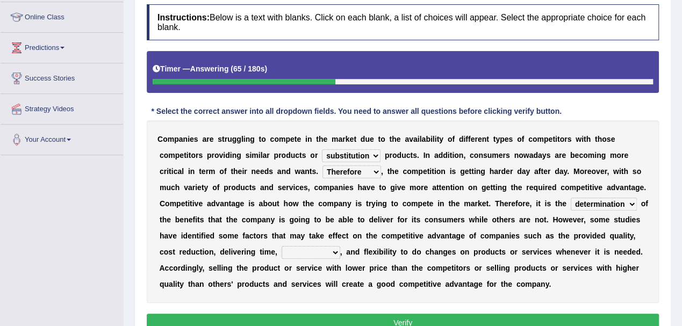
click at [571, 198] on select "dissemination ordination determination incarnation" at bounding box center [604, 204] width 66 height 13
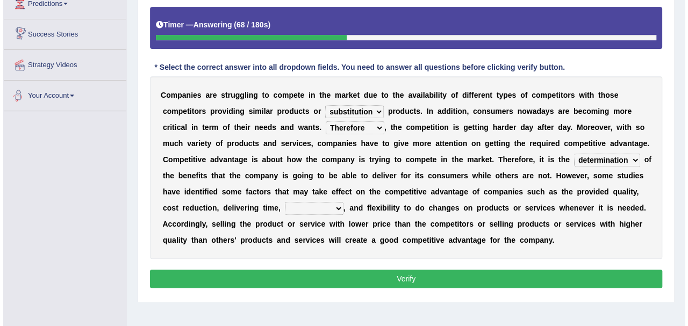
scroll to position [215, 0]
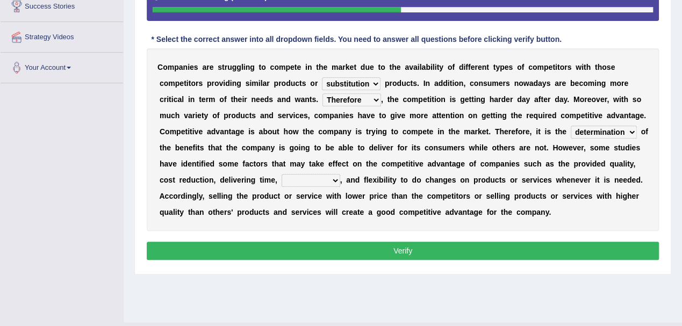
click at [307, 176] on select "captivation aggregation deprivation innovation" at bounding box center [311, 180] width 59 height 13
select select "innovation"
click at [282, 174] on select "captivation aggregation deprivation innovation" at bounding box center [311, 180] width 59 height 13
click at [314, 184] on select "captivation aggregation deprivation innovation" at bounding box center [311, 180] width 59 height 13
click at [364, 188] on div "C o m p a n i e s a r e s t r u g g l i n g t o c o m p e t e i n t h e m a r k…" at bounding box center [403, 139] width 512 height 183
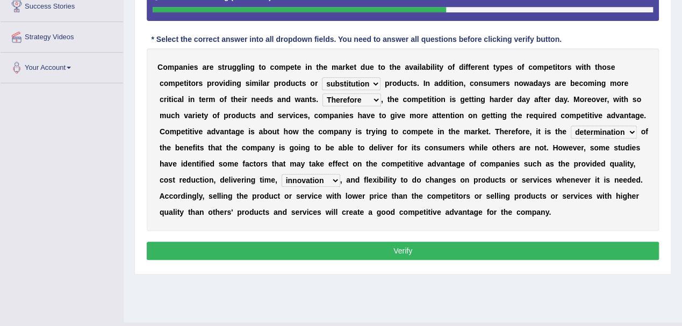
click at [432, 242] on button "Verify" at bounding box center [403, 251] width 512 height 18
